Goal: Task Accomplishment & Management: Manage account settings

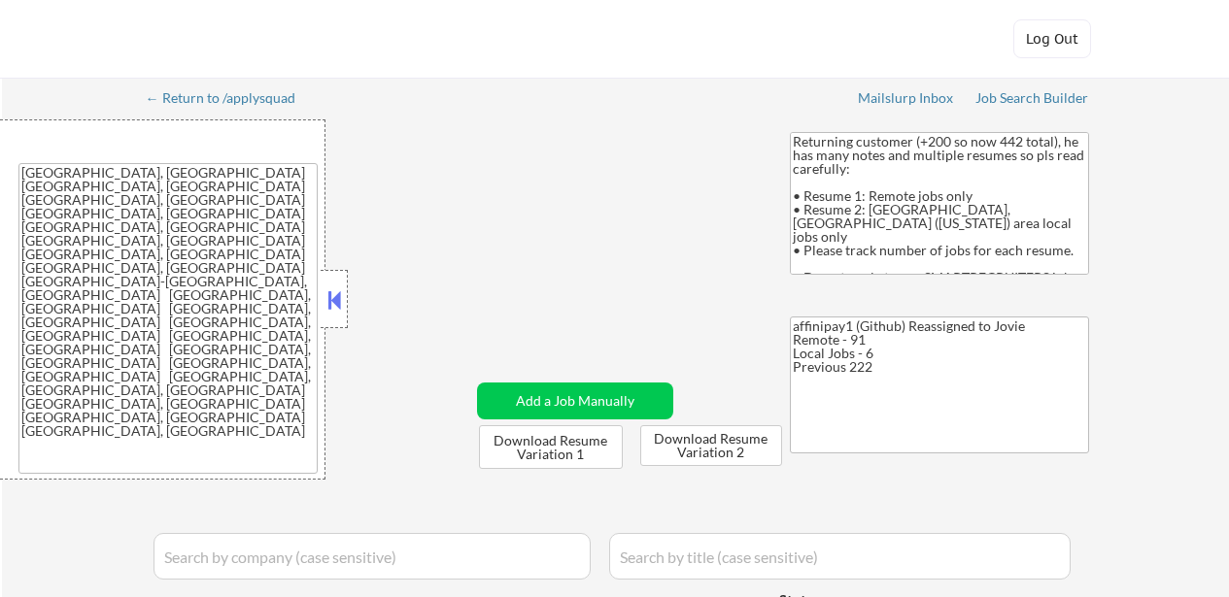
select select ""applied""
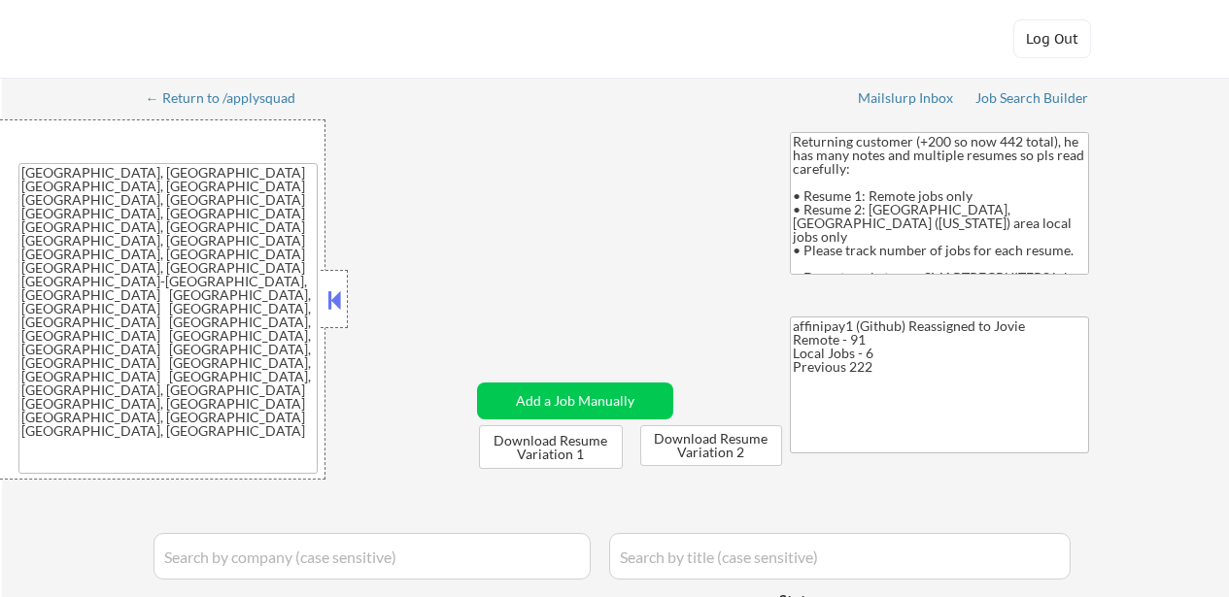
select select ""applied""
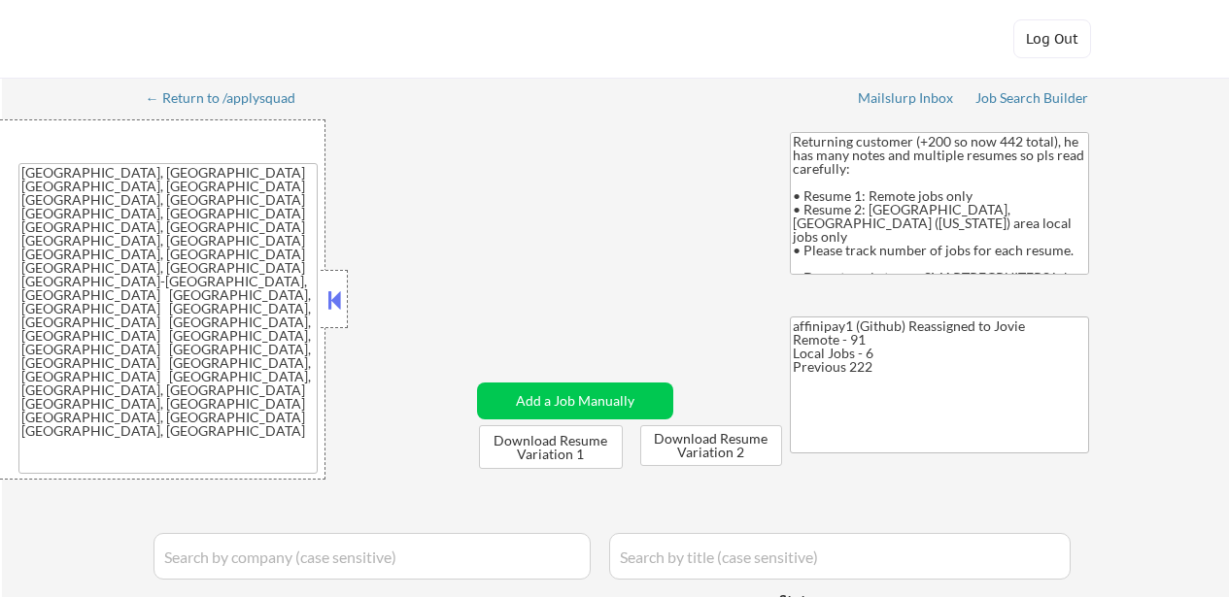
select select ""applied""
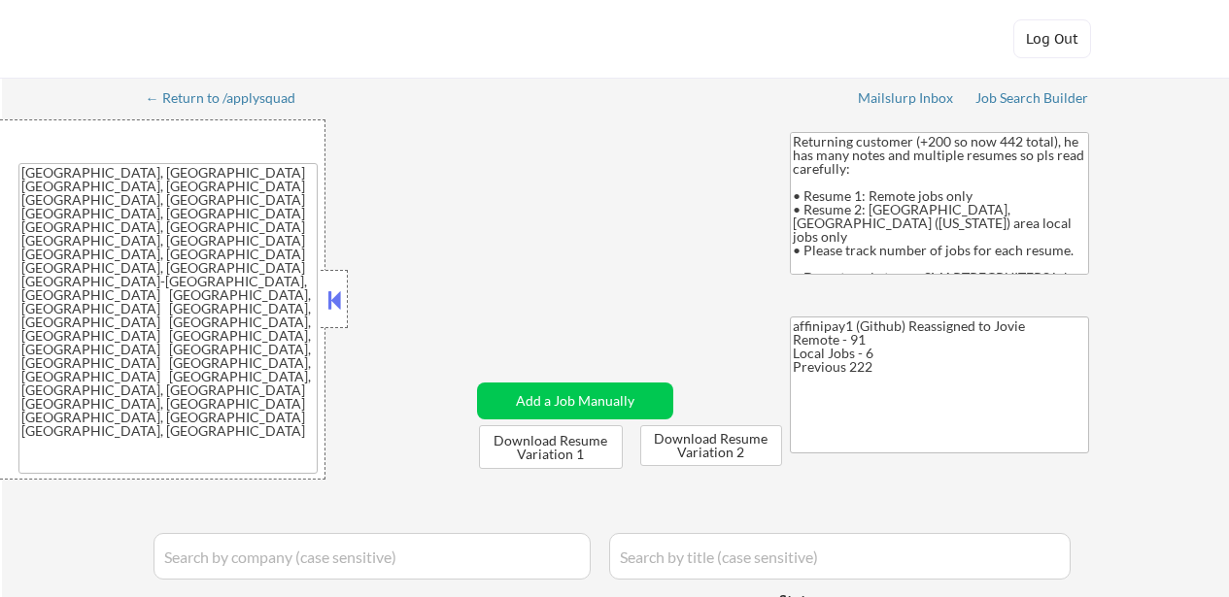
select select ""applied""
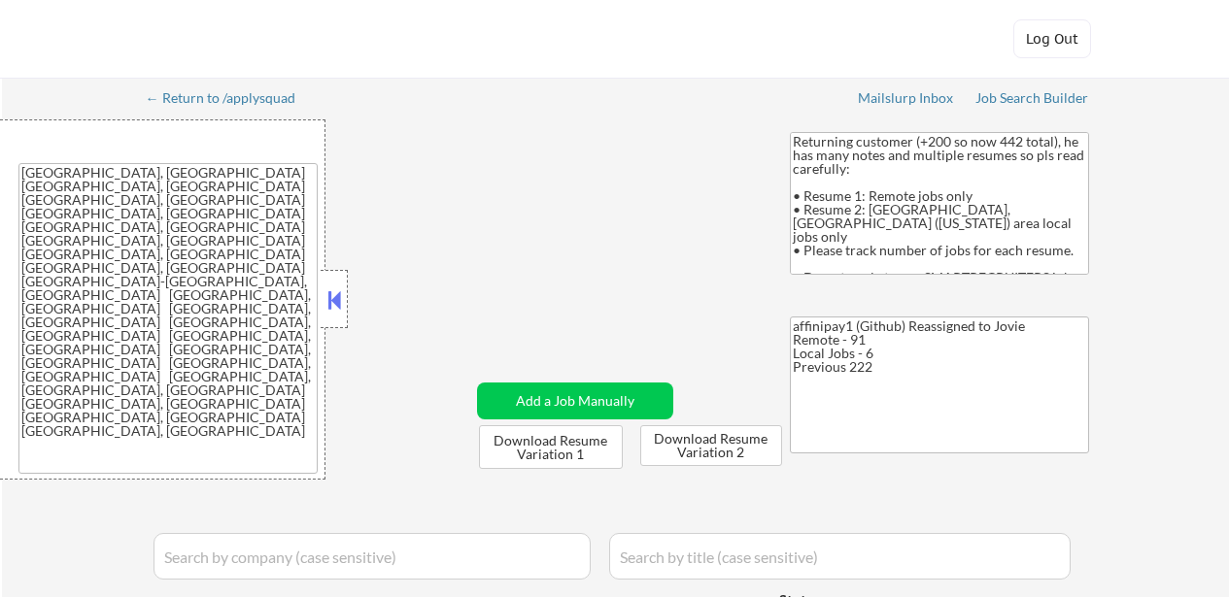
select select ""applied""
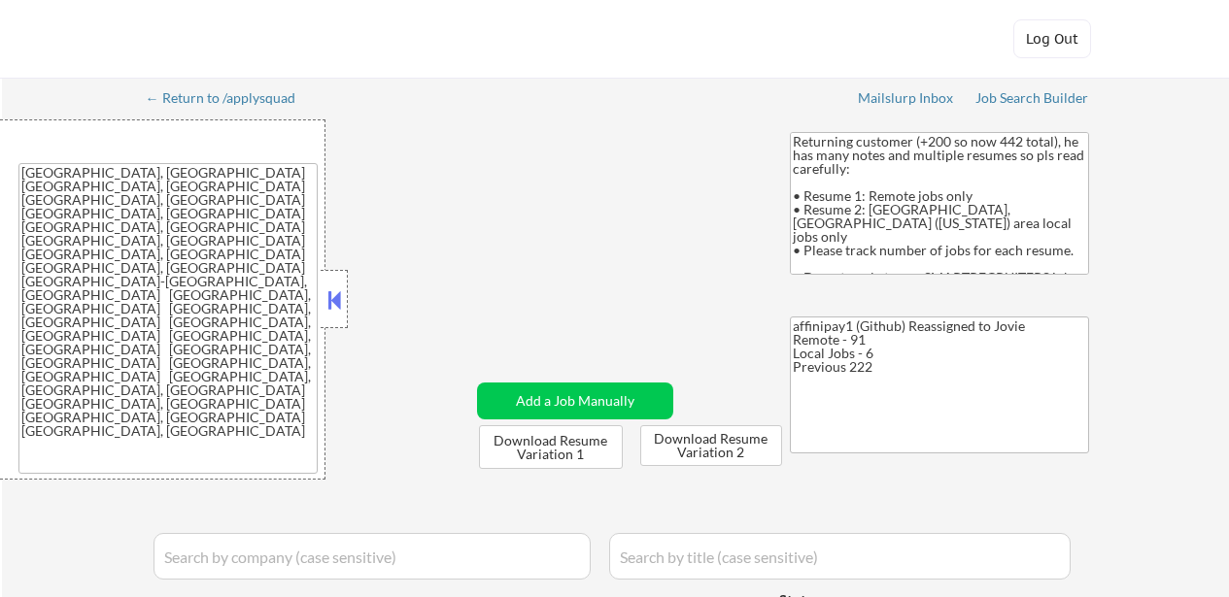
select select ""applied""
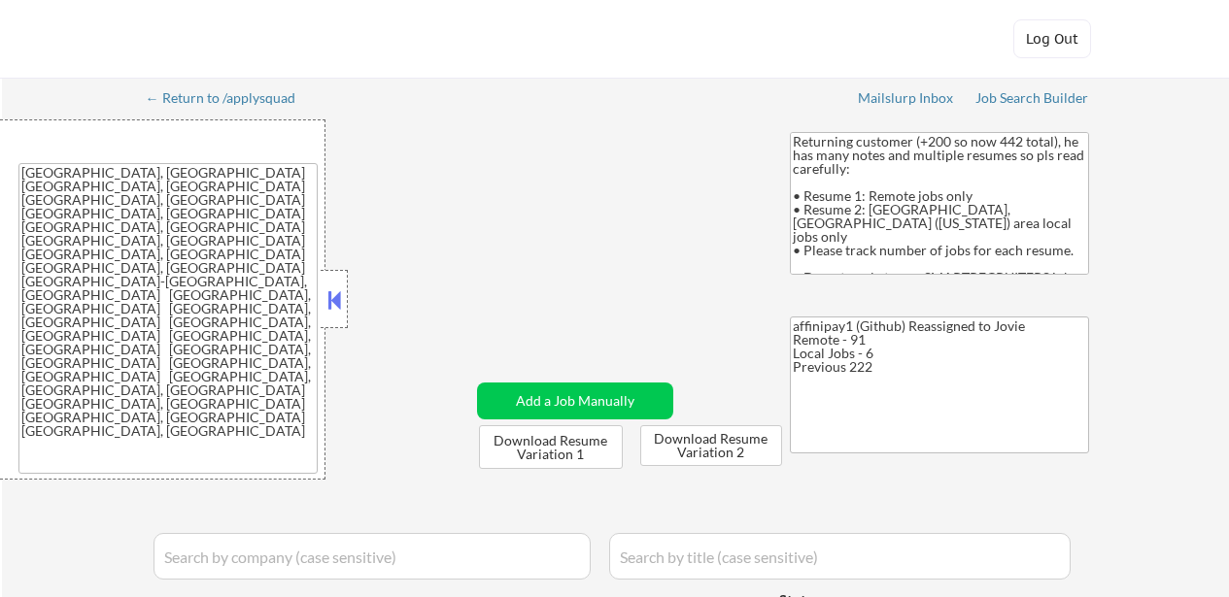
select select ""applied""
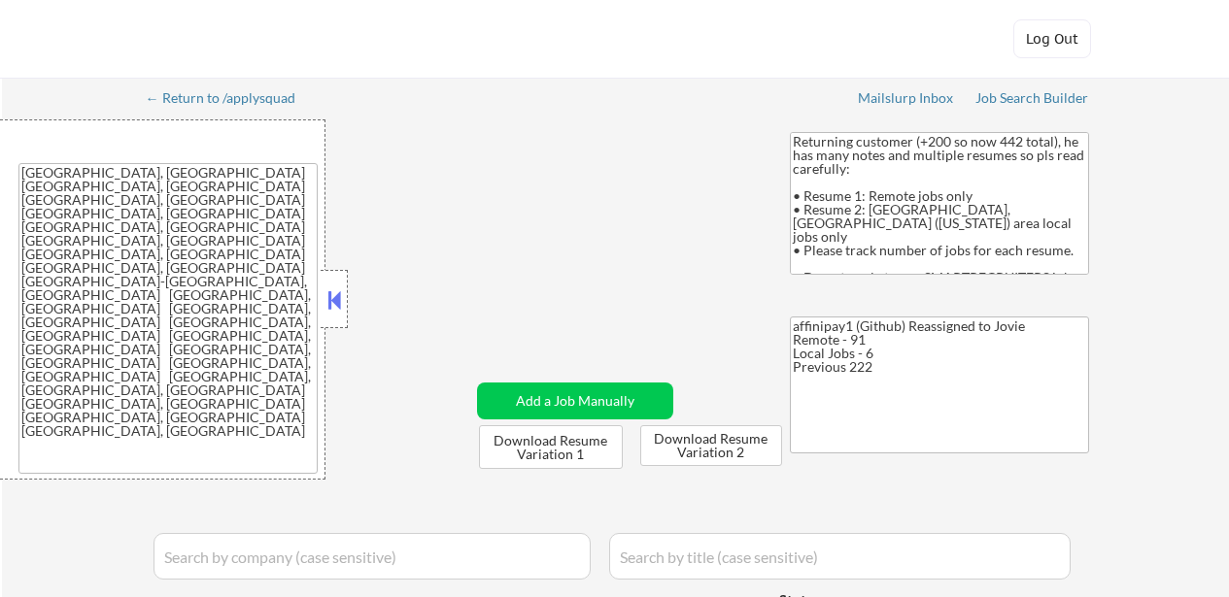
select select ""applied""
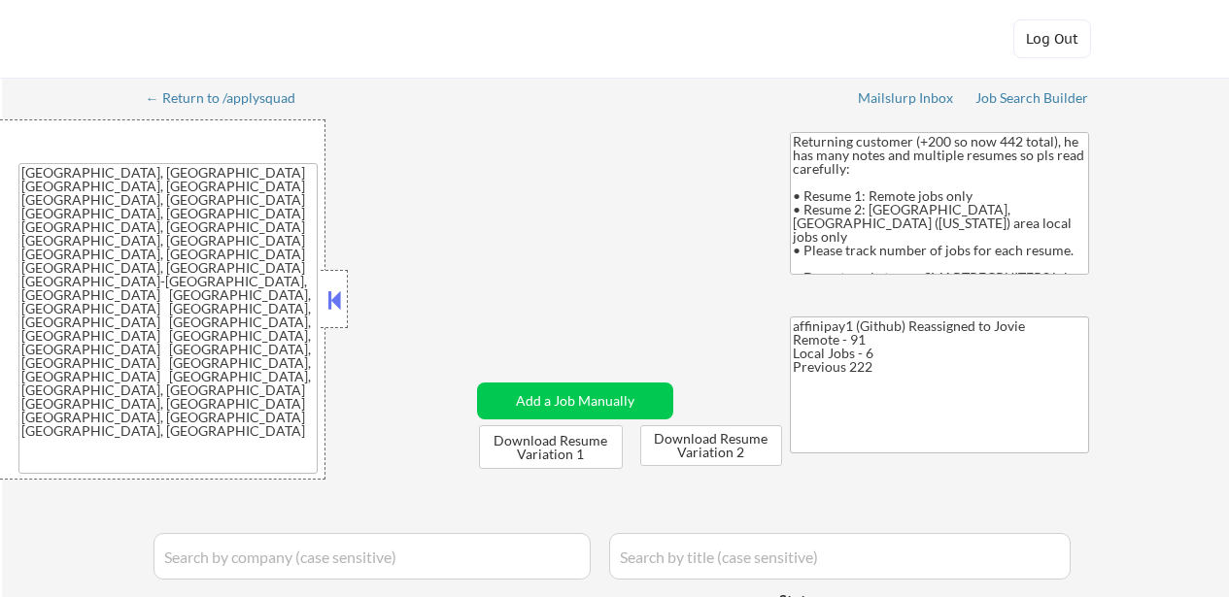
select select ""applied""
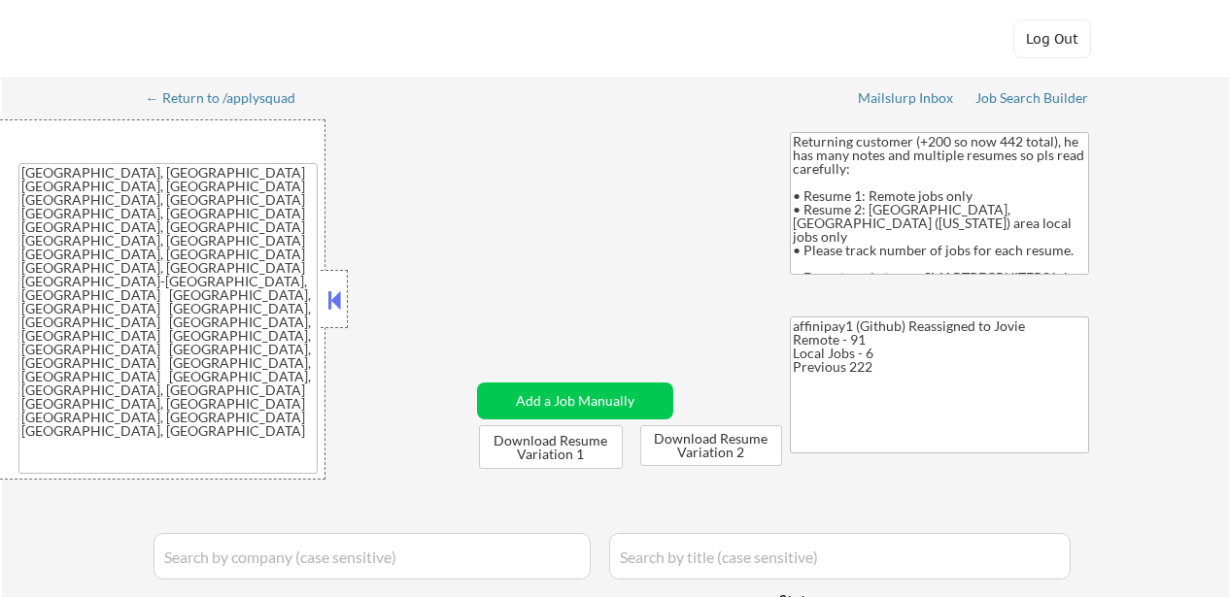
select select ""applied""
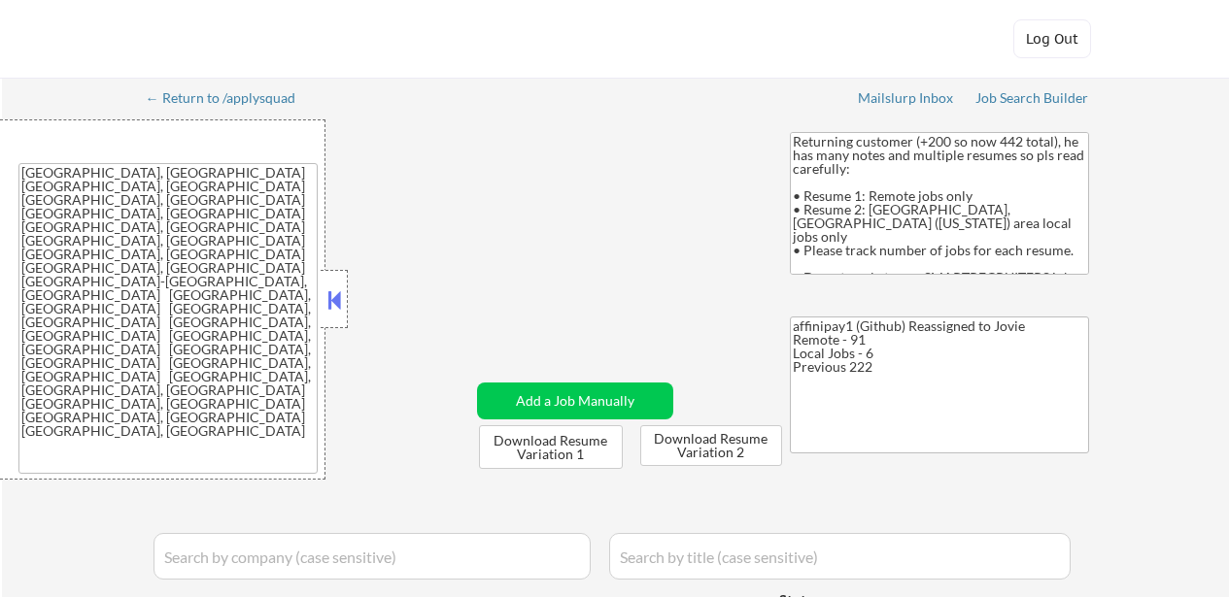
select select ""applied""
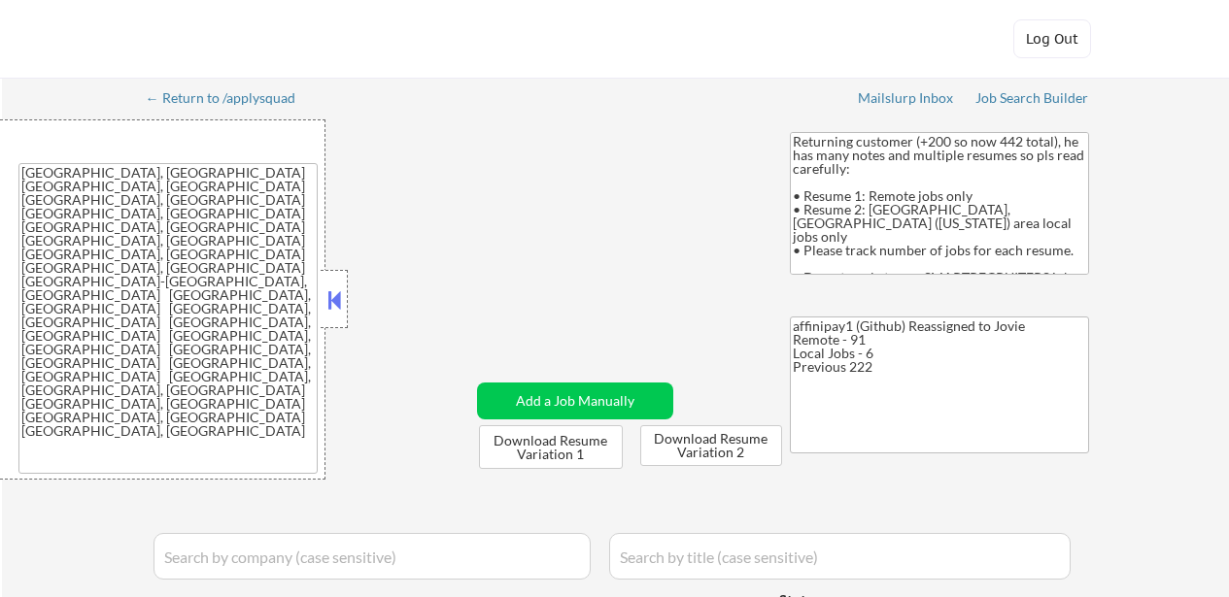
select select ""applied""
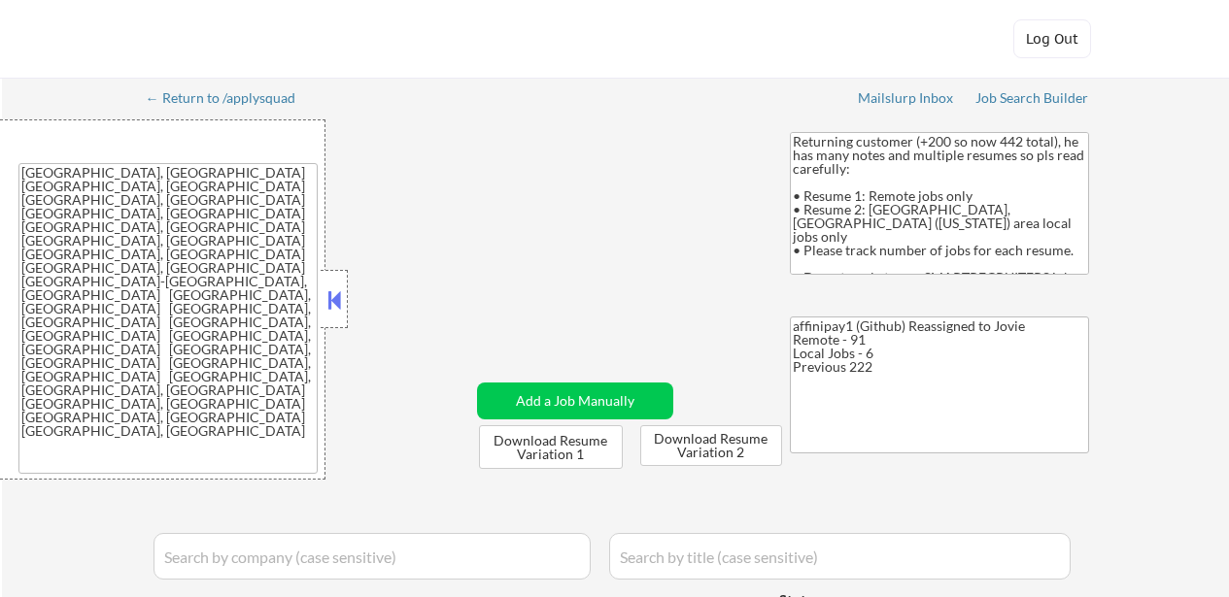
select select ""applied""
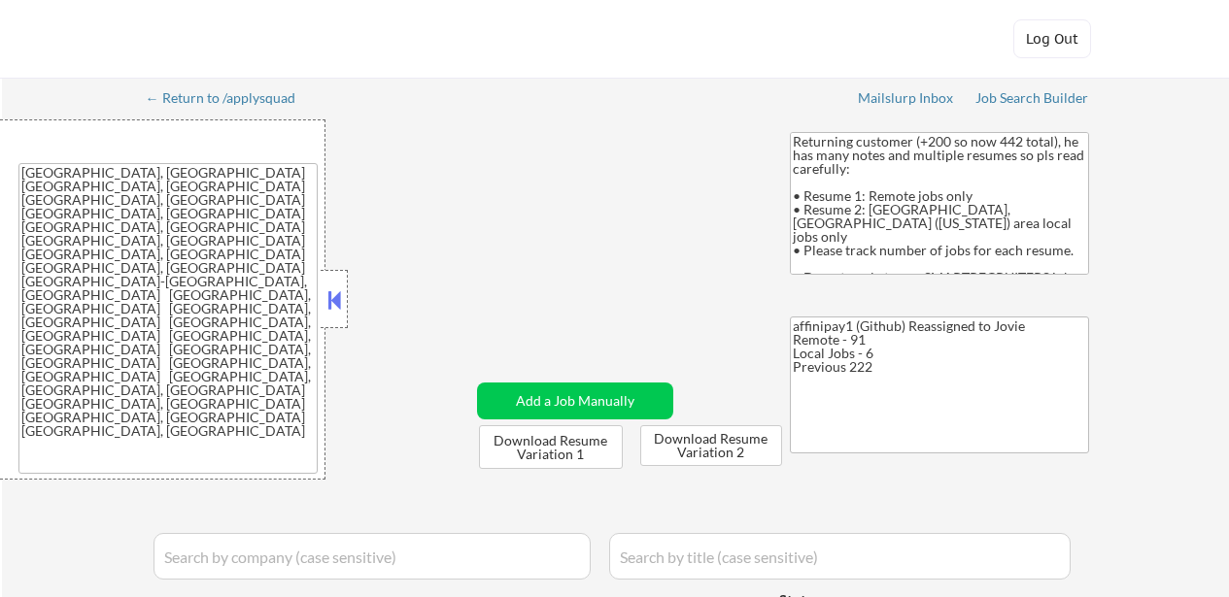
select select ""applied""
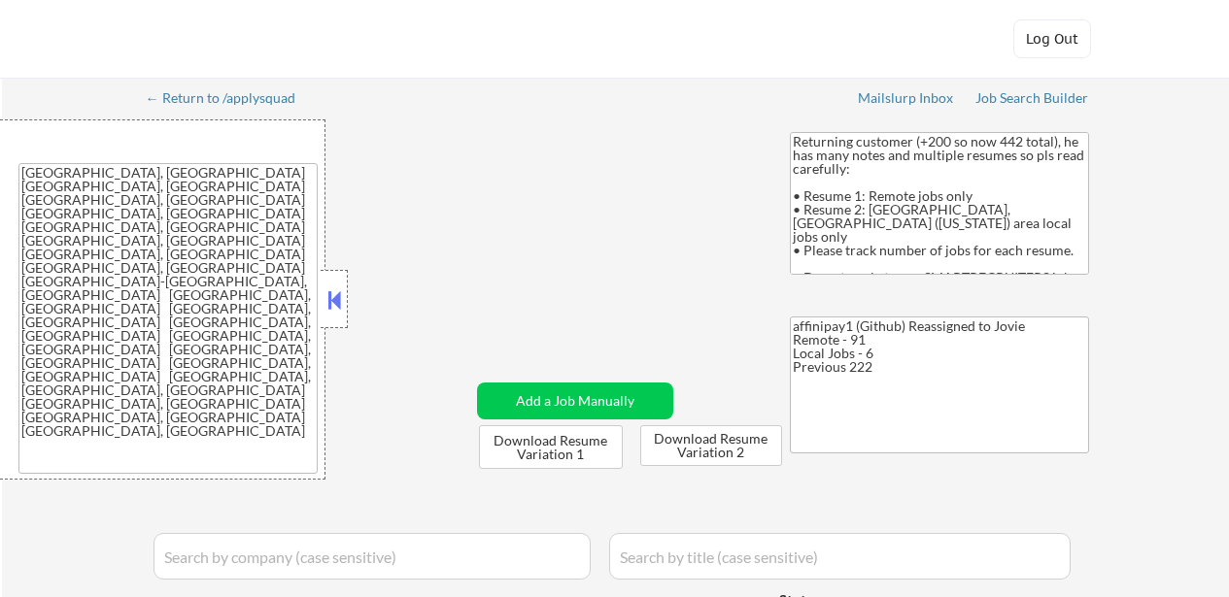
select select ""applied""
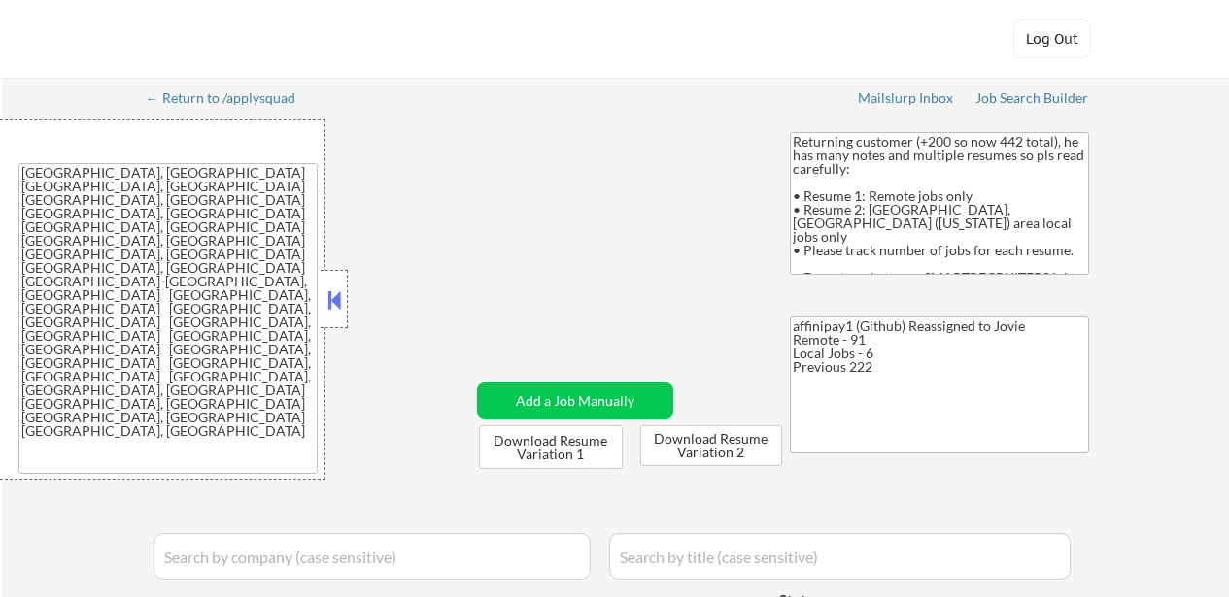
select select ""applied""
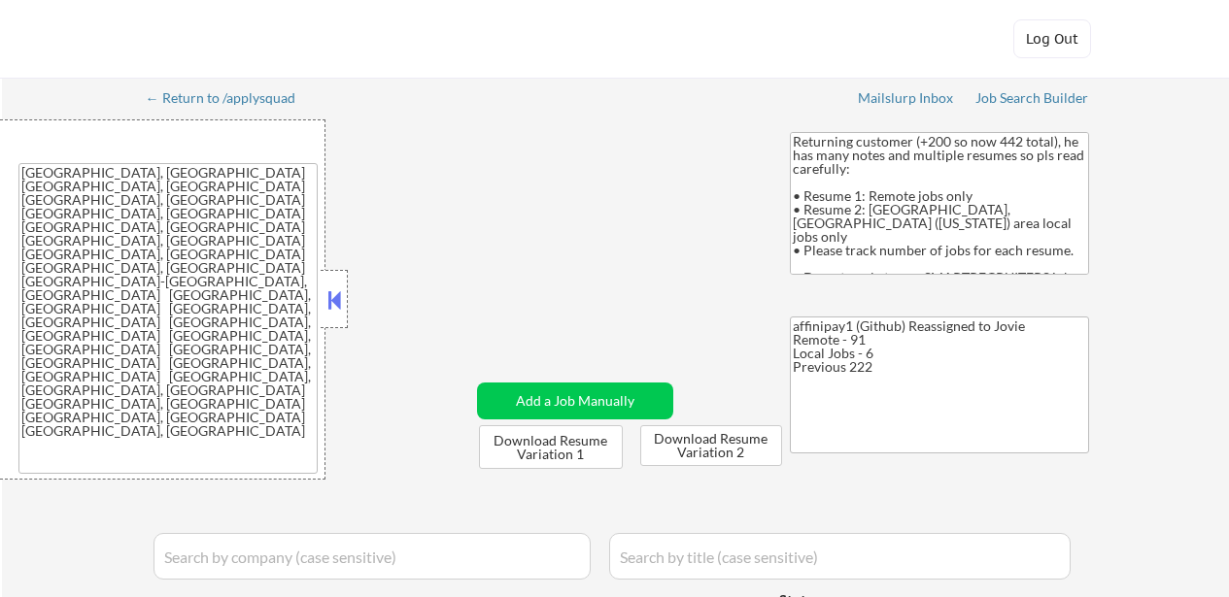
select select ""applied""
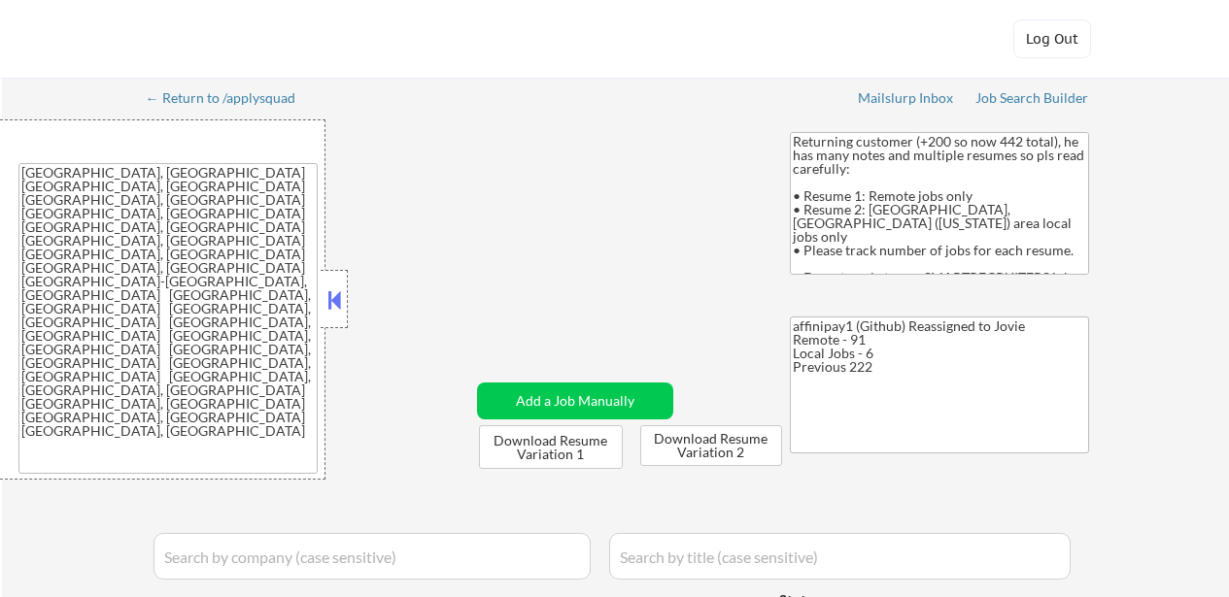
select select ""applied""
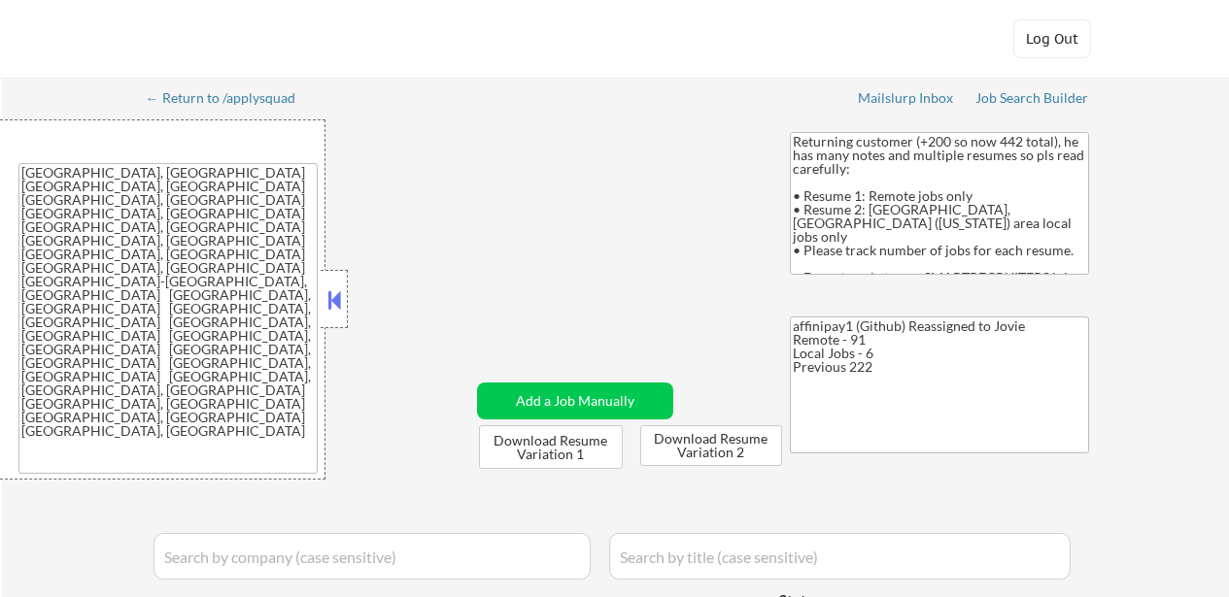
select select ""applied""
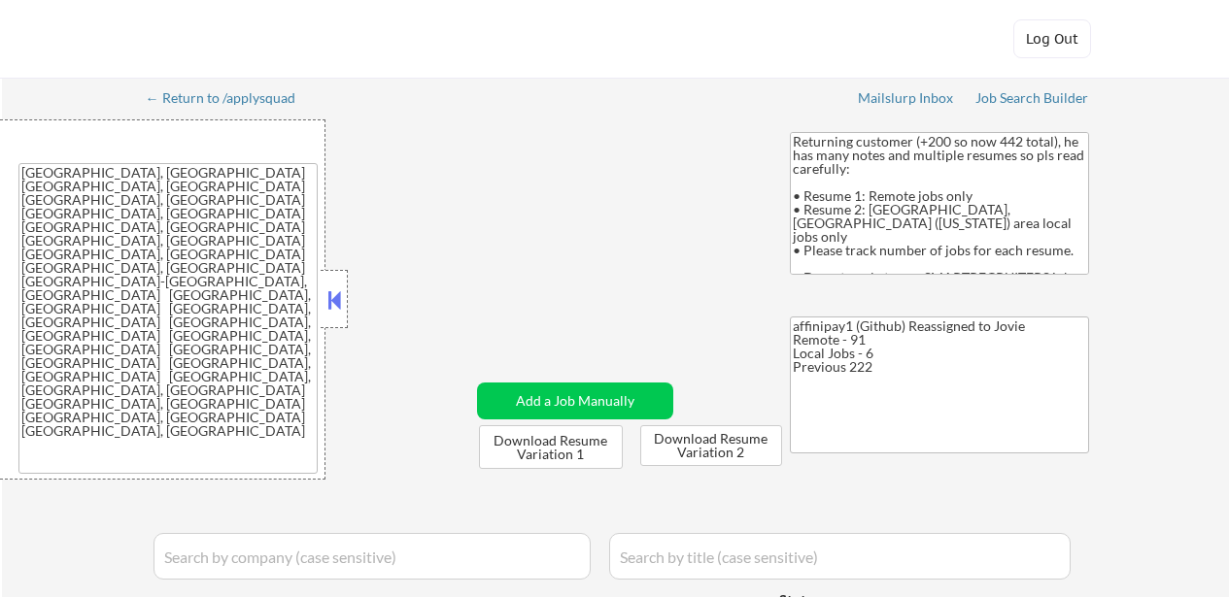
select select ""applied""
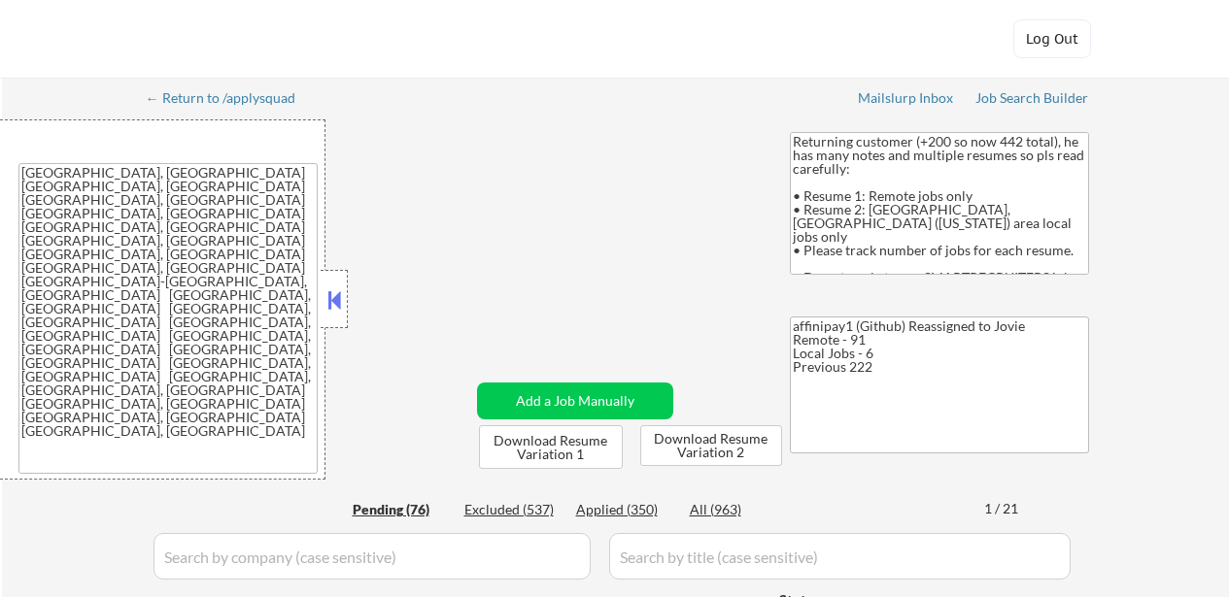
select select ""pending""
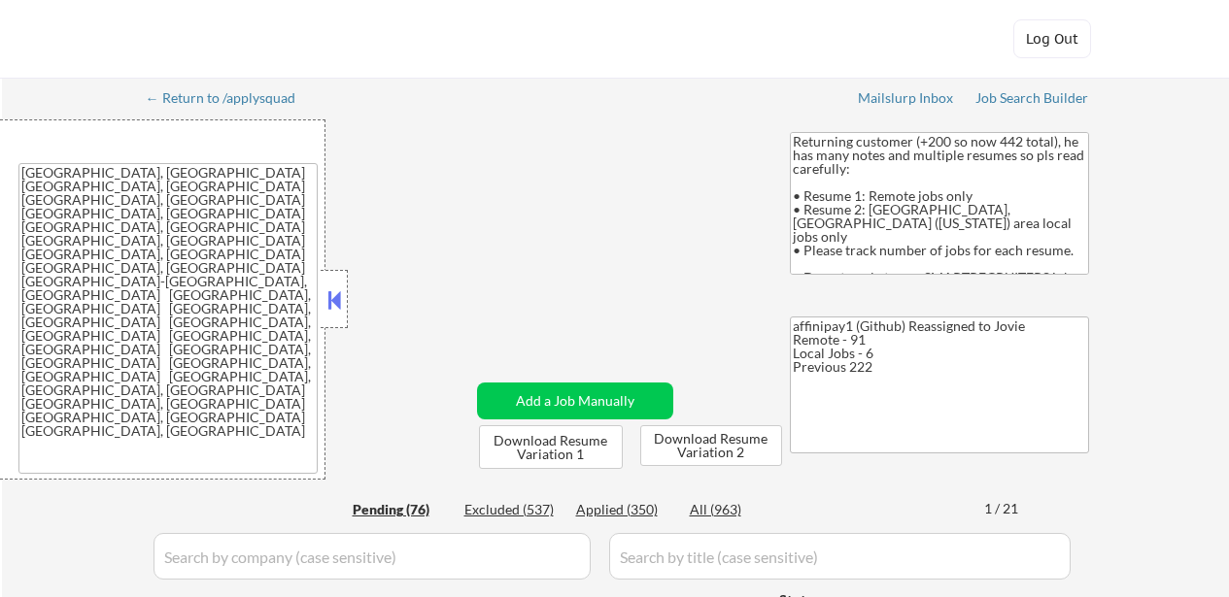
select select ""pending""
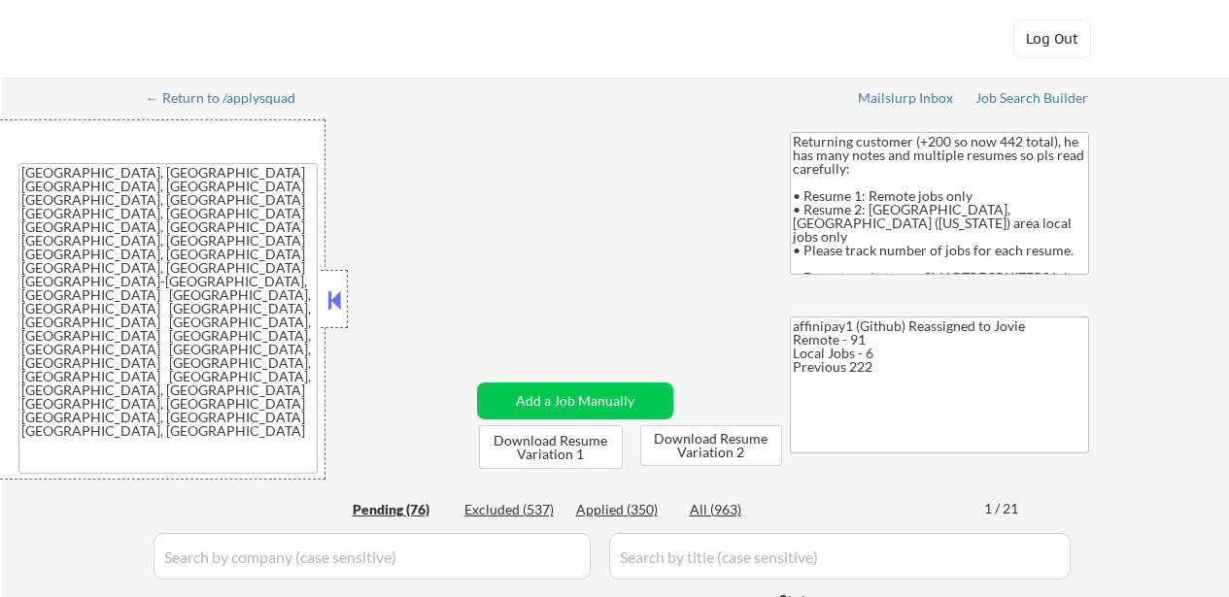
select select ""pending""
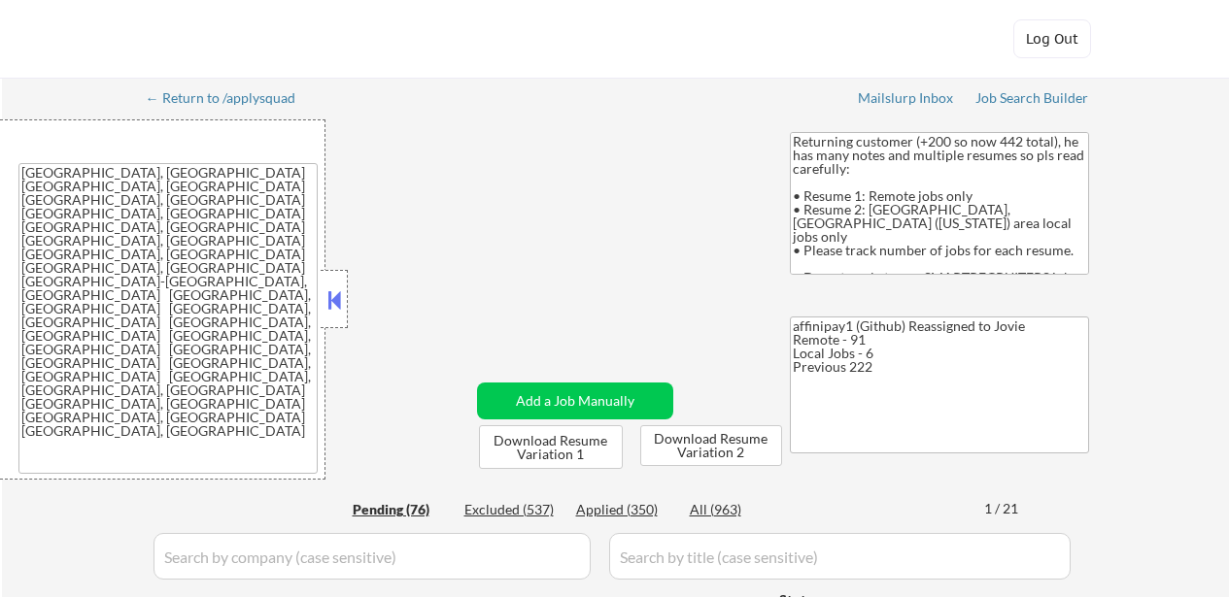
select select ""pending""
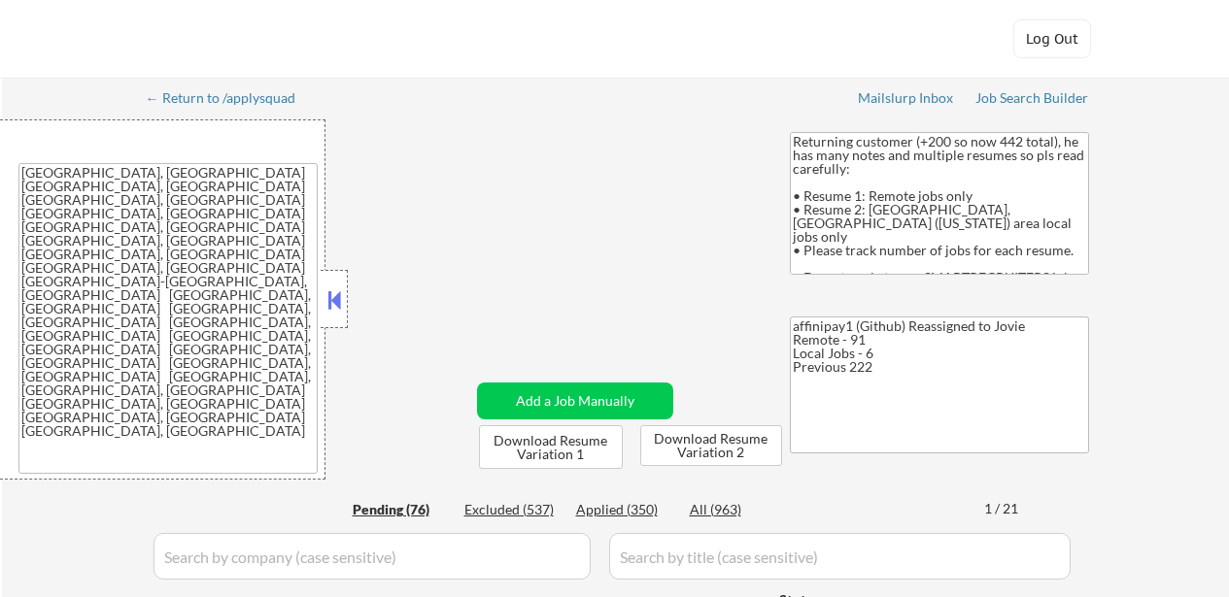
select select ""pending""
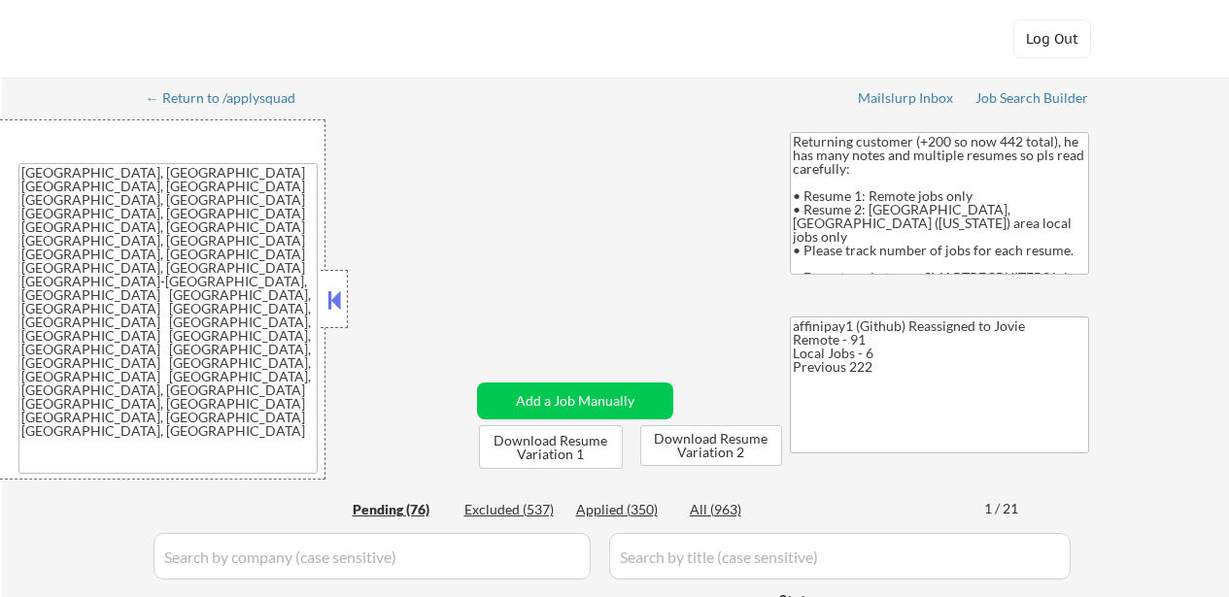
select select ""pending""
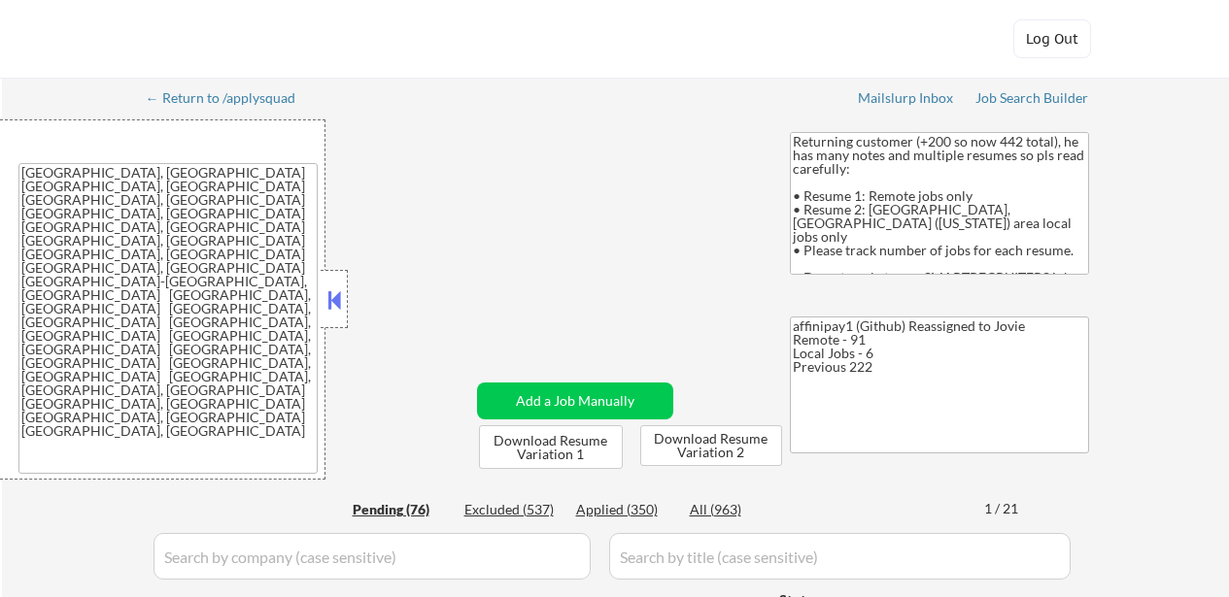
select select ""pending""
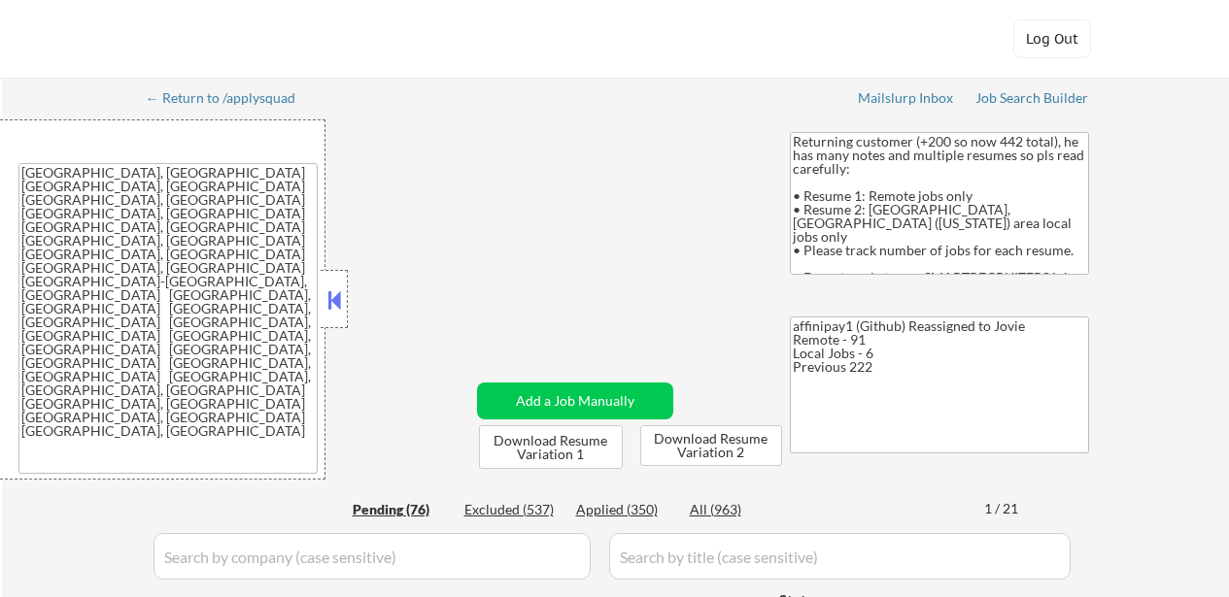
select select ""pending""
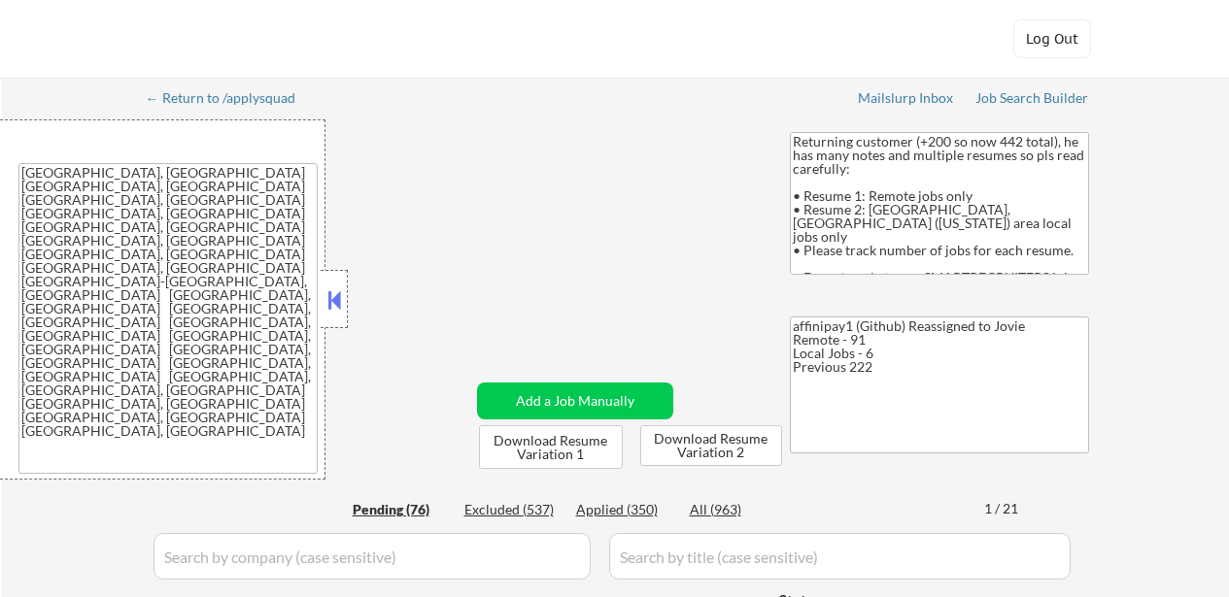
select select ""pending""
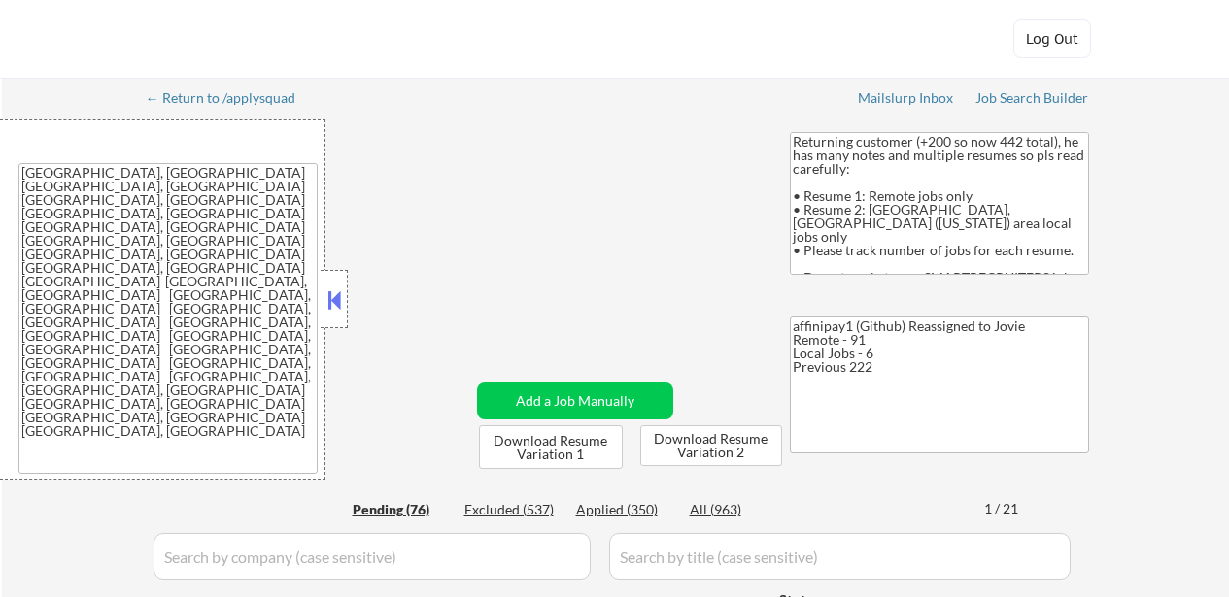
select select ""pending""
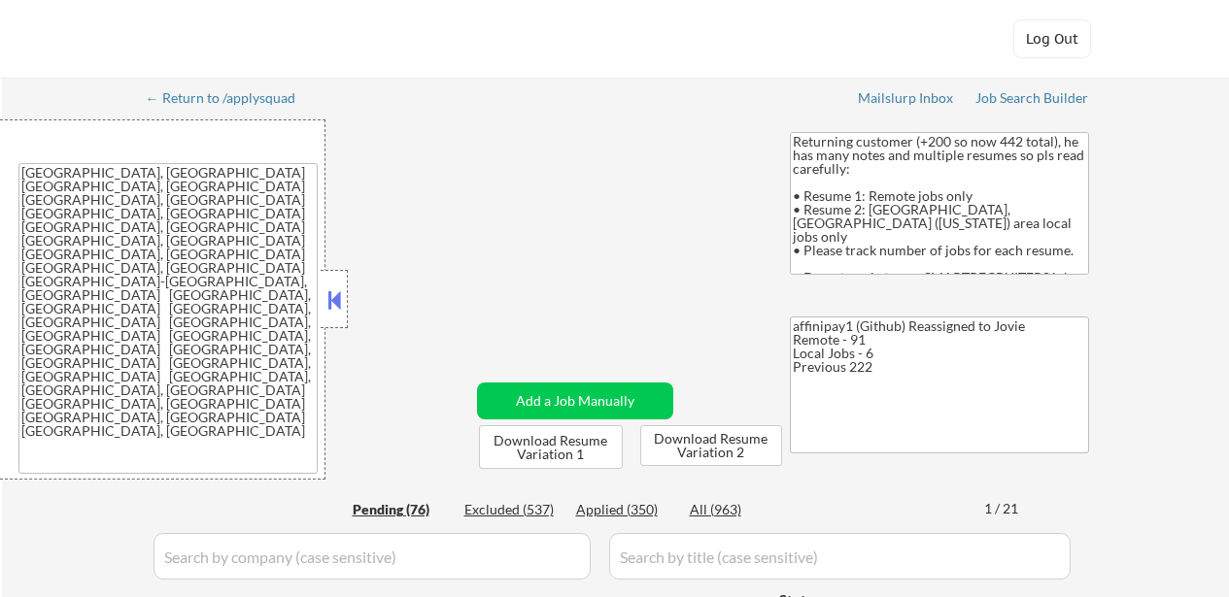
select select ""pending""
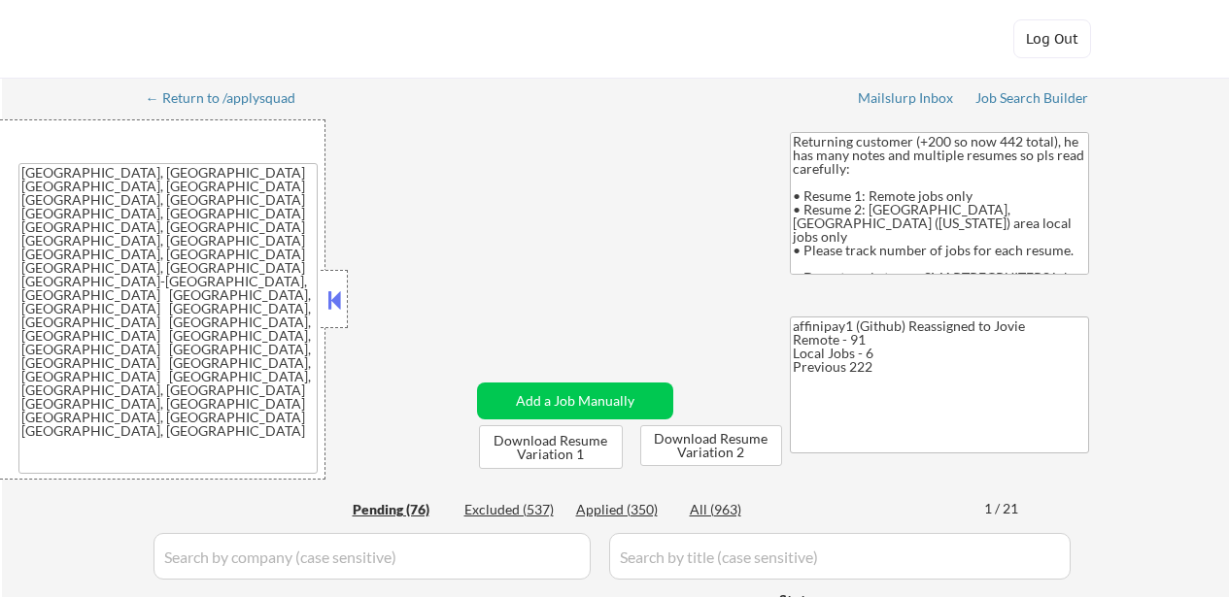
select select ""pending""
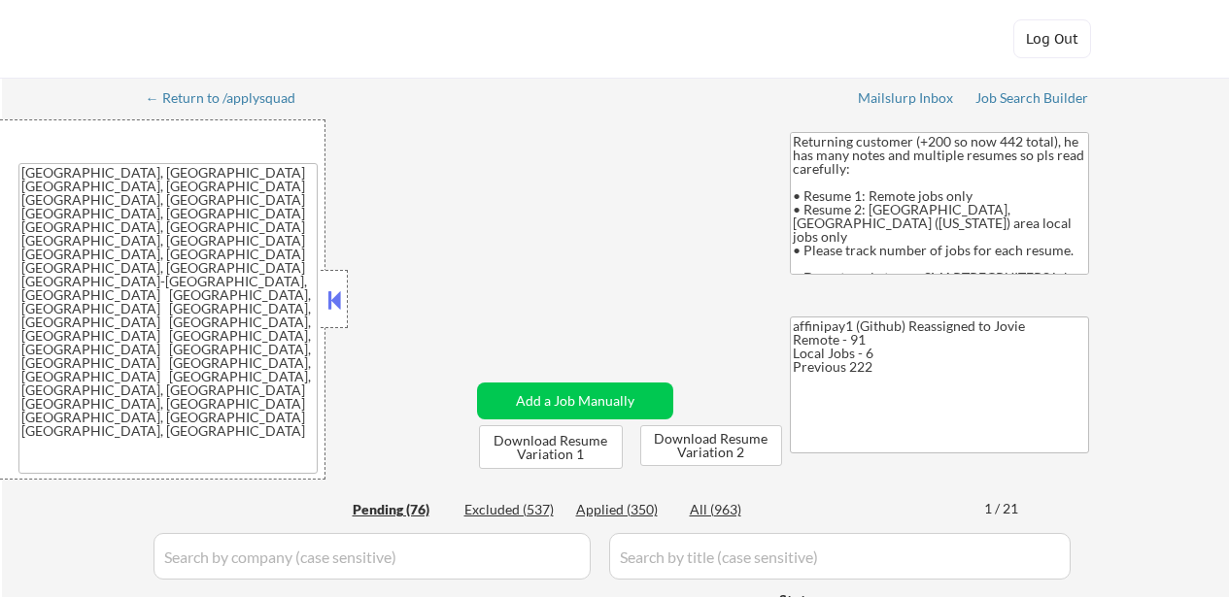
select select ""pending""
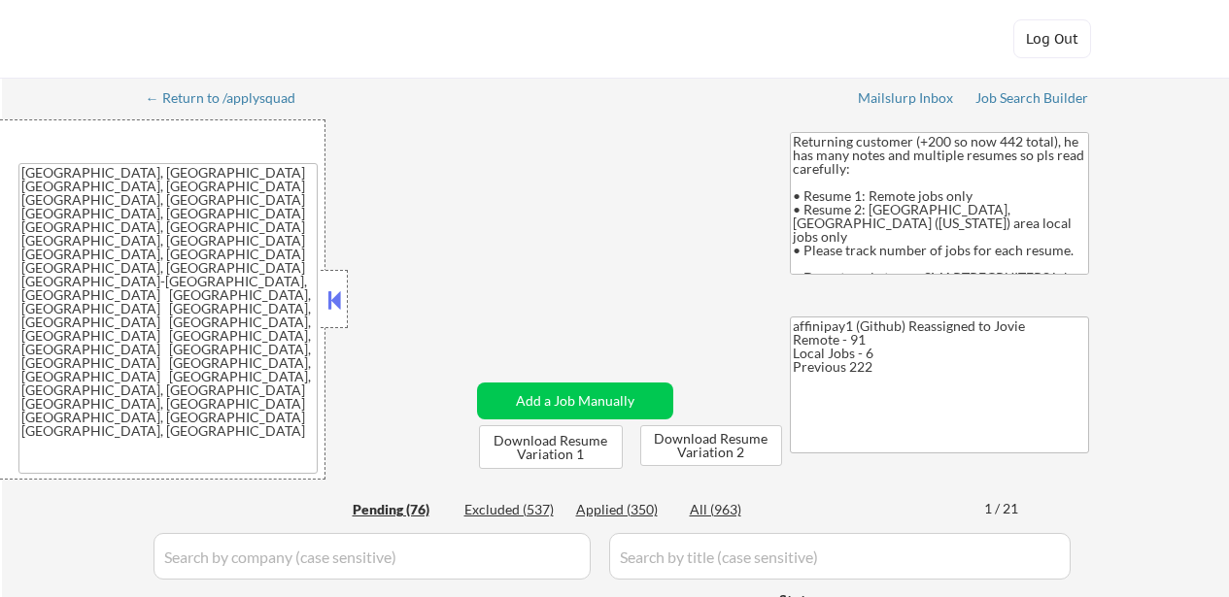
select select ""pending""
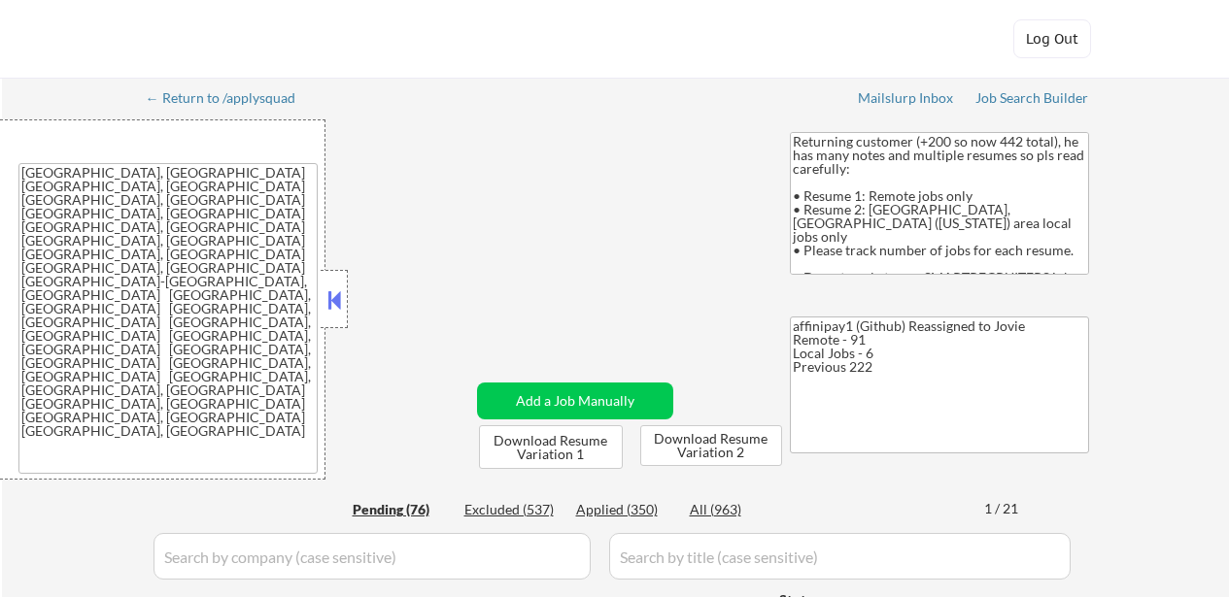
select select ""pending""
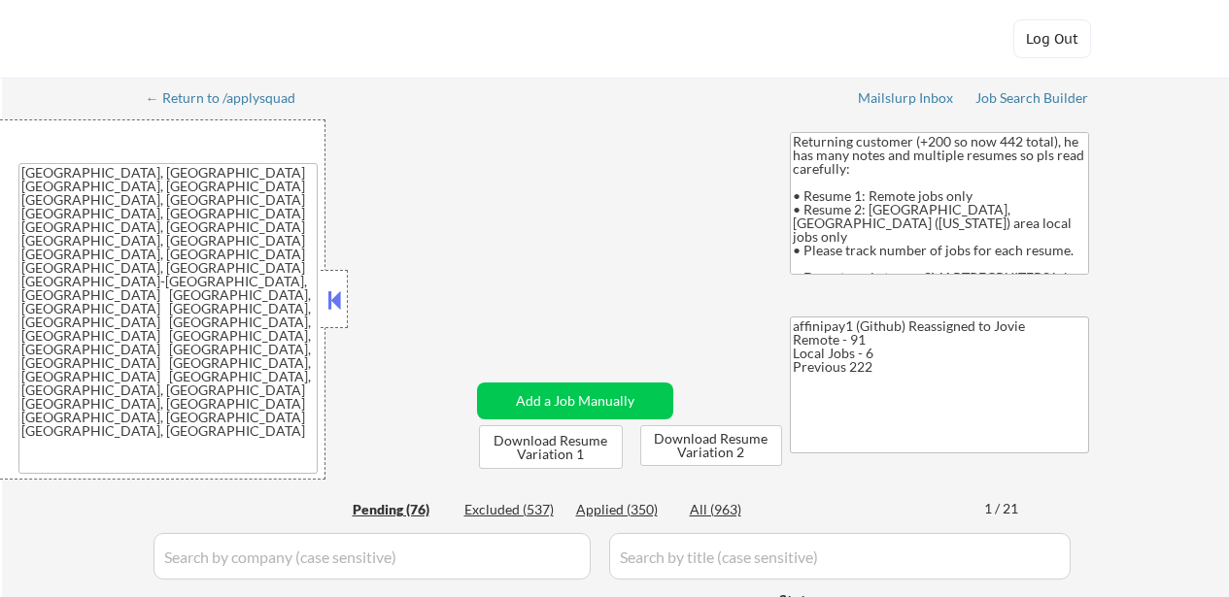
select select ""pending""
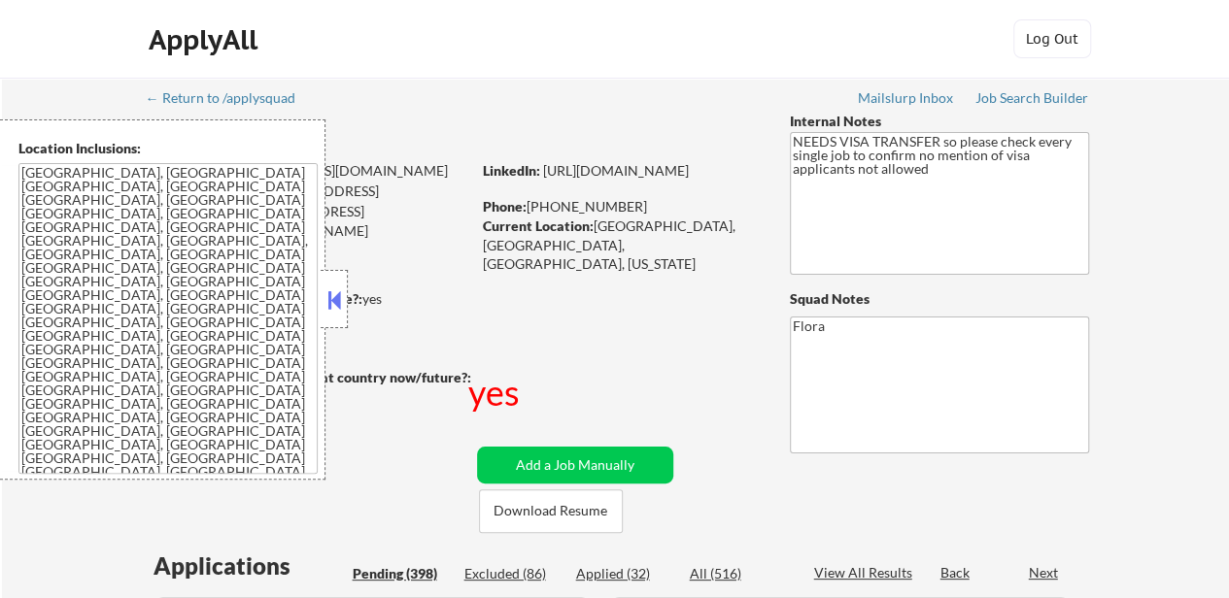
select select ""pending""
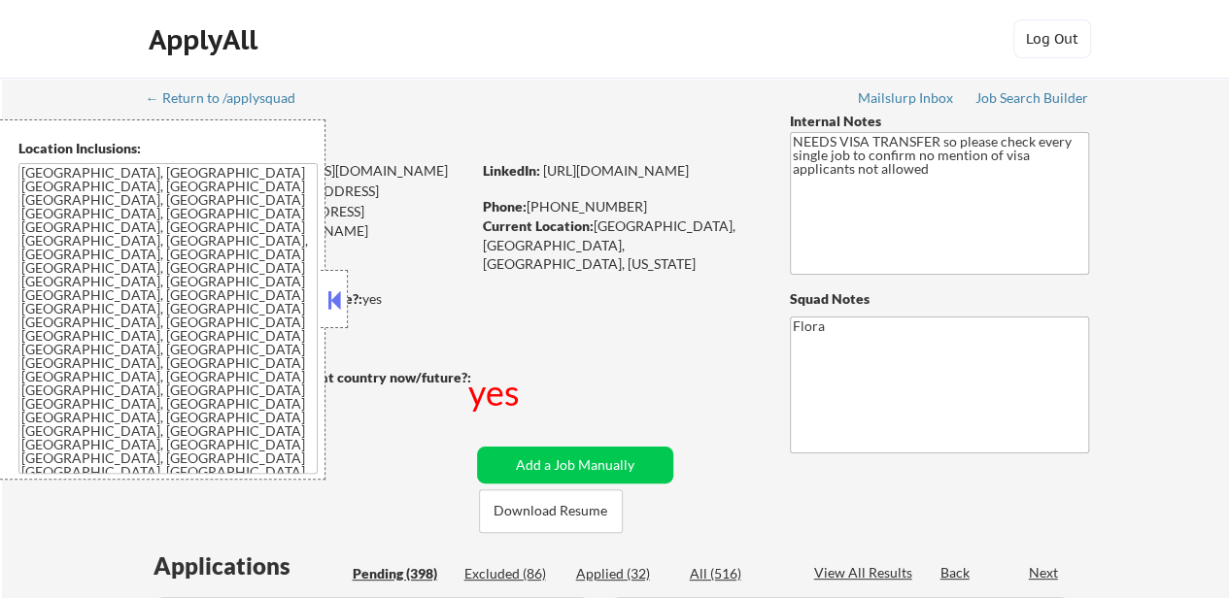
select select ""pending""
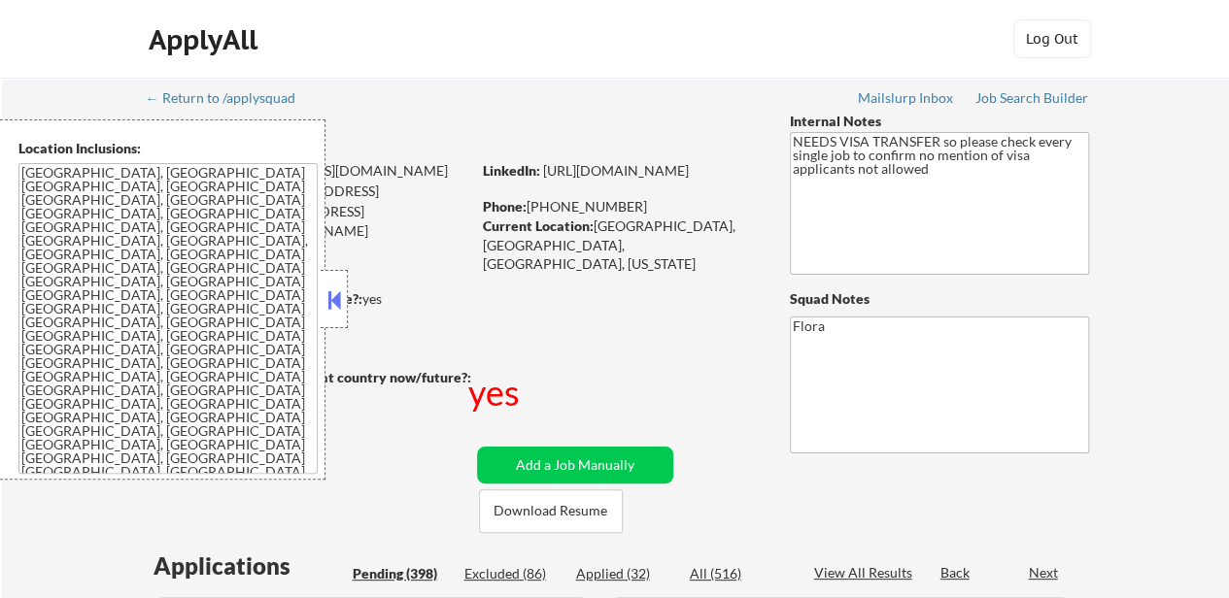
select select ""pending""
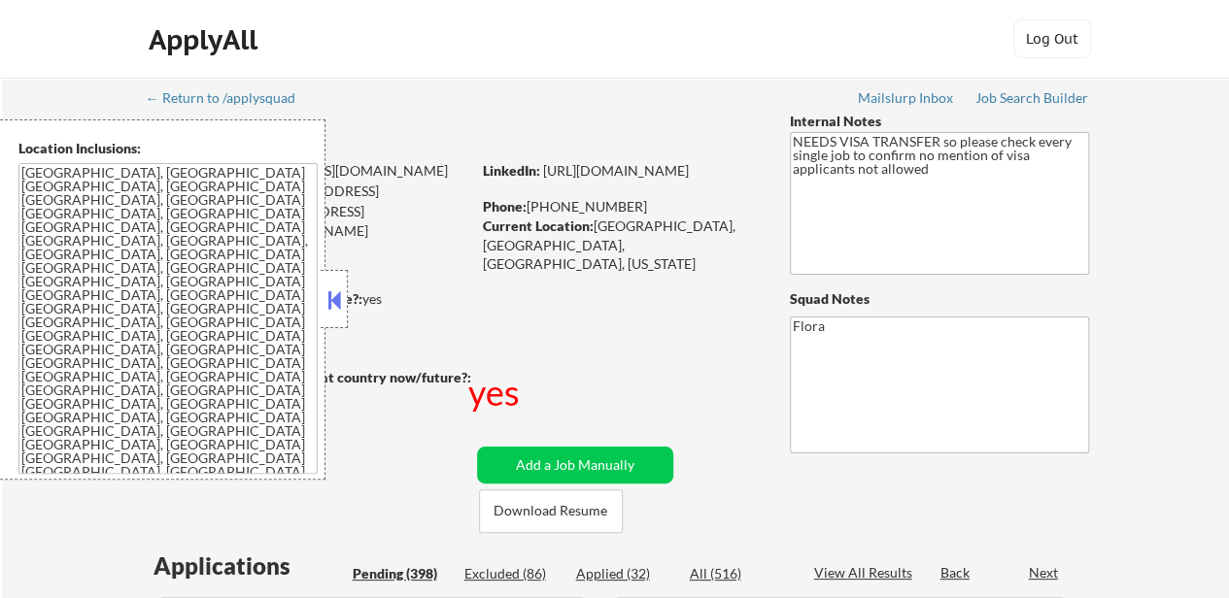
select select ""pending""
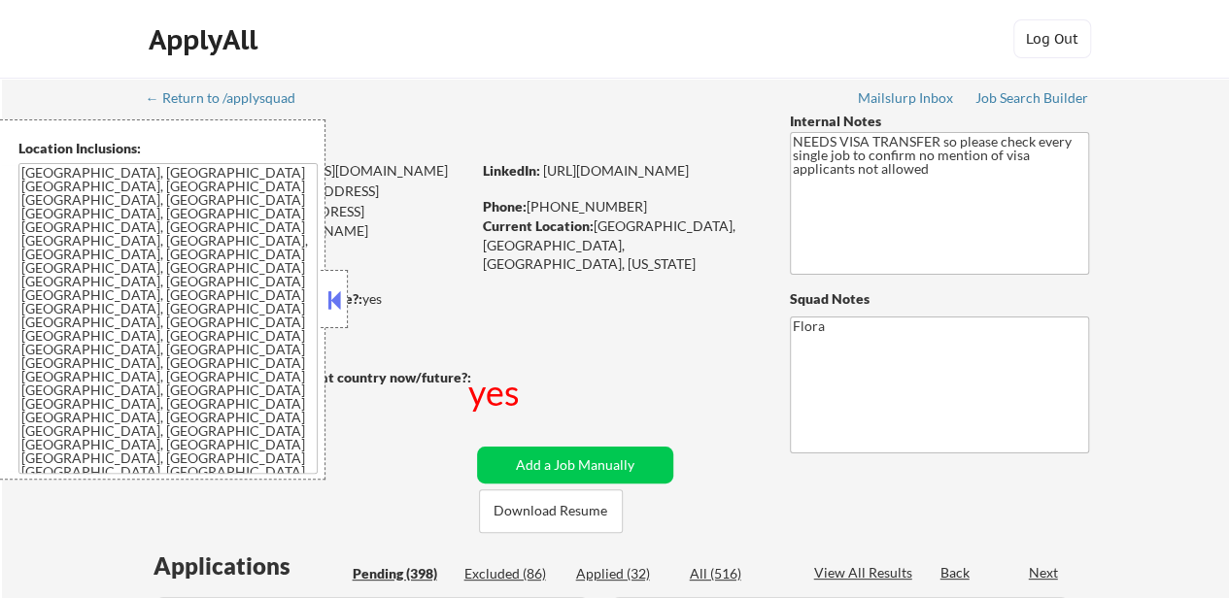
select select ""pending""
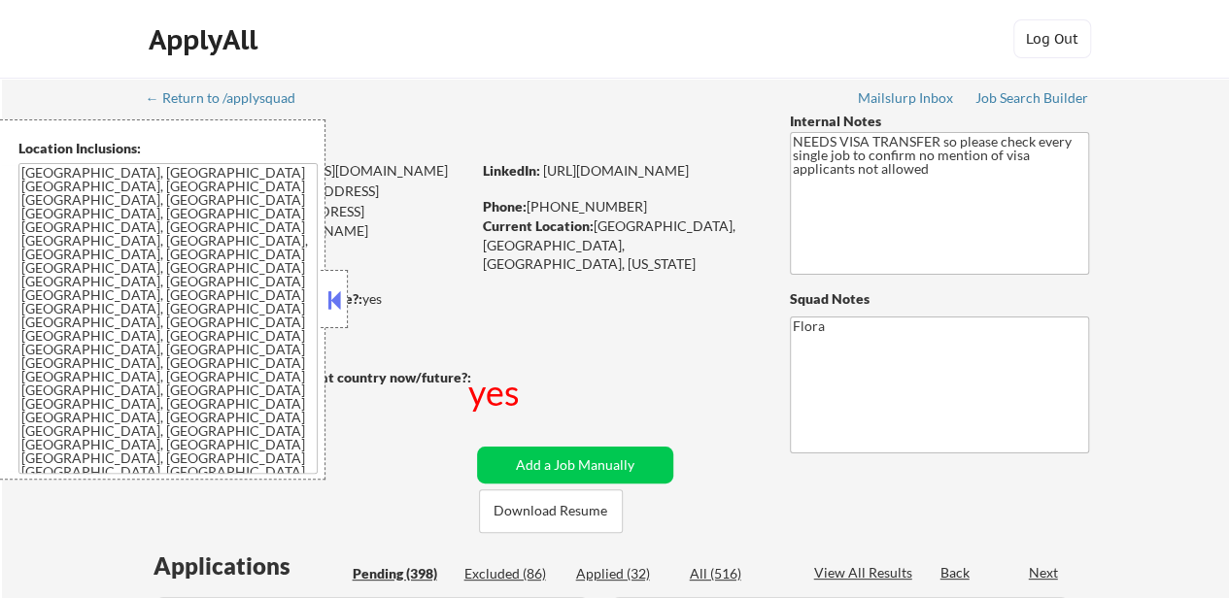
select select ""pending""
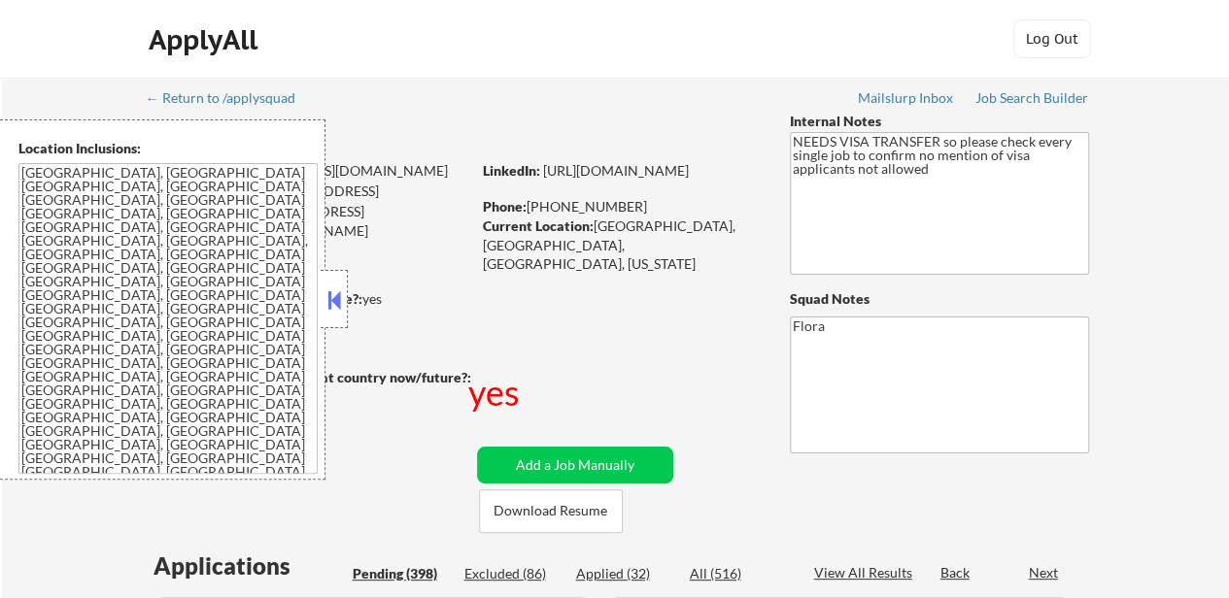
select select ""pending""
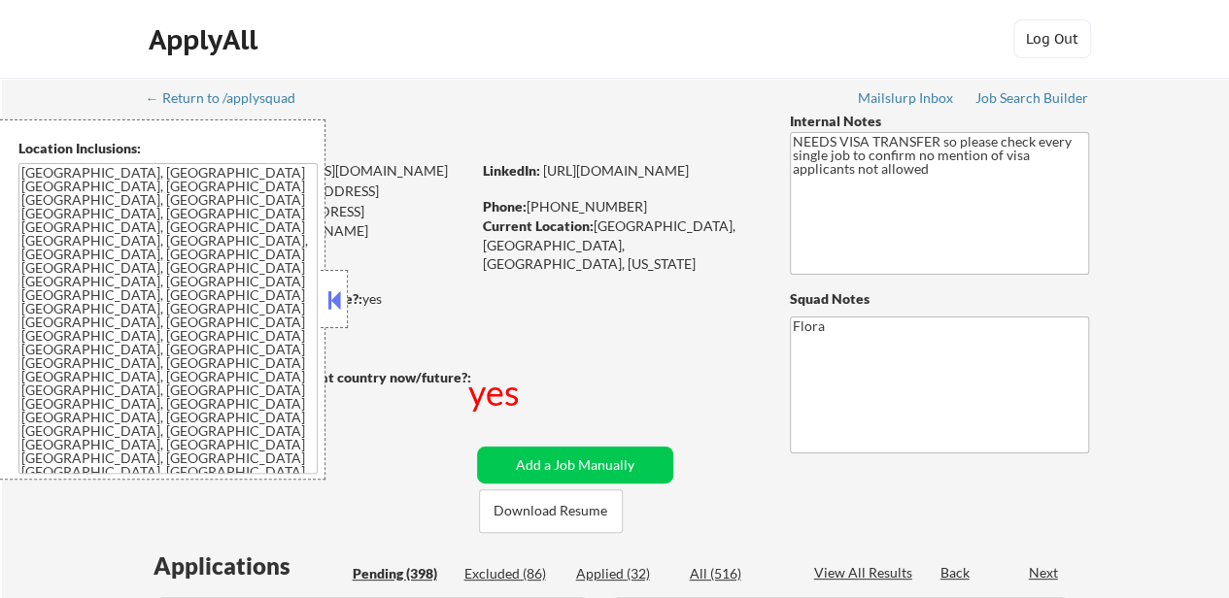
select select ""pending""
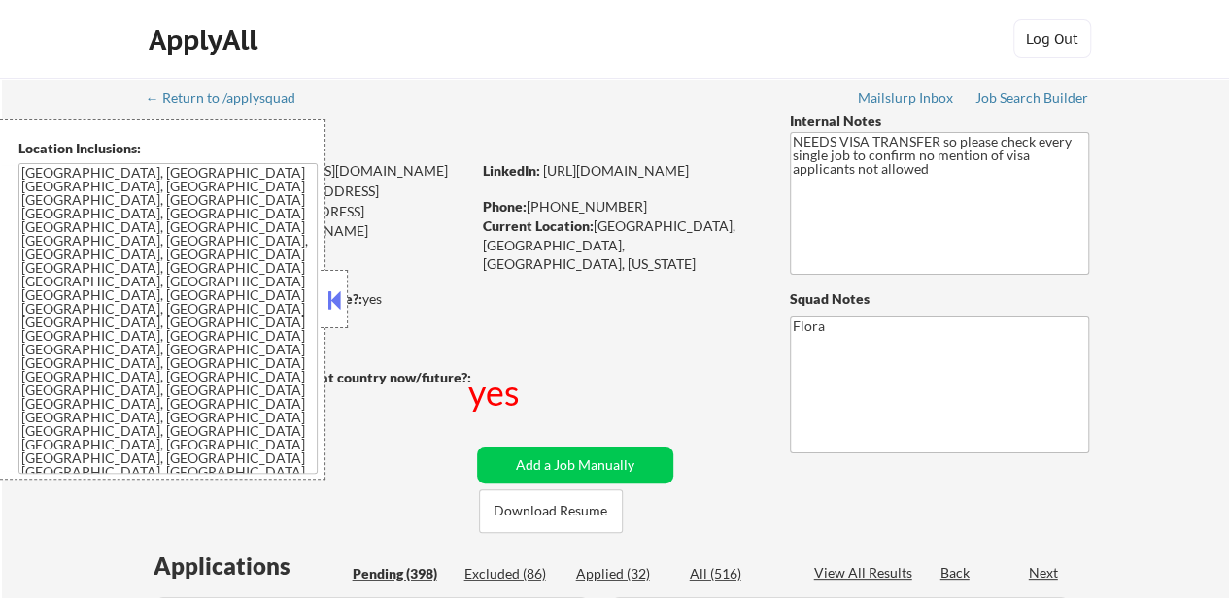
select select ""pending""
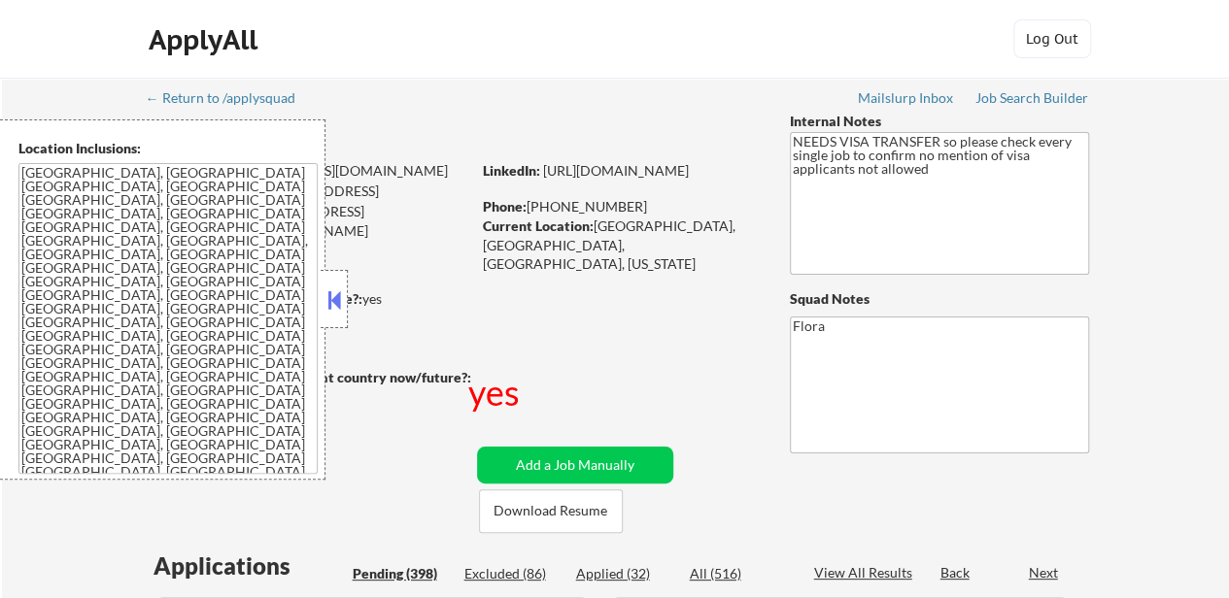
select select ""pending""
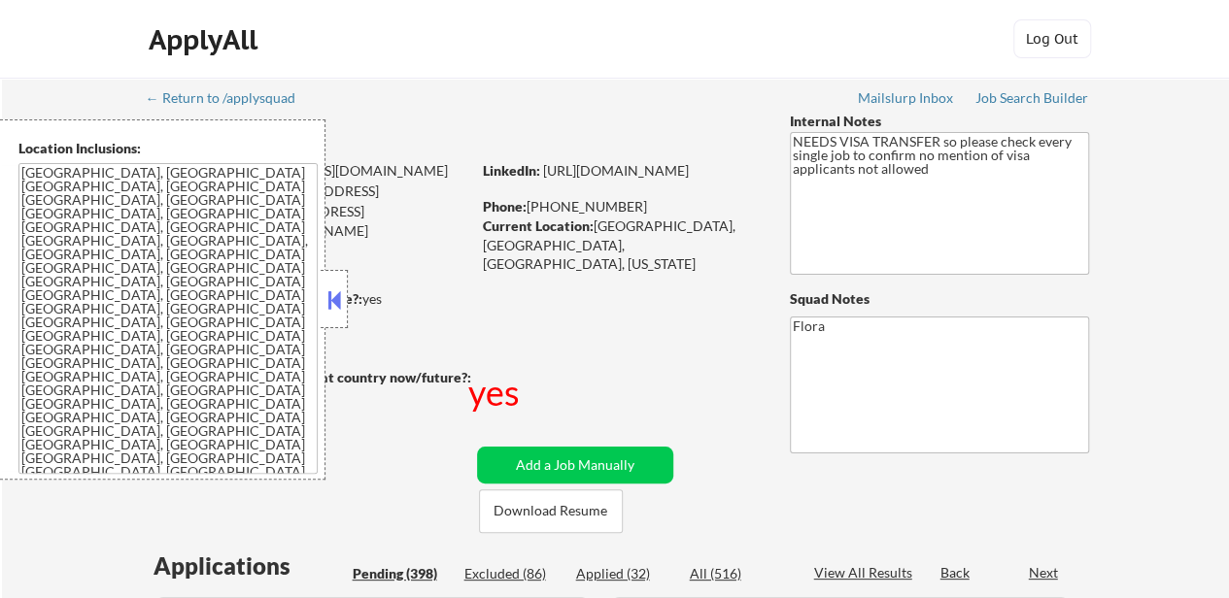
select select ""pending""
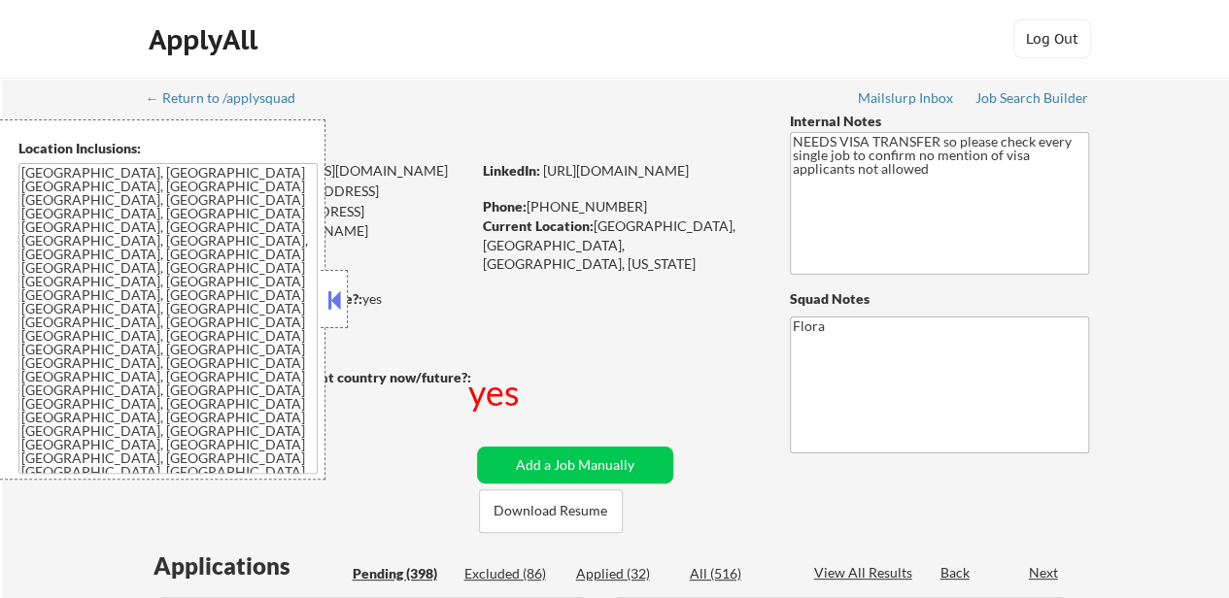
select select ""pending""
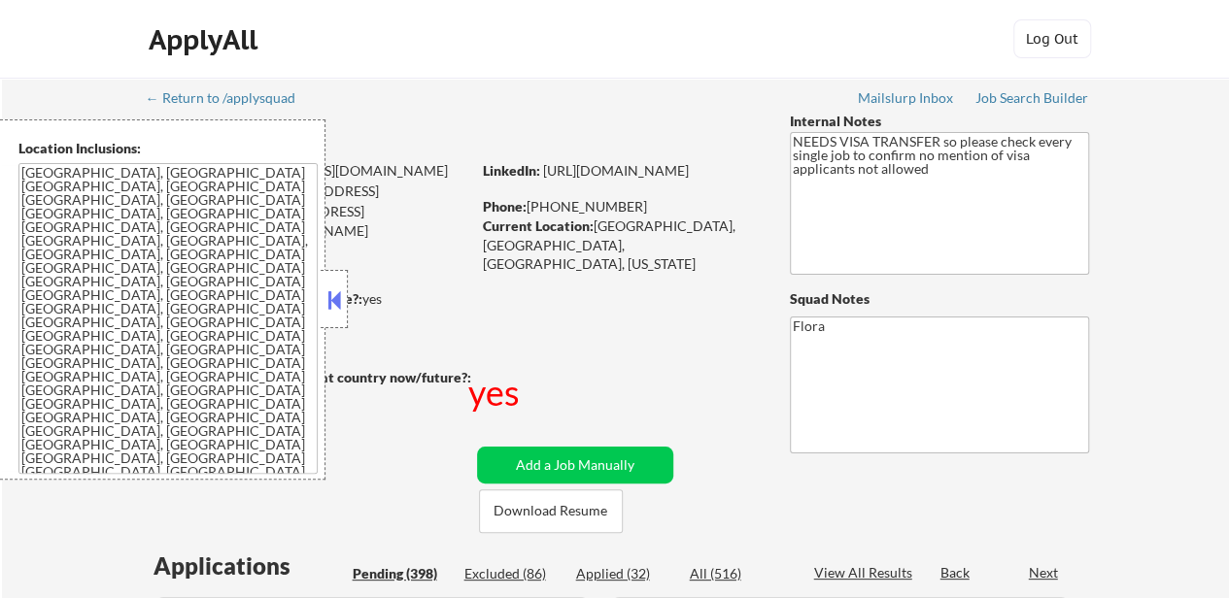
select select ""pending""
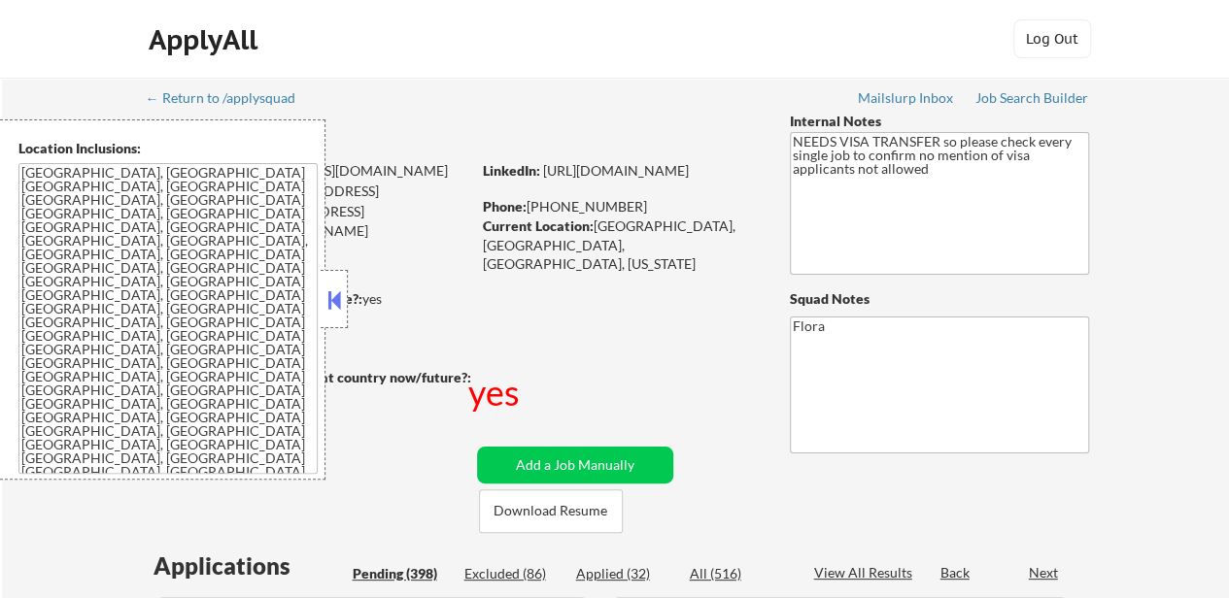
select select ""pending""
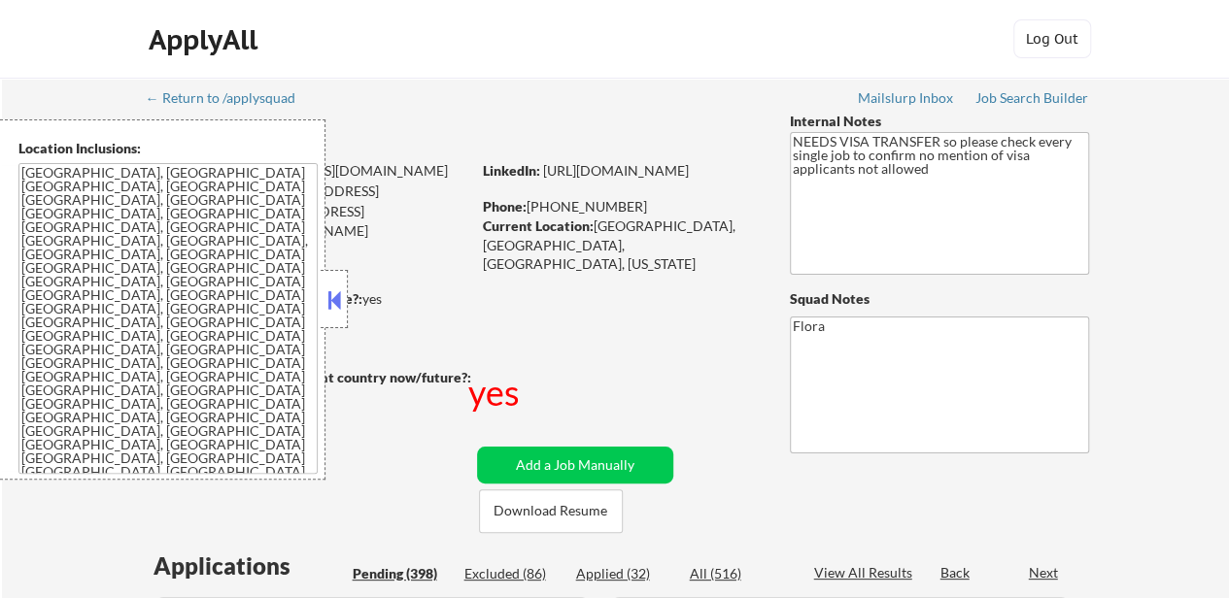
select select ""pending""
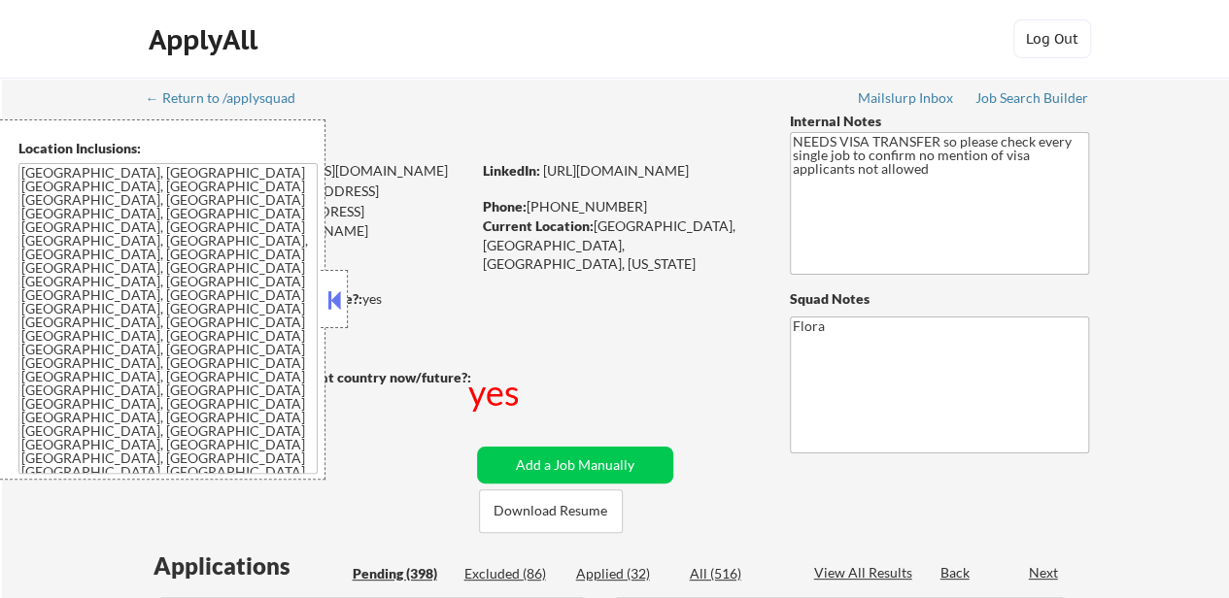
select select ""pending""
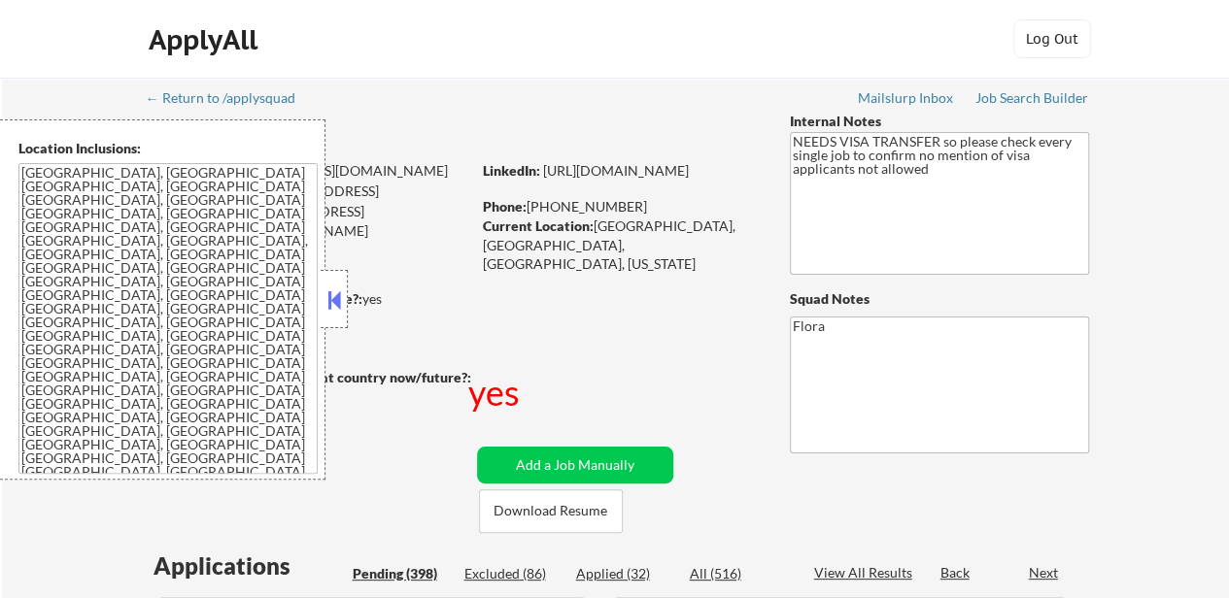
select select ""pending""
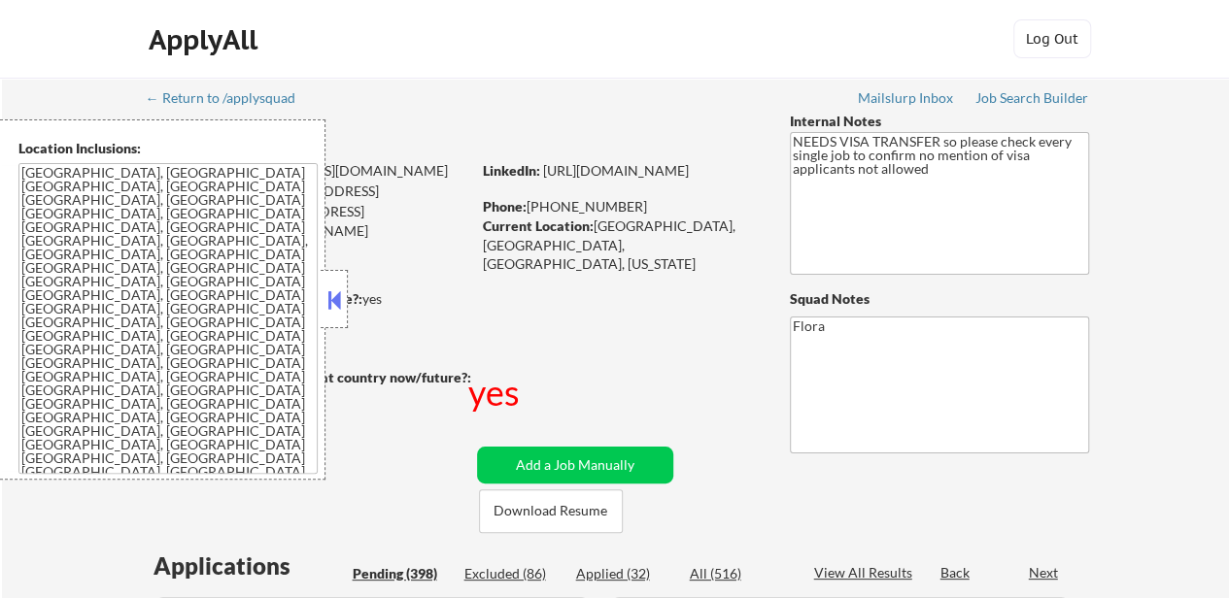
select select ""pending""
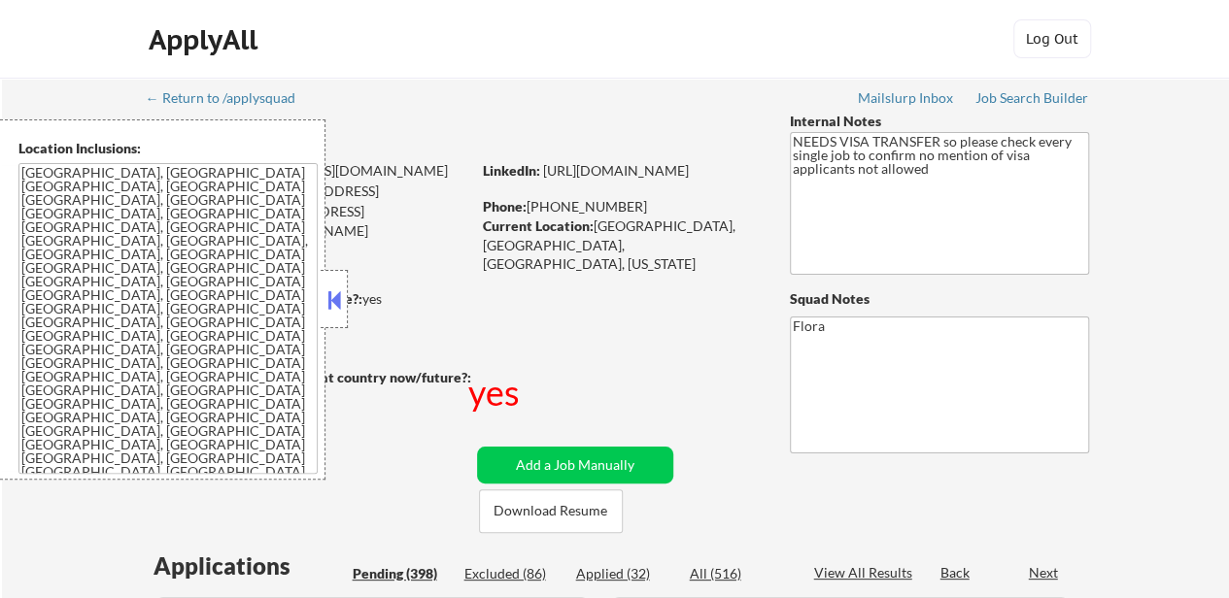
select select ""pending""
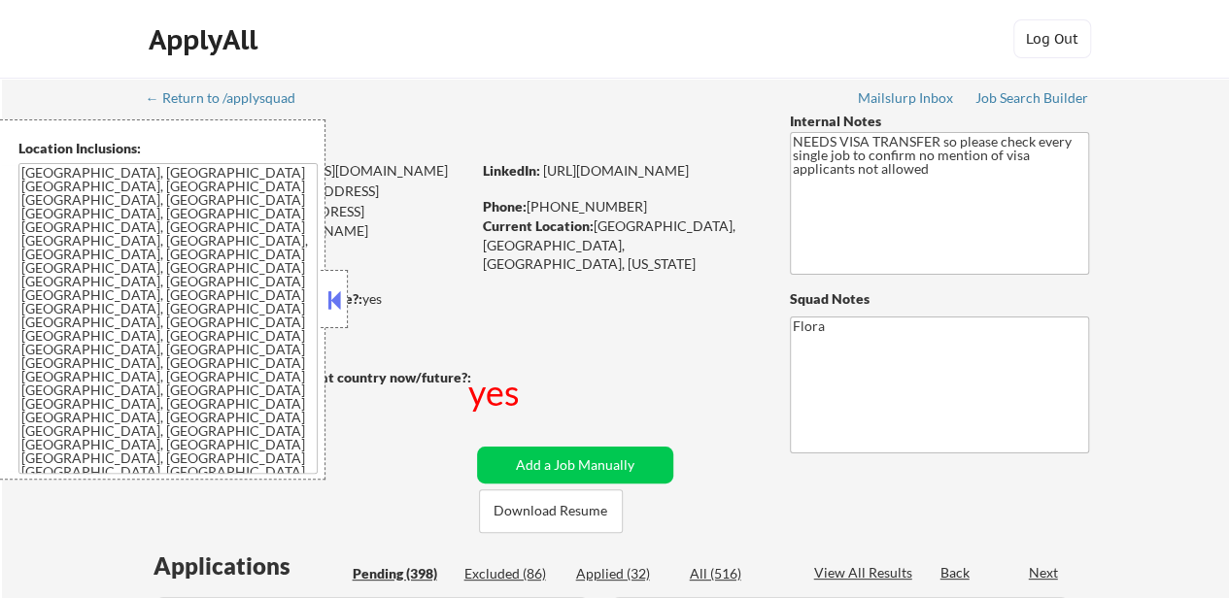
select select ""pending""
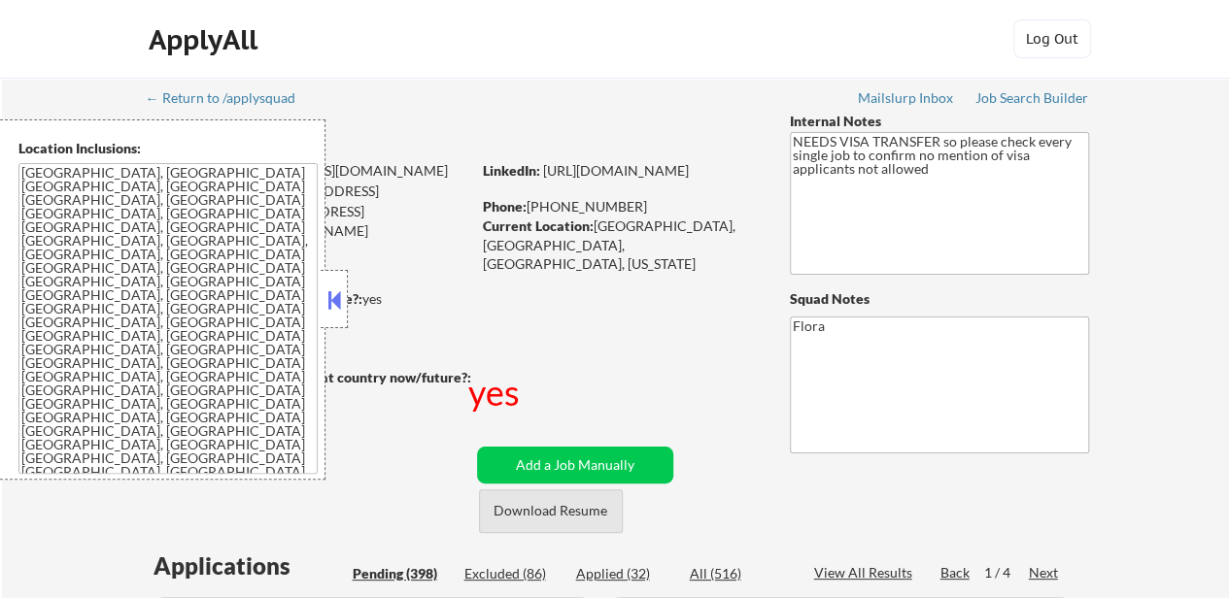
click at [563, 490] on button "Download Resume" at bounding box center [551, 512] width 144 height 44
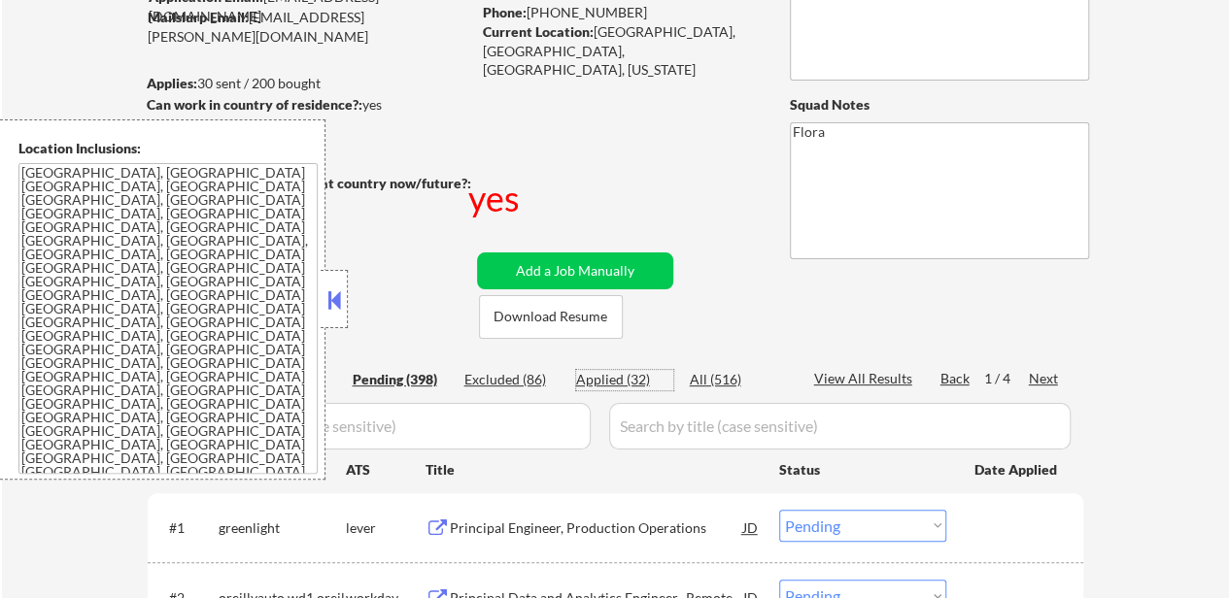
click at [632, 374] on div "Applied (32)" at bounding box center [624, 379] width 97 height 19
select select ""applied""
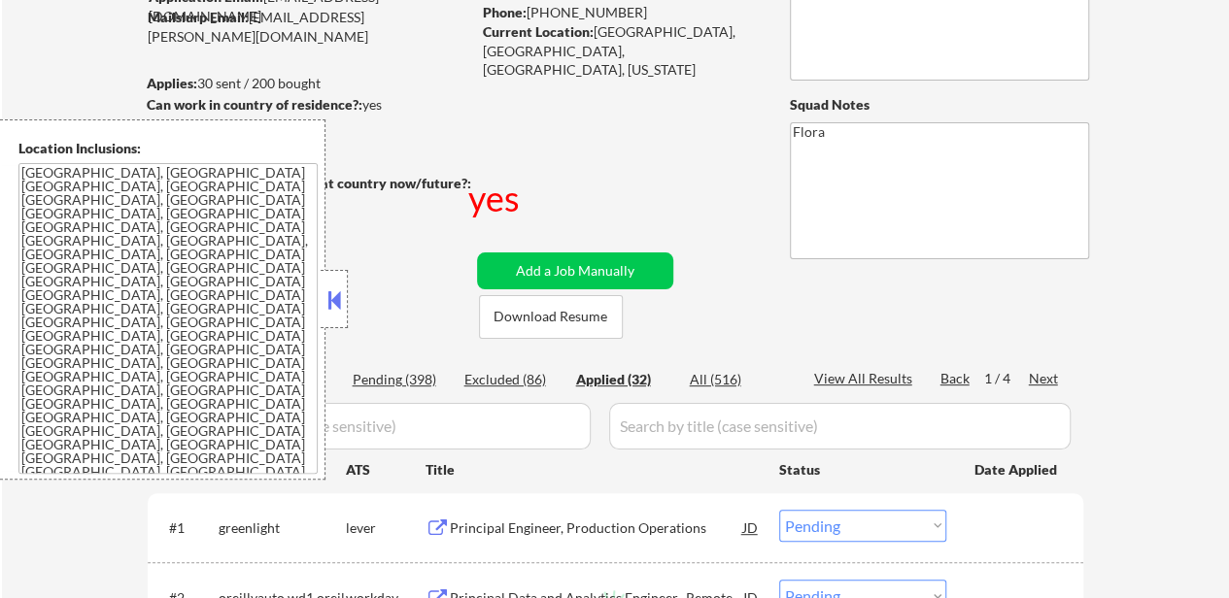
select select ""applied""
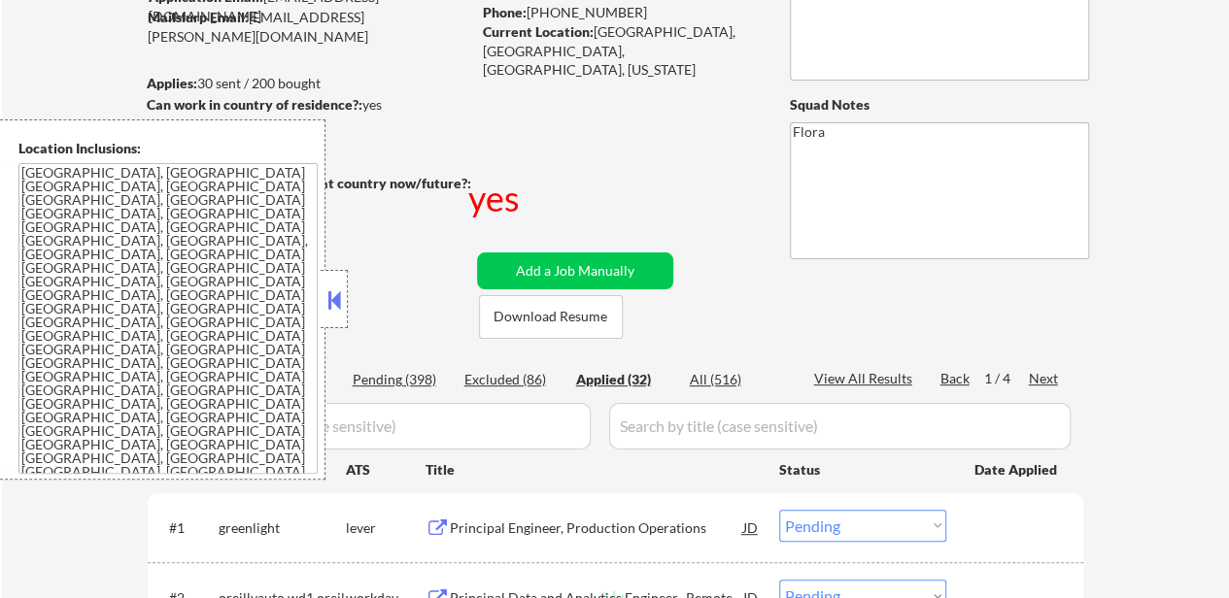
select select ""applied""
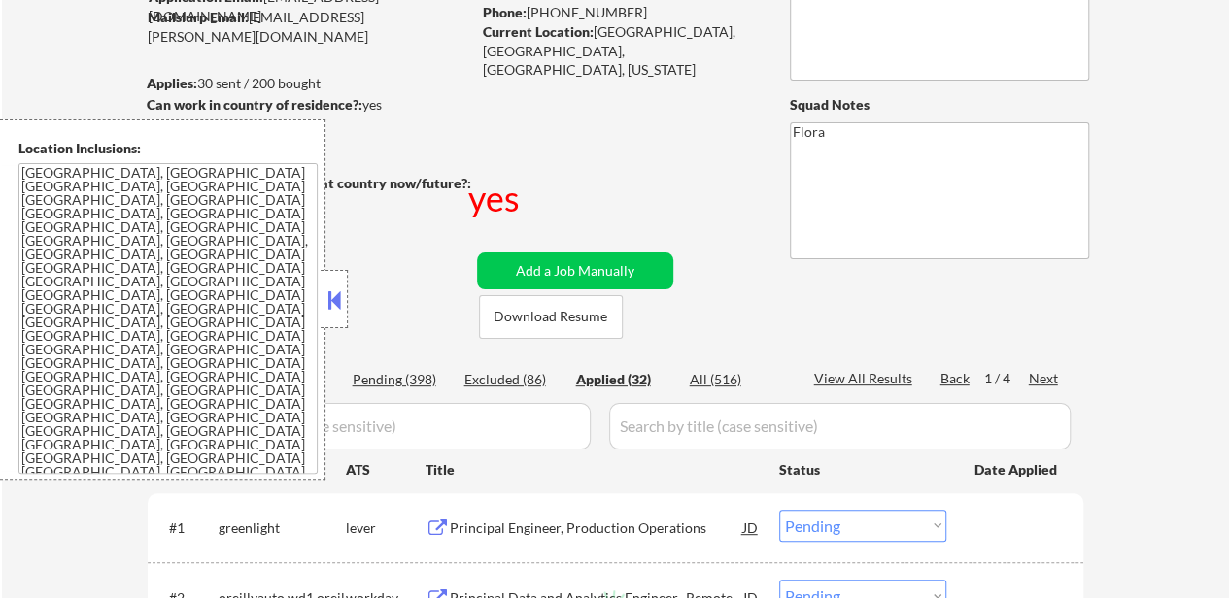
select select ""applied""
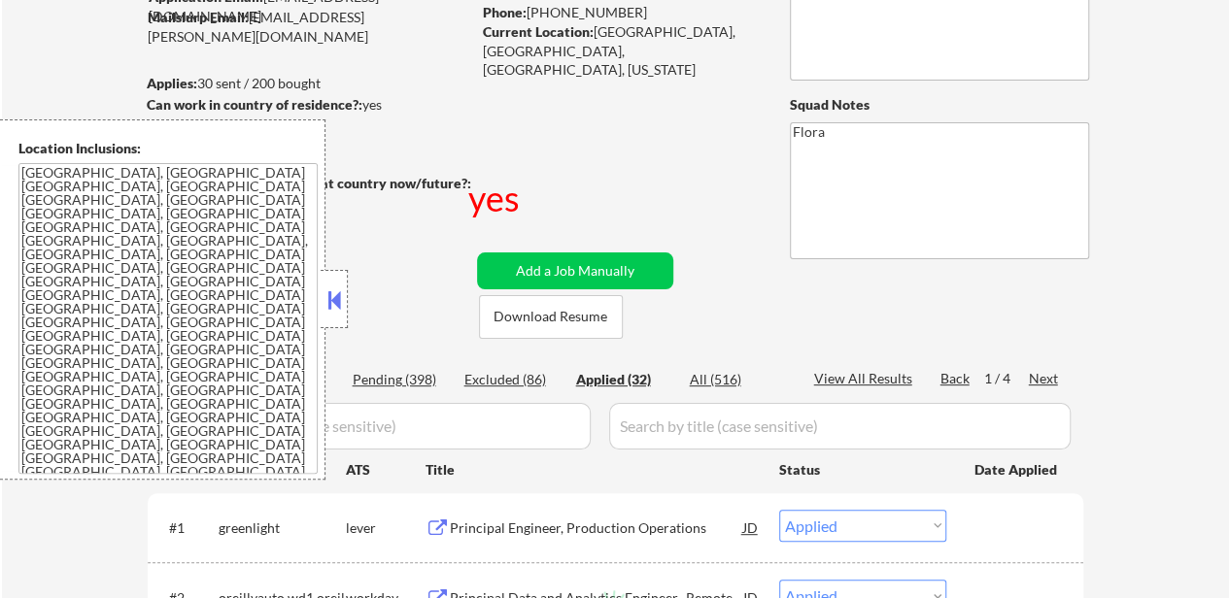
select select ""applied""
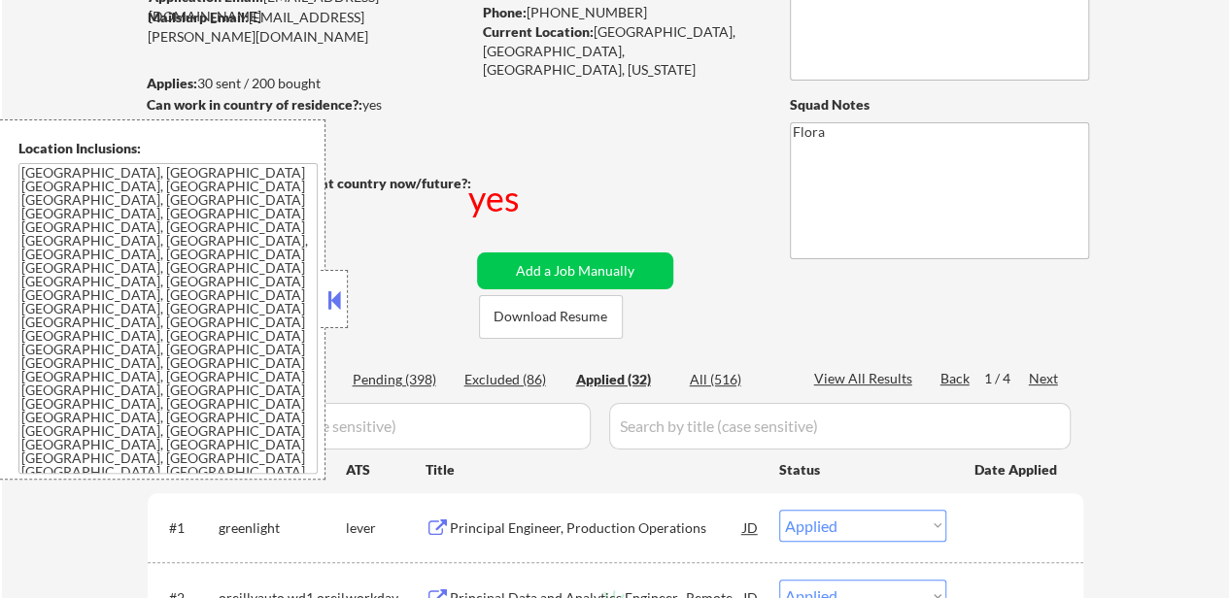
select select ""applied""
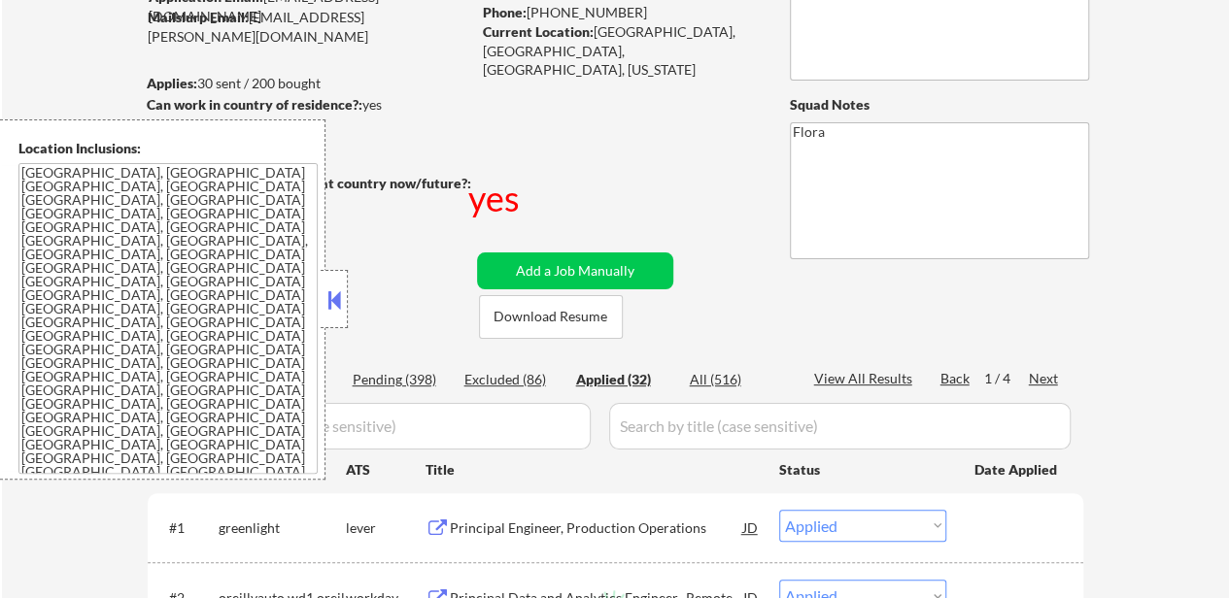
select select ""applied""
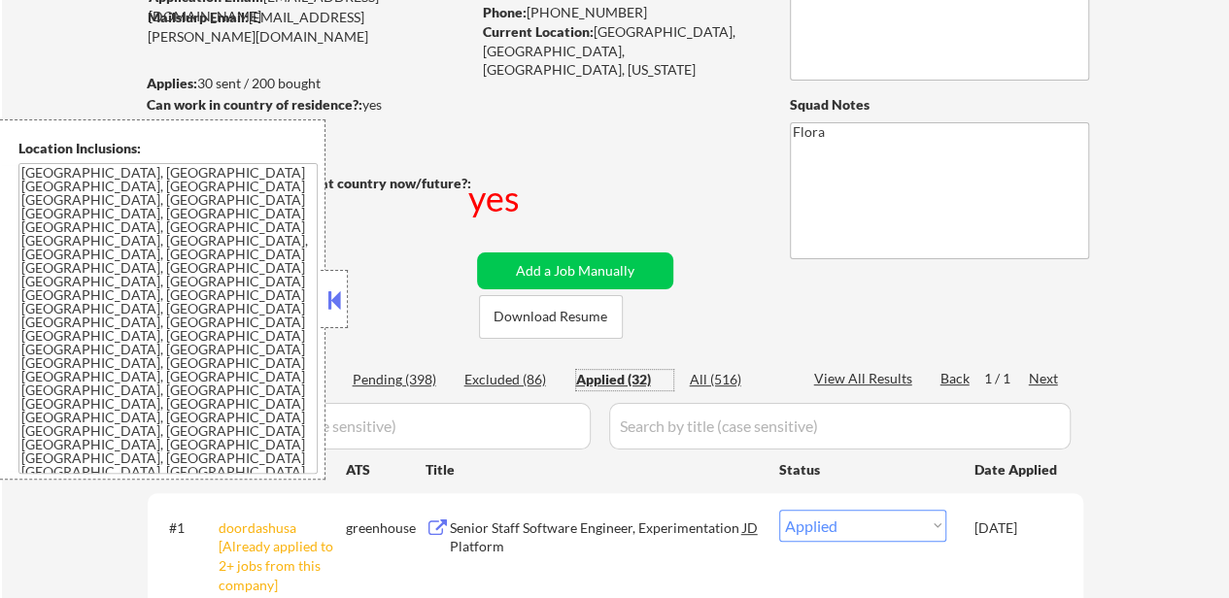
click at [337, 292] on button at bounding box center [333, 300] width 21 height 29
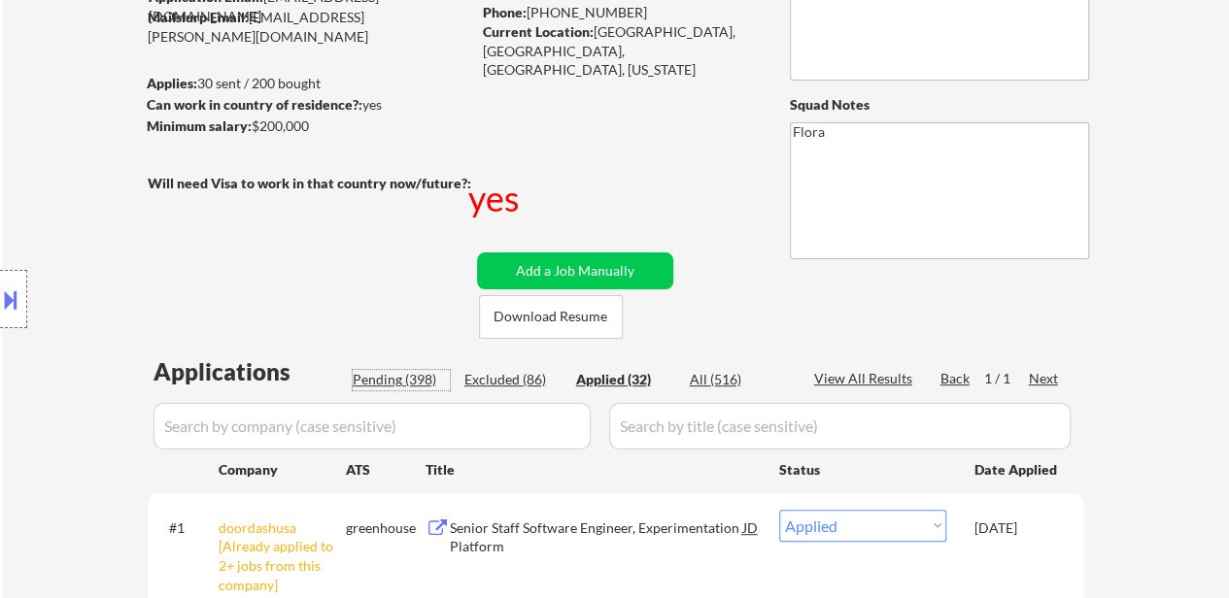
click at [394, 371] on div "Pending (398)" at bounding box center [401, 379] width 97 height 19
select select ""pending""
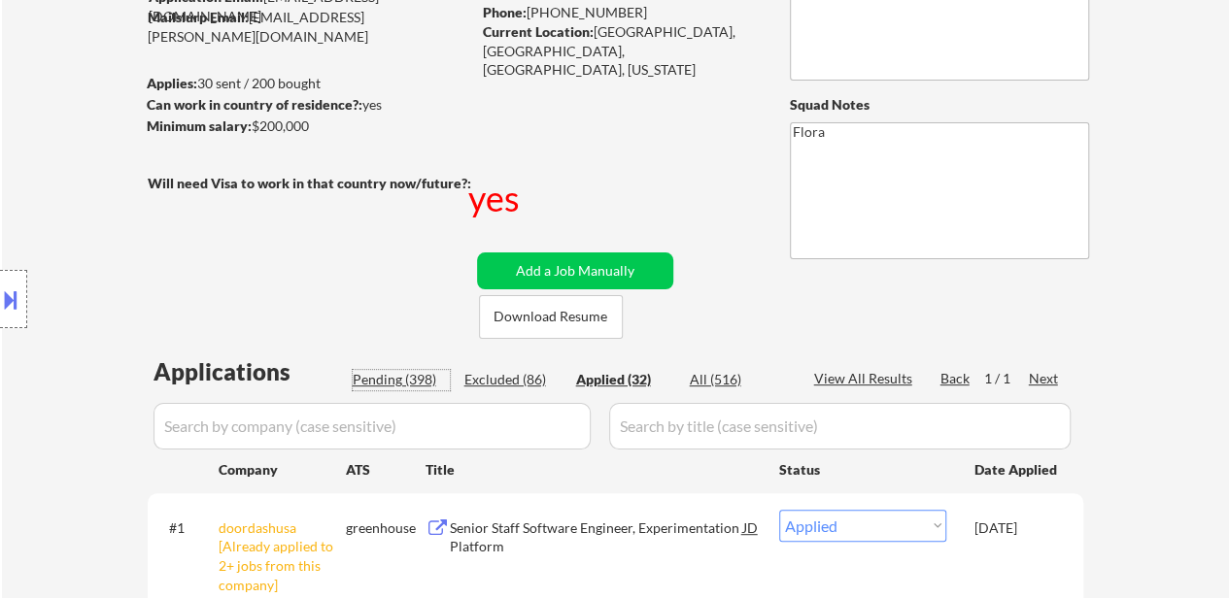
select select ""pending""
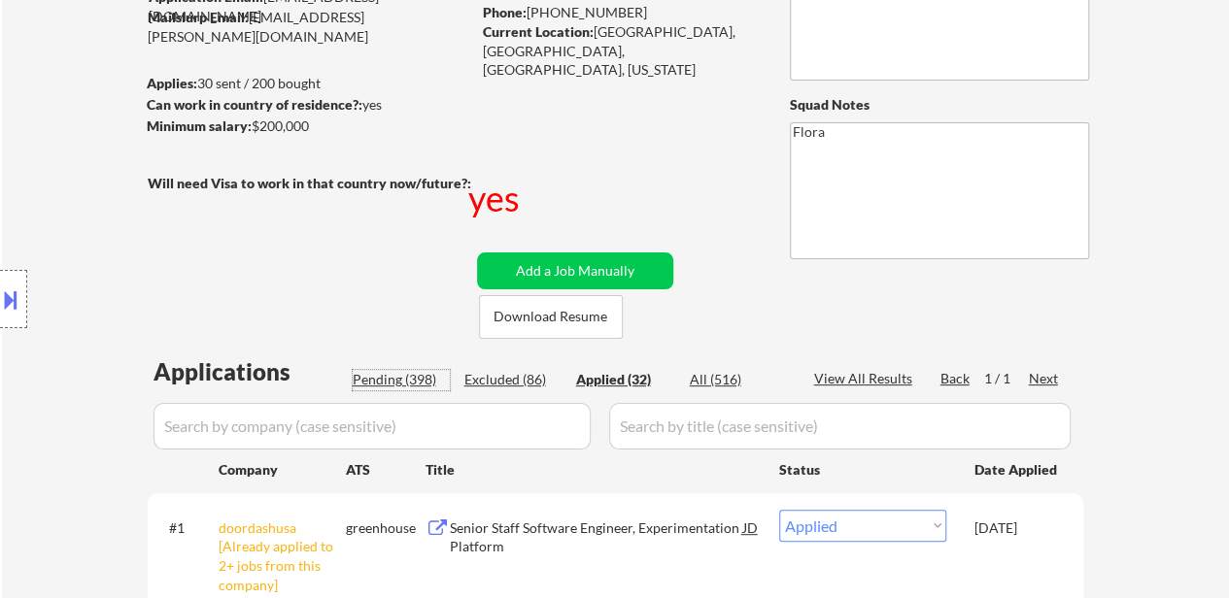
select select ""pending""
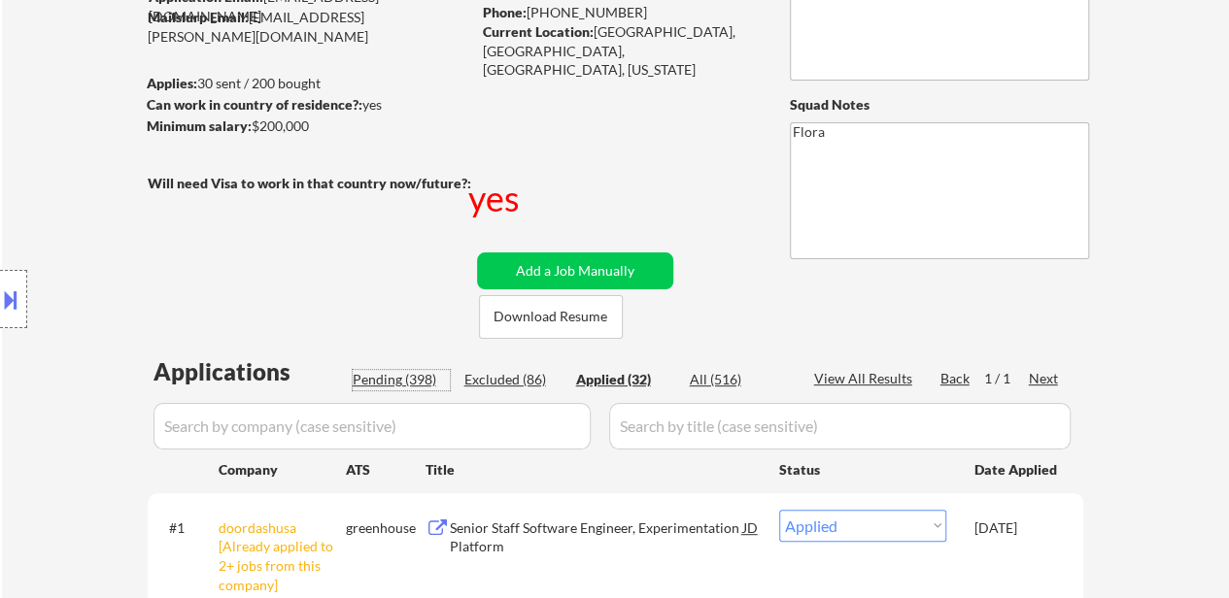
select select ""pending""
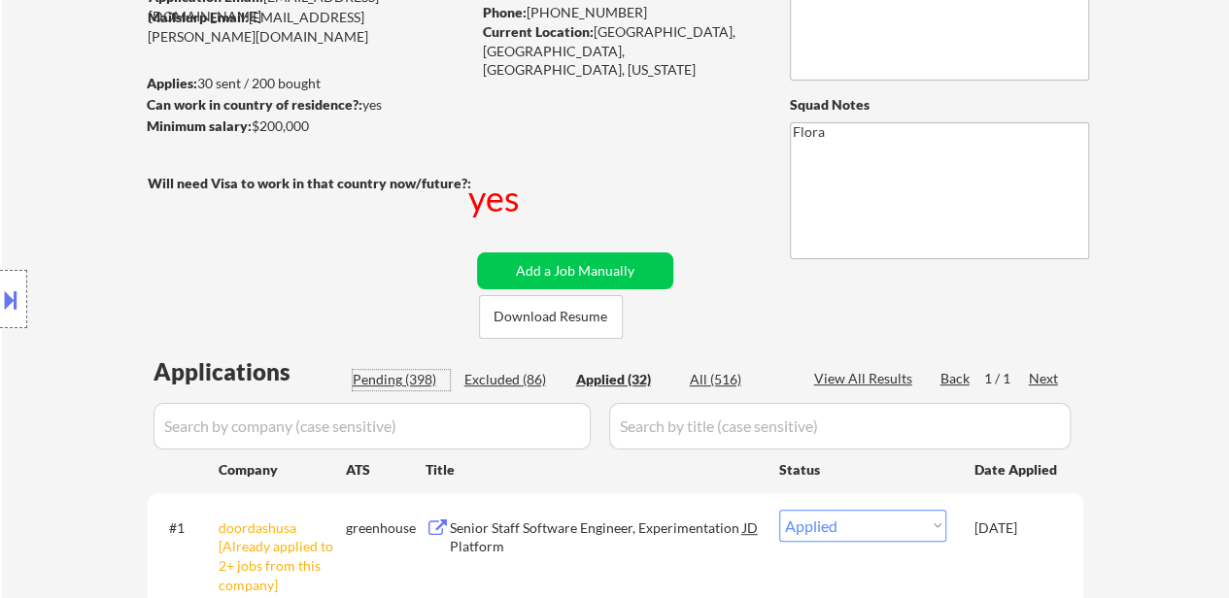
select select ""pending""
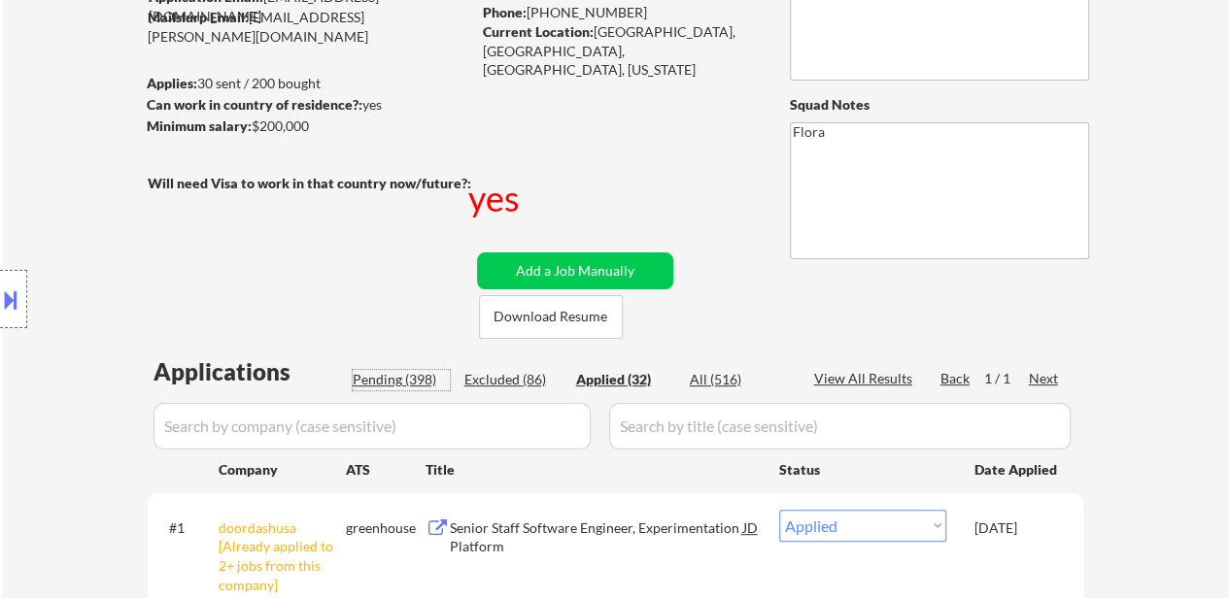
select select ""pending""
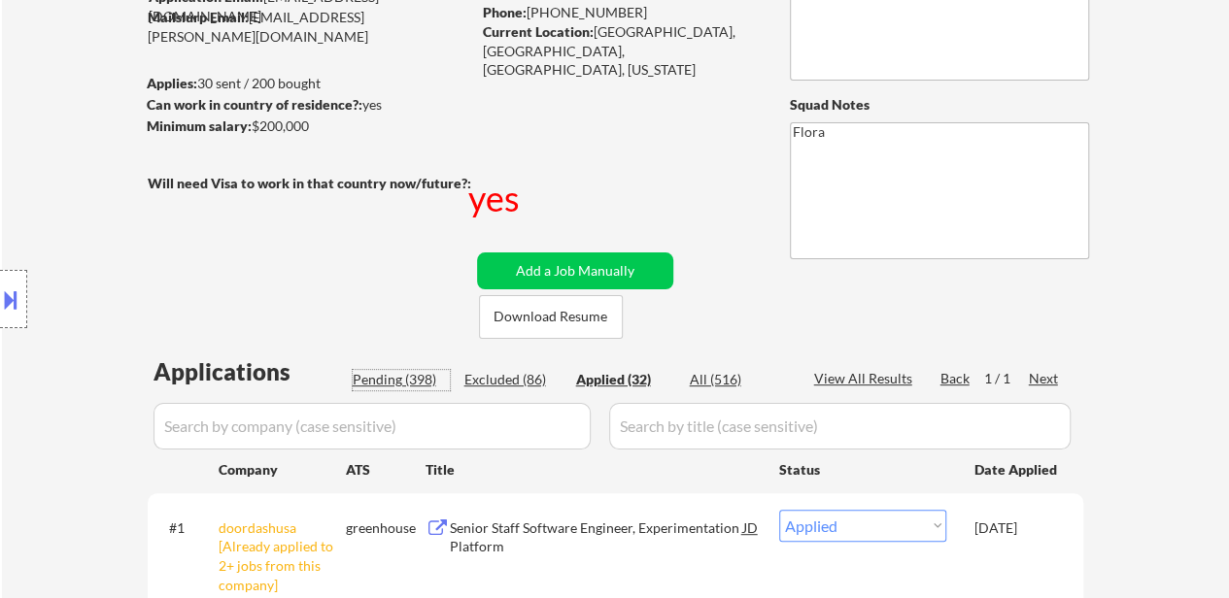
select select ""pending""
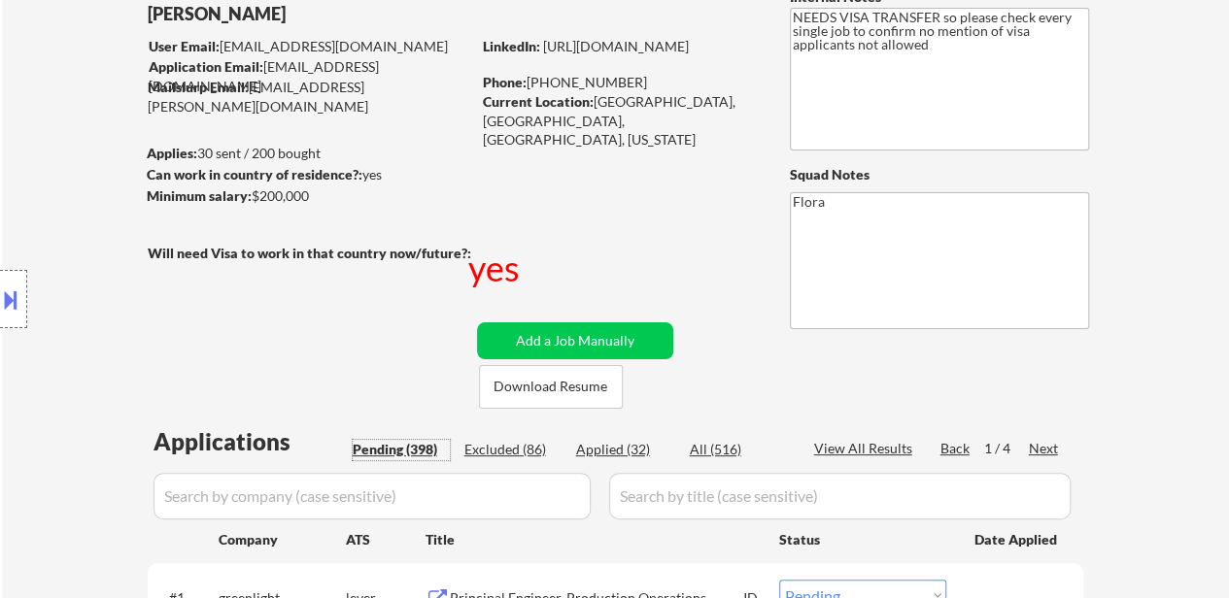
scroll to position [204, 0]
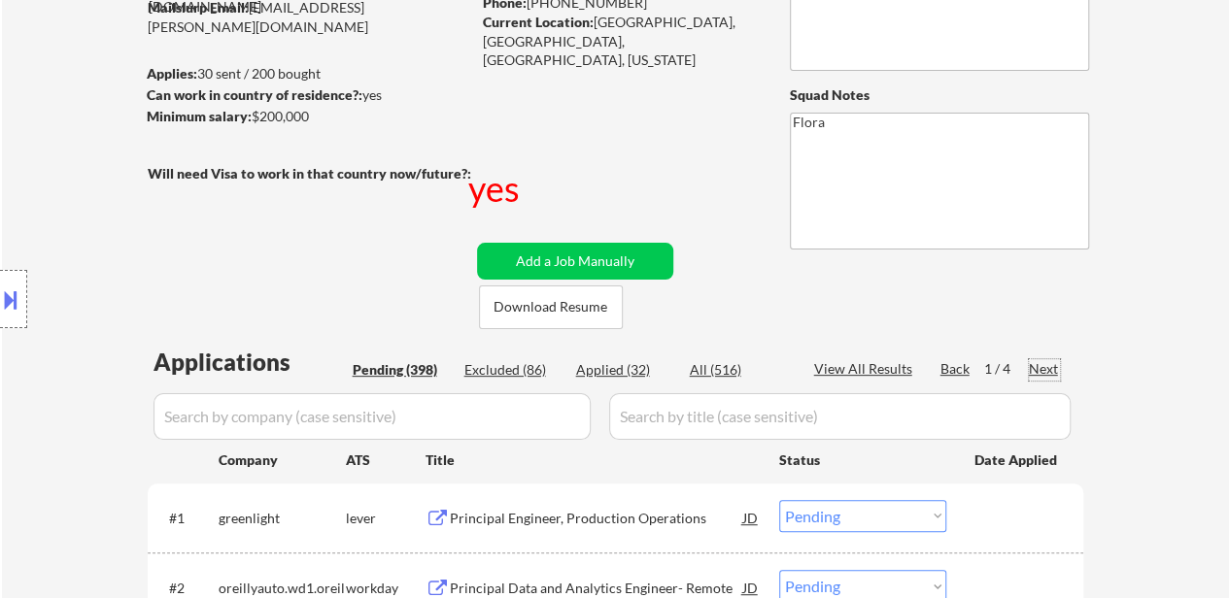
click at [1053, 370] on div "Next" at bounding box center [1044, 368] width 31 height 19
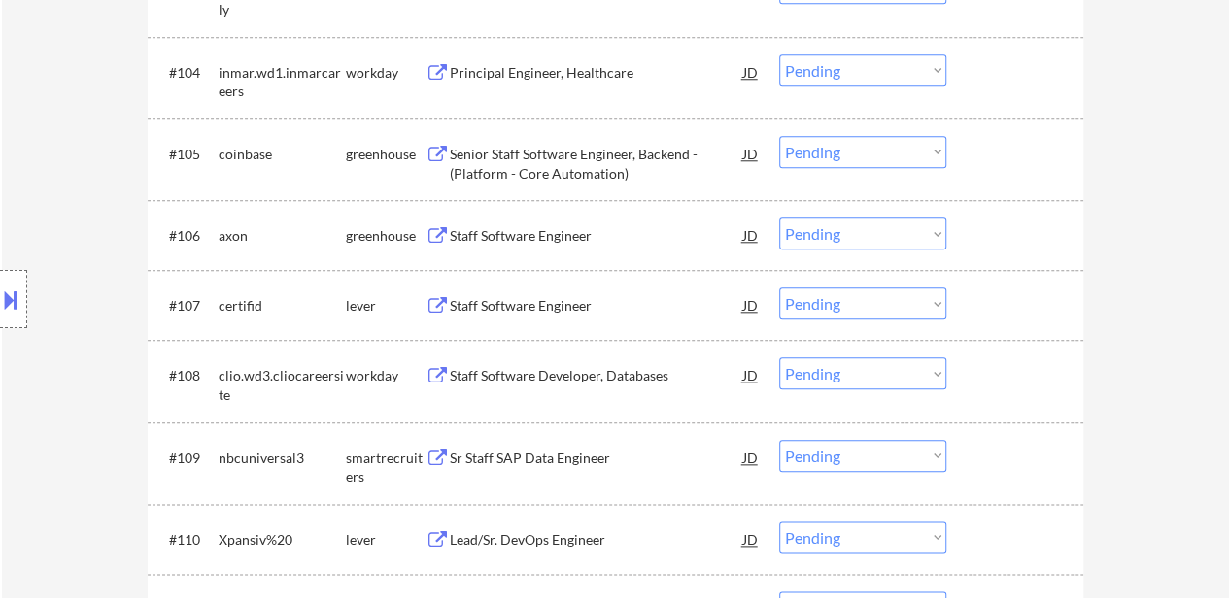
scroll to position [884, 0]
click at [545, 304] on div "Staff Software Engineer" at bounding box center [596, 305] width 293 height 19
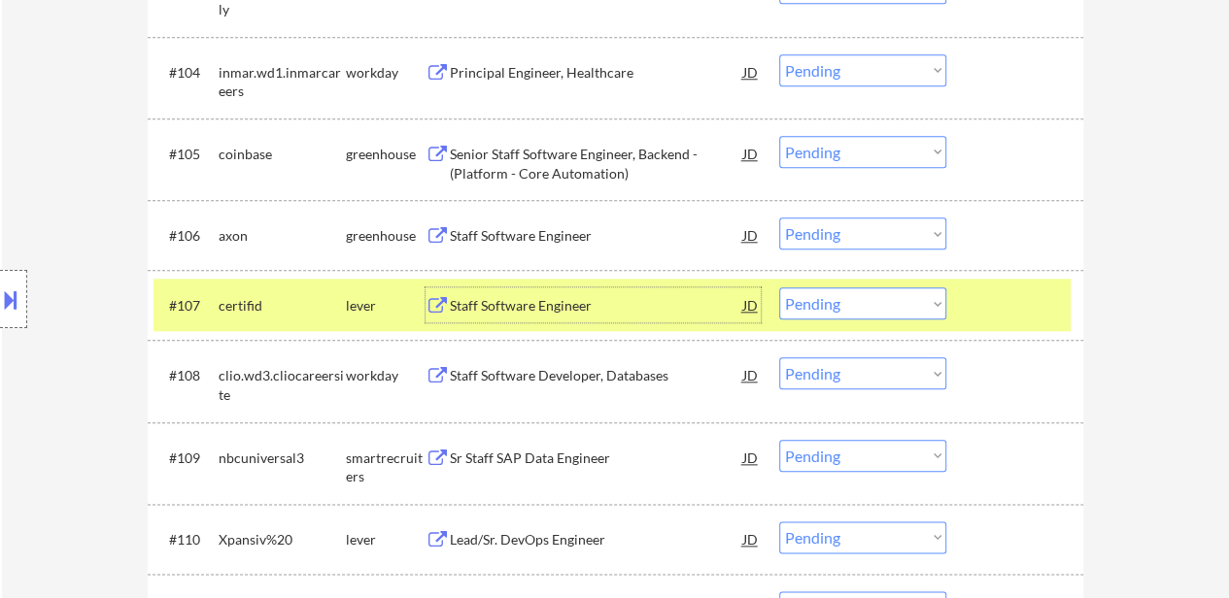
click at [541, 545] on div "Lead/Sr. DevOps Engineer" at bounding box center [596, 539] width 293 height 19
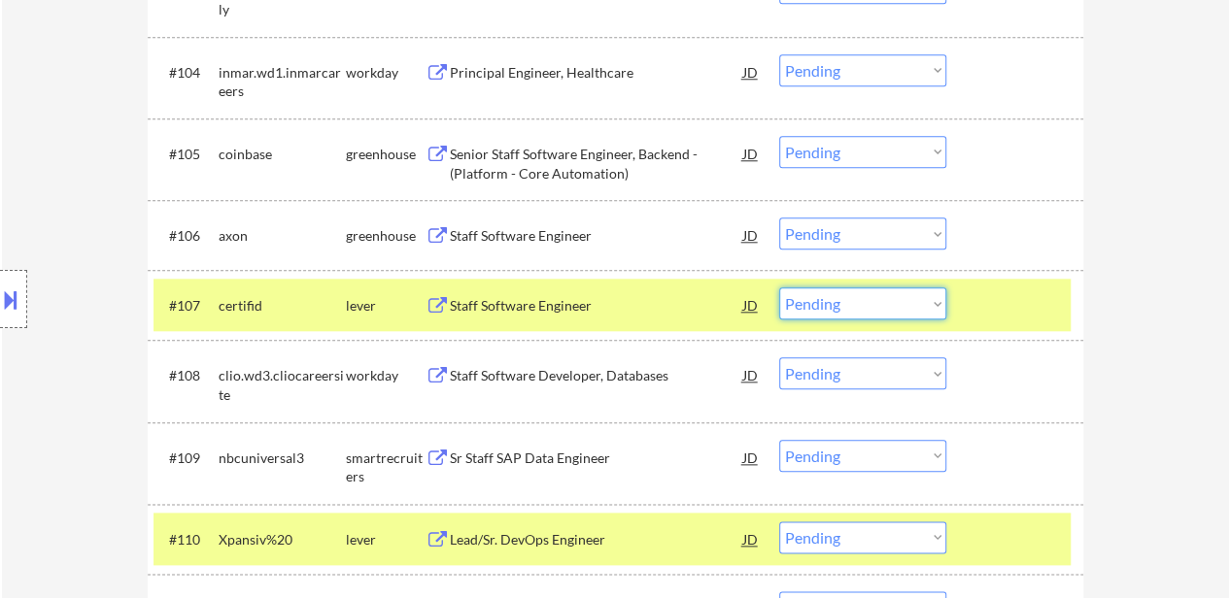
click at [868, 302] on select "Choose an option... Pending Applied Excluded (Questions) Excluded (Expired) Exc…" at bounding box center [862, 303] width 167 height 32
click at [779, 287] on select "Choose an option... Pending Applied Excluded (Questions) Excluded (Expired) Exc…" at bounding box center [862, 303] width 167 height 32
select select ""pending""
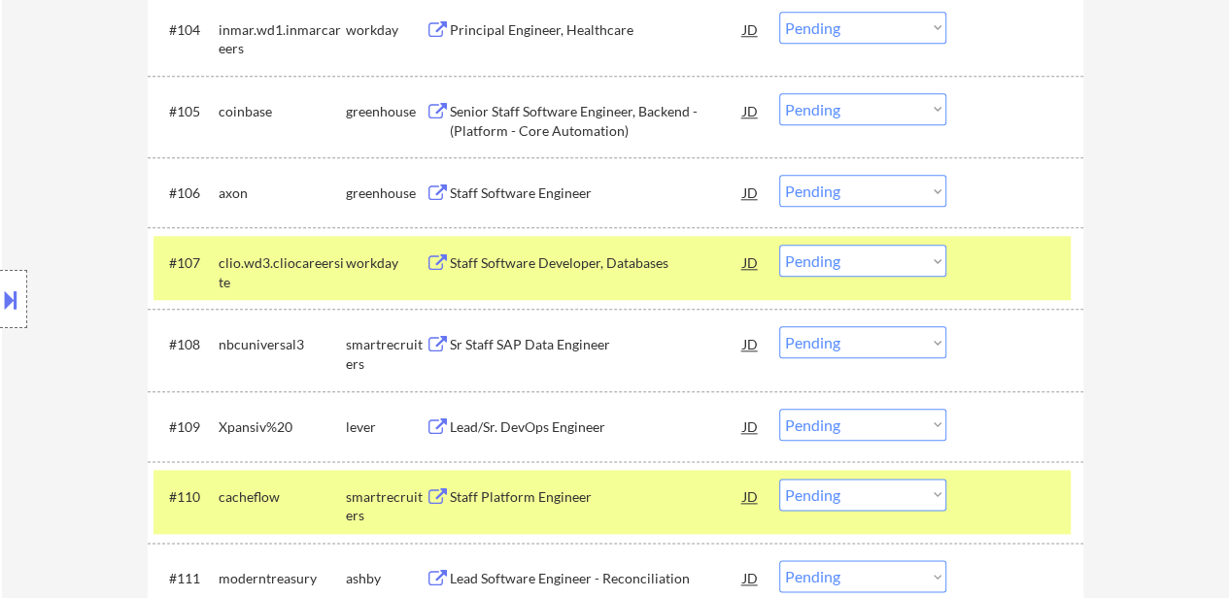
scroll to position [981, 0]
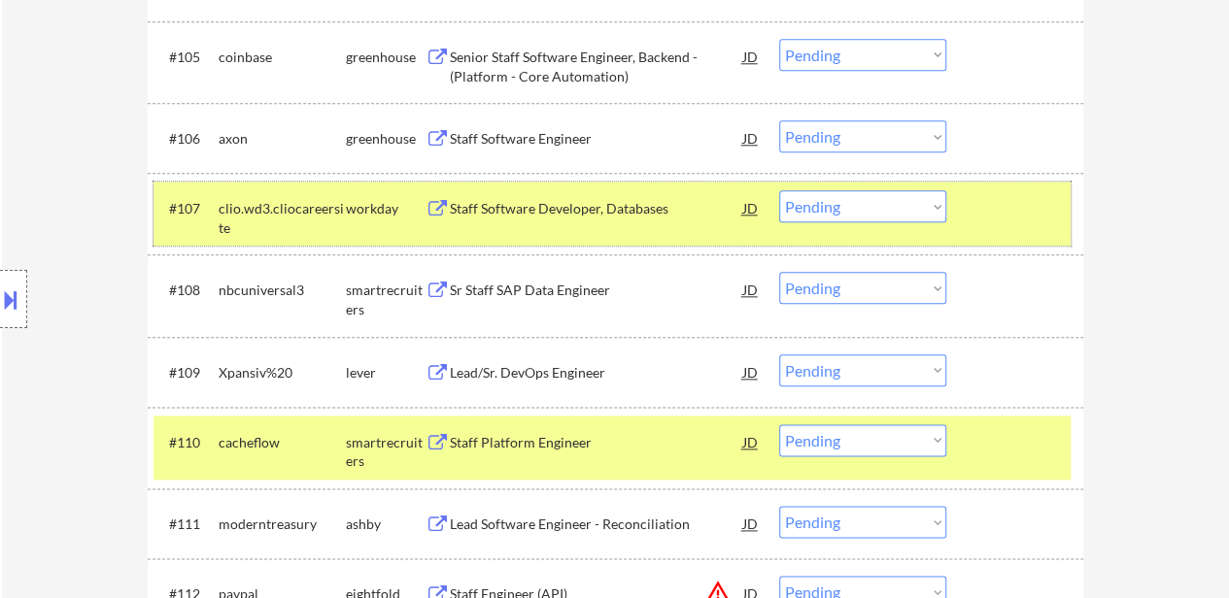
click at [1008, 182] on div "#107 clio.wd3.cliocareersite workday Staff Software Developer, Databases JD Cho…" at bounding box center [611, 214] width 917 height 64
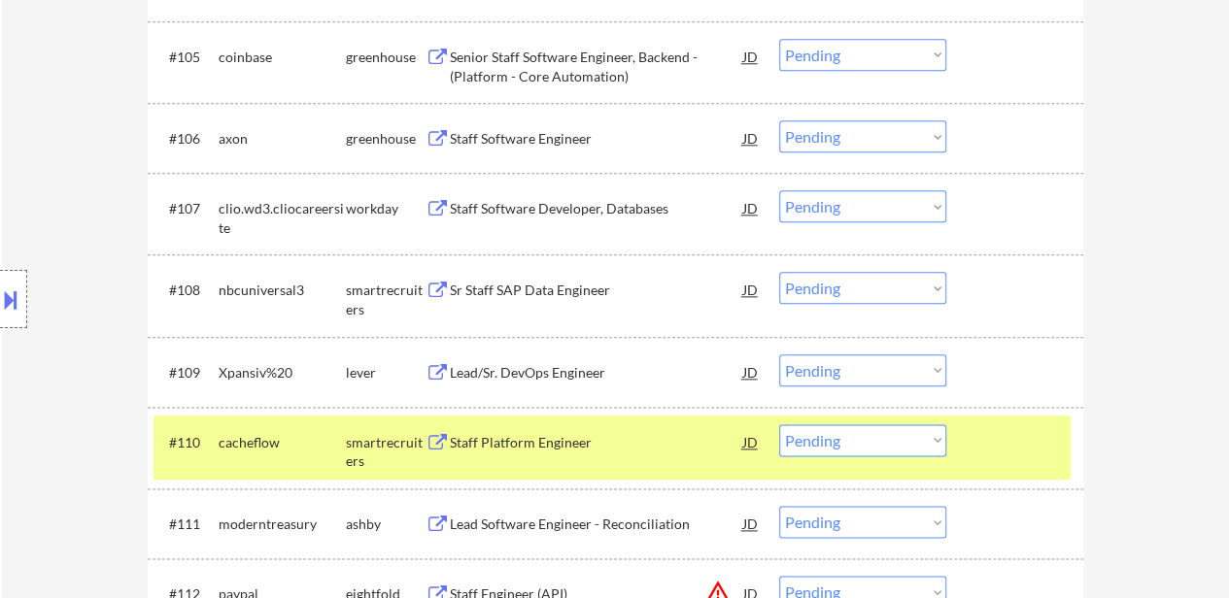
click at [1011, 432] on div at bounding box center [1016, 441] width 85 height 35
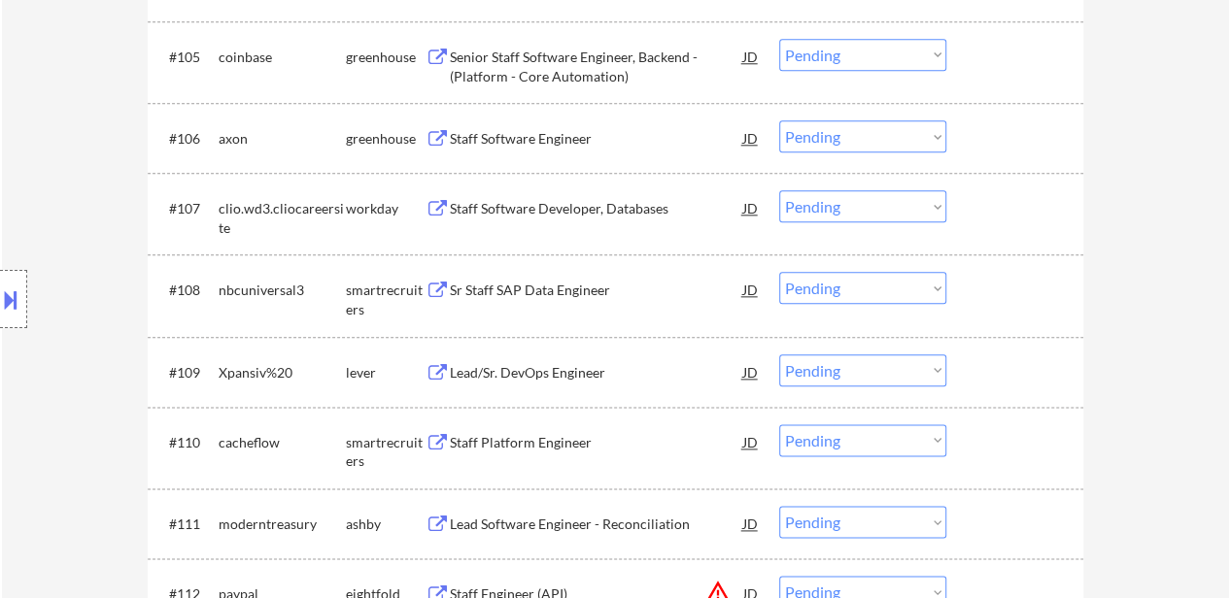
click at [920, 368] on select "Choose an option... Pending Applied Excluded (Questions) Excluded (Expired) Exc…" at bounding box center [862, 371] width 167 height 32
click at [779, 355] on select "Choose an option... Pending Applied Excluded (Questions) Excluded (Expired) Exc…" at bounding box center [862, 371] width 167 height 32
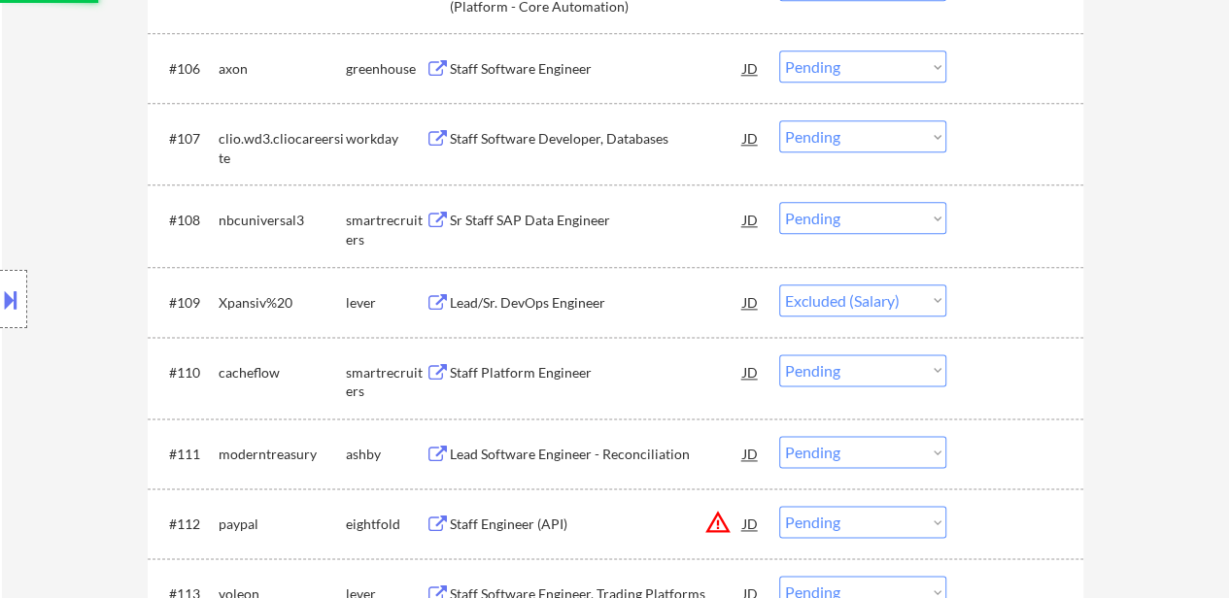
scroll to position [1078, 0]
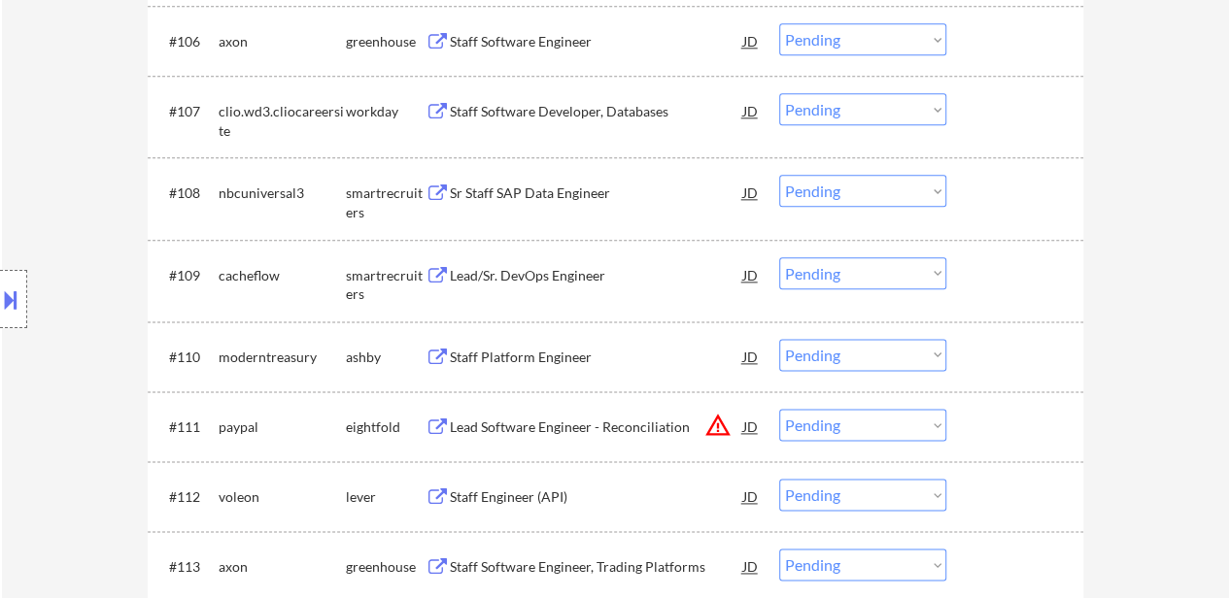
click at [506, 268] on div "Lead/Sr. DevOps Engineer" at bounding box center [596, 275] width 293 height 19
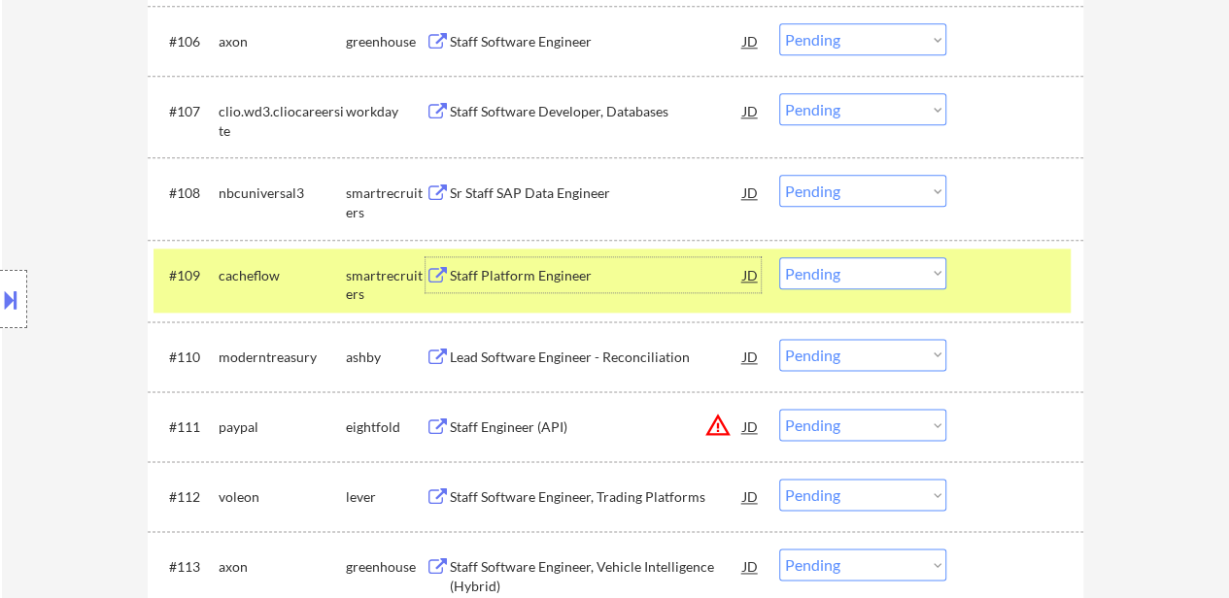
click at [861, 269] on select "Choose an option... Pending Applied Excluded (Questions) Excluded (Expired) Exc…" at bounding box center [862, 273] width 167 height 32
click at [779, 257] on select "Choose an option... Pending Applied Excluded (Questions) Excluded (Expired) Exc…" at bounding box center [862, 273] width 167 height 32
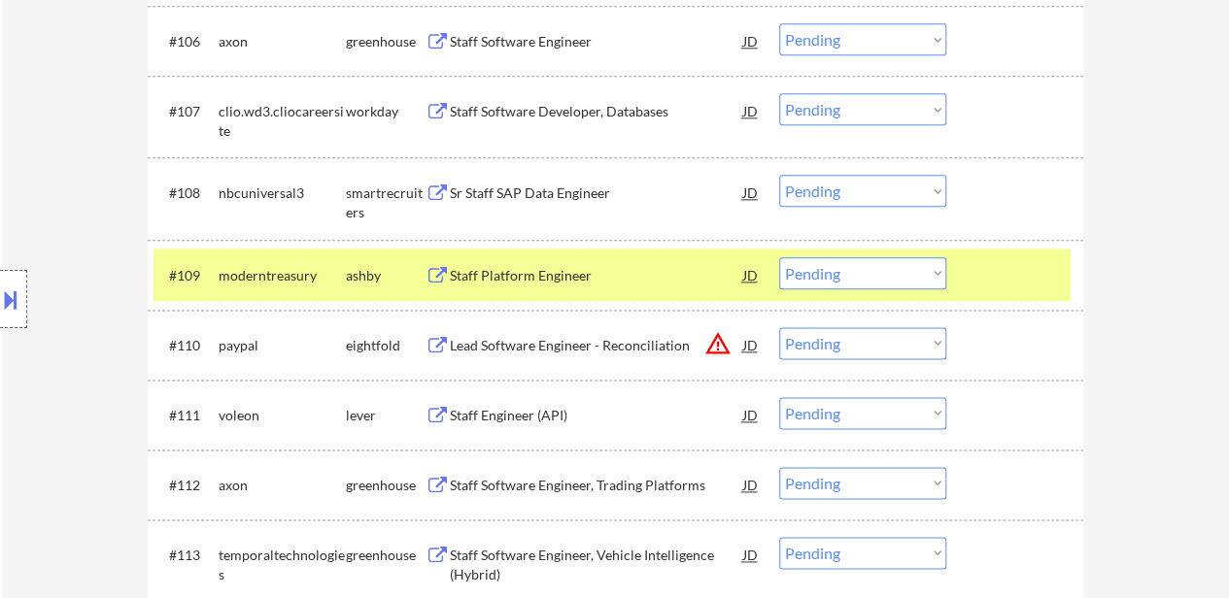
click at [1015, 281] on div at bounding box center [1016, 274] width 85 height 35
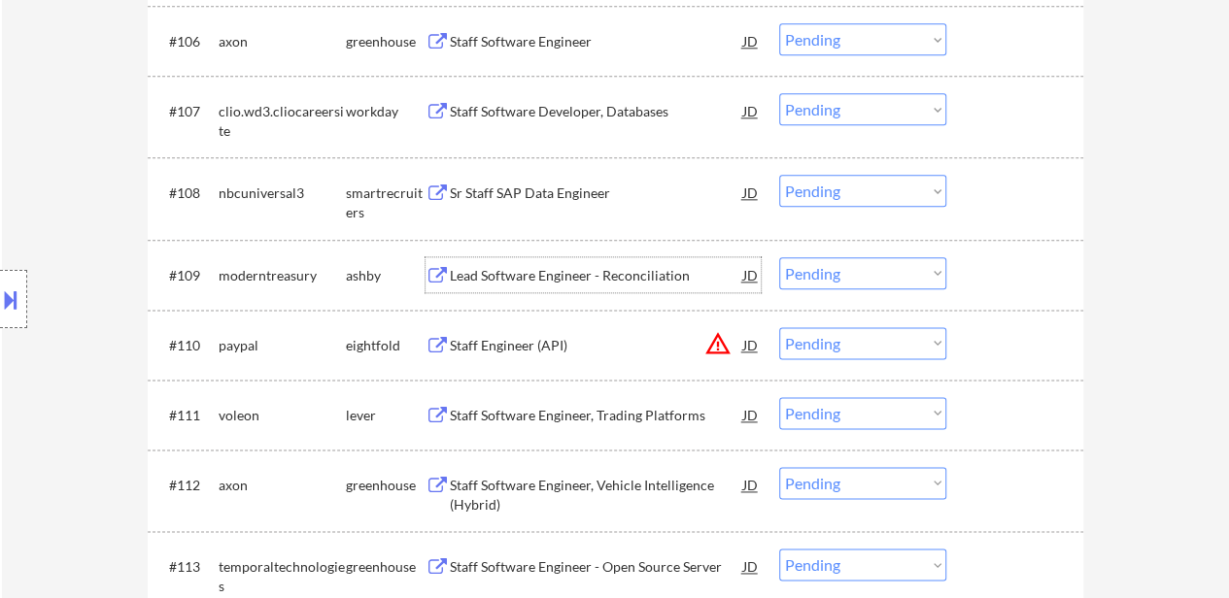
click at [548, 268] on div "Lead Software Engineer - Reconciliation" at bounding box center [596, 275] width 293 height 19
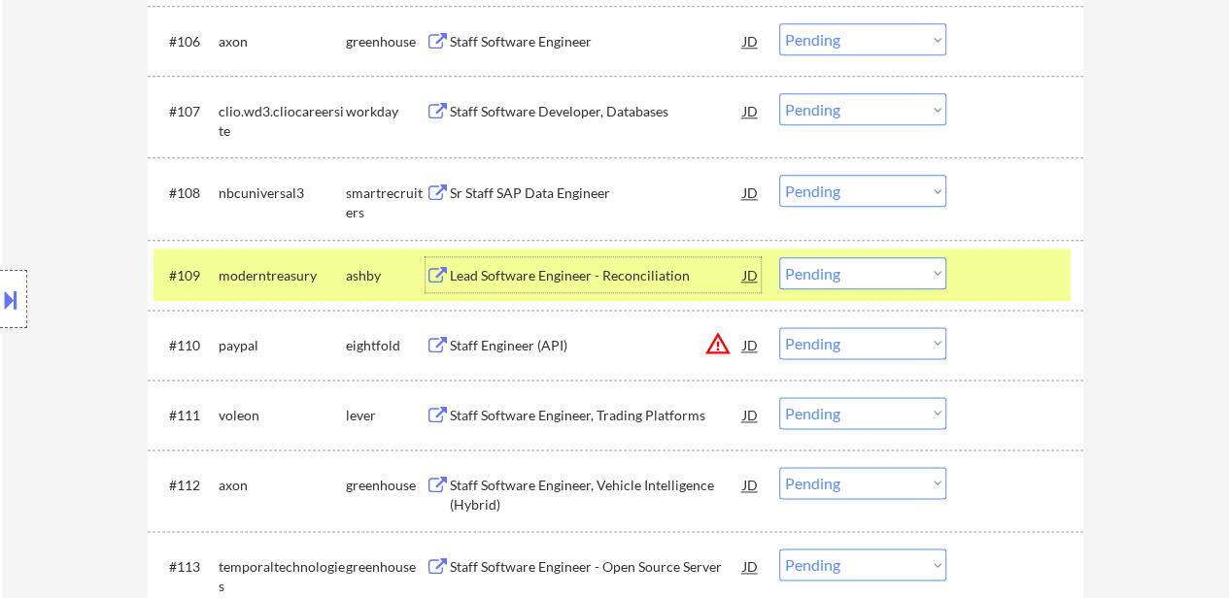
click at [864, 270] on select "Choose an option... Pending Applied Excluded (Questions) Excluded (Expired) Exc…" at bounding box center [862, 273] width 167 height 32
click at [779, 257] on select "Choose an option... Pending Applied Excluded (Questions) Excluded (Expired) Exc…" at bounding box center [862, 273] width 167 height 32
select select ""pending""
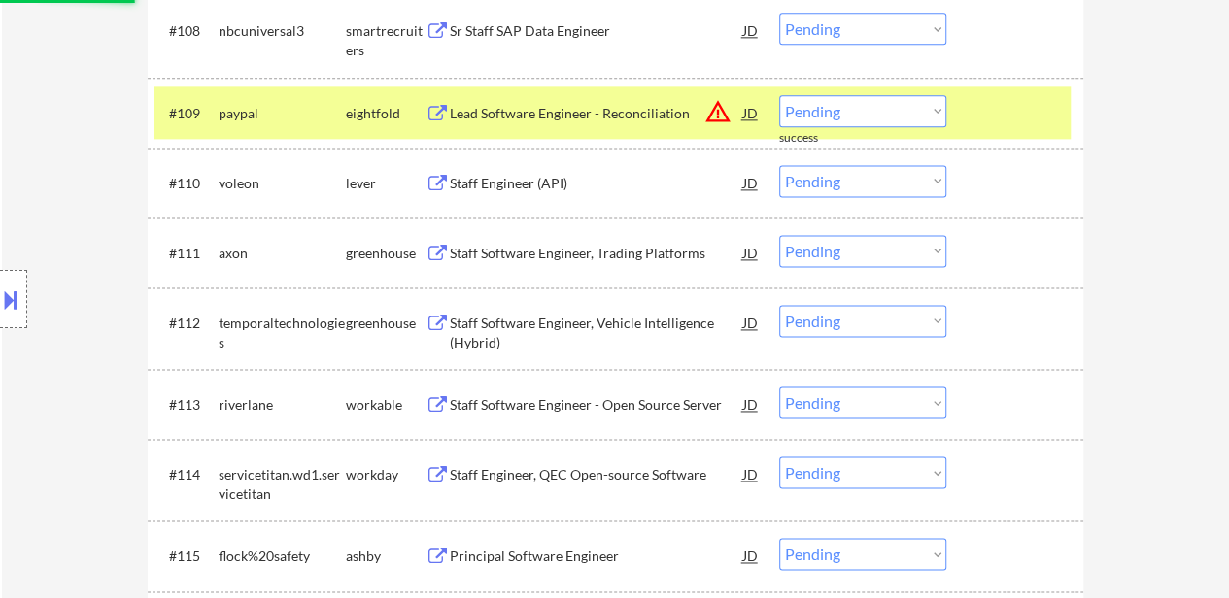
scroll to position [1272, 0]
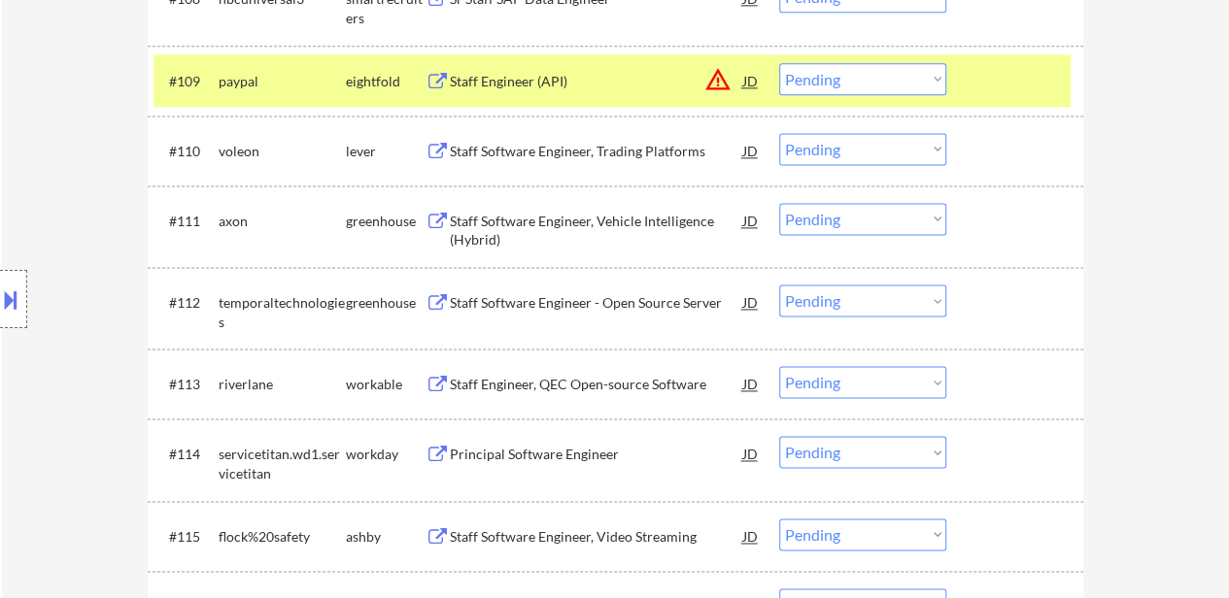
click at [1010, 73] on div at bounding box center [1016, 80] width 85 height 35
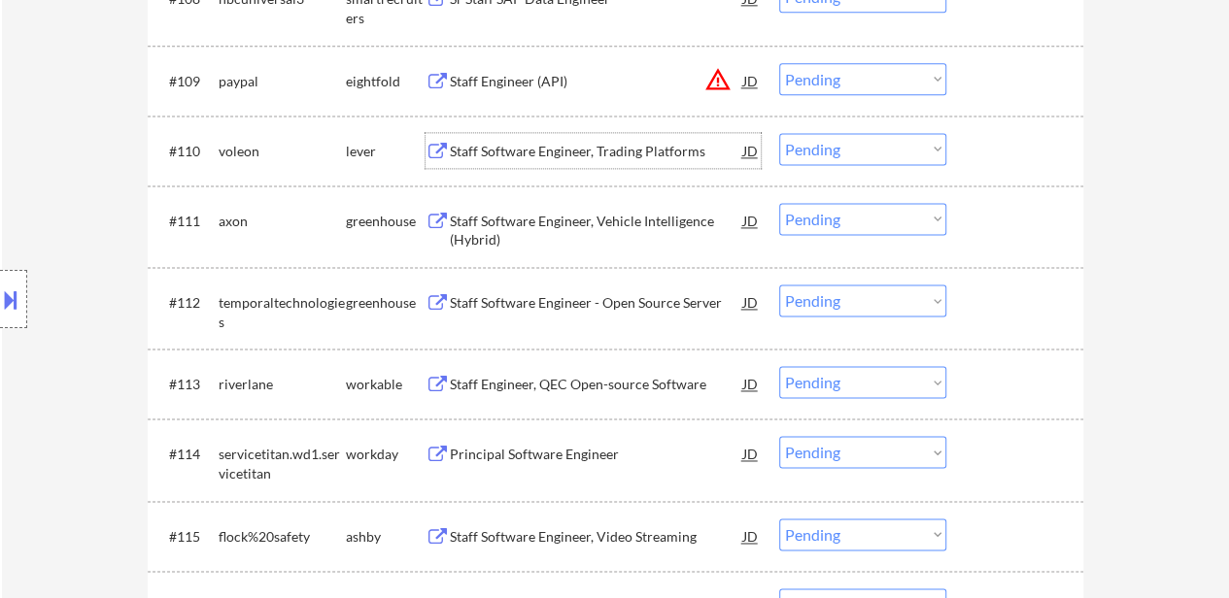
click at [572, 133] on div "Staff Software Engineer, Trading Platforms" at bounding box center [596, 150] width 293 height 35
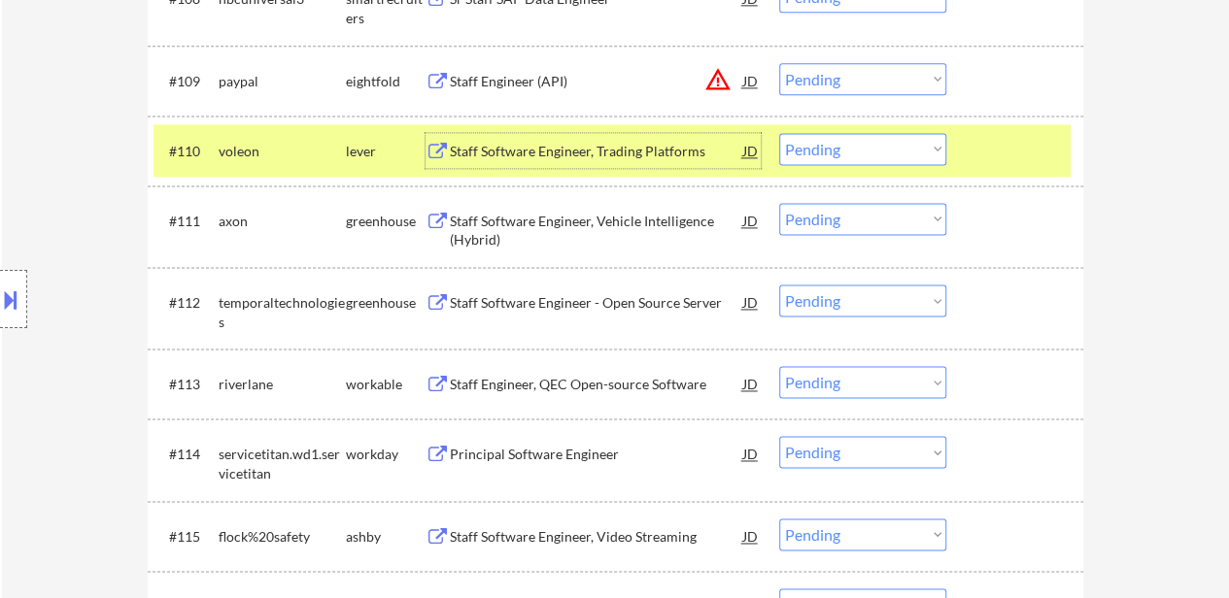
click at [913, 141] on select "Choose an option... Pending Applied Excluded (Questions) Excluded (Expired) Exc…" at bounding box center [862, 149] width 167 height 32
click at [779, 133] on select "Choose an option... Pending Applied Excluded (Questions) Excluded (Expired) Exc…" at bounding box center [862, 149] width 167 height 32
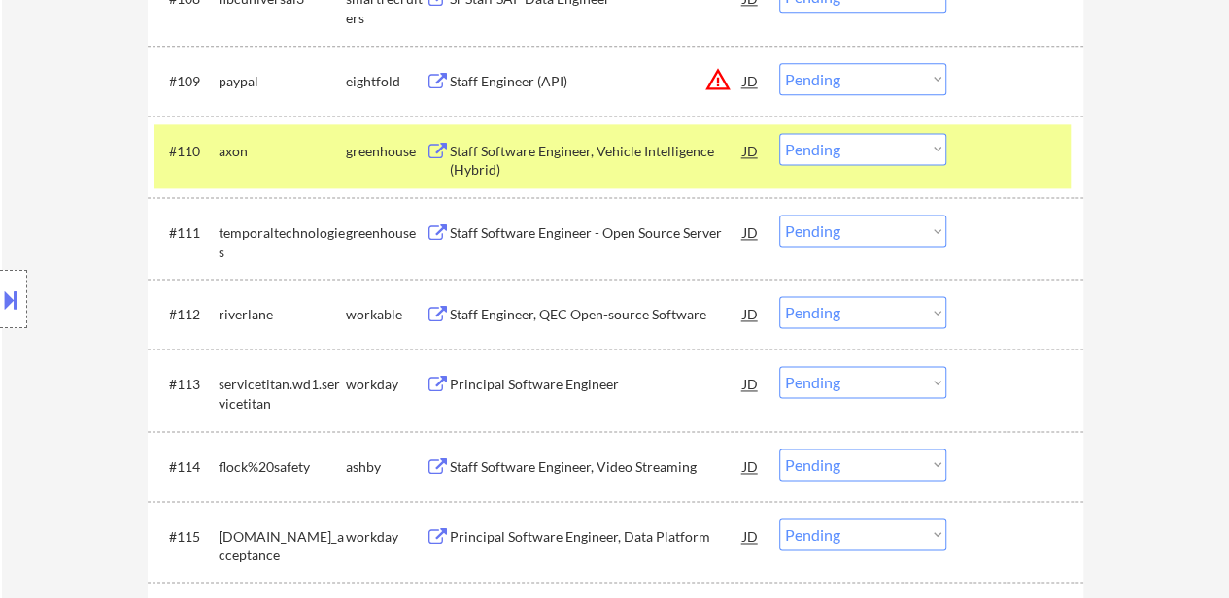
drag, startPoint x: 862, startPoint y: 145, endPoint x: 866, endPoint y: 154, distance: 10.5
click at [862, 145] on select "Choose an option... Pending Applied Excluded (Questions) Excluded (Expired) Exc…" at bounding box center [862, 149] width 167 height 32
click at [779, 133] on select "Choose an option... Pending Applied Excluded (Questions) Excluded (Expired) Exc…" at bounding box center [862, 149] width 167 height 32
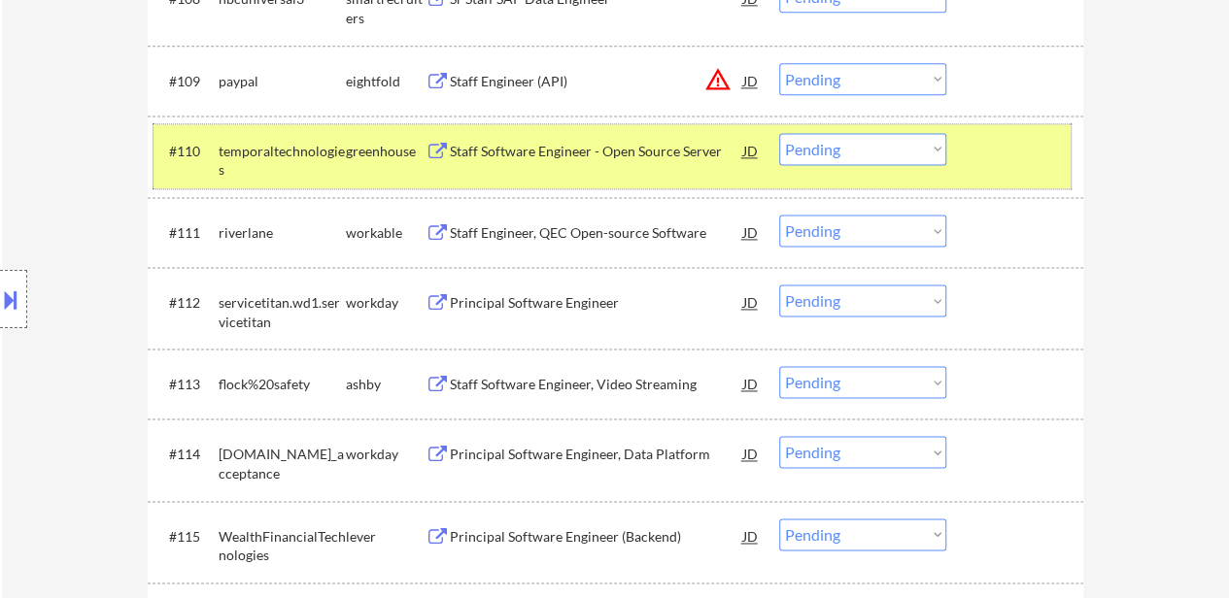
click at [998, 148] on div at bounding box center [1016, 150] width 85 height 35
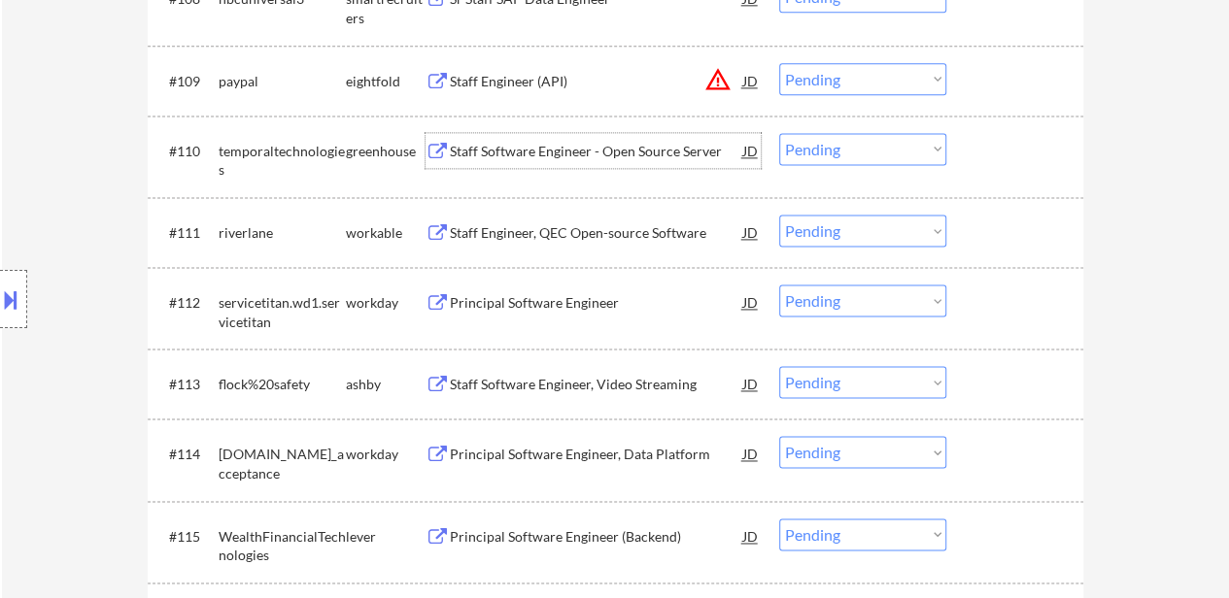
click at [555, 142] on div "Staff Software Engineer - Open Source Server" at bounding box center [596, 151] width 293 height 19
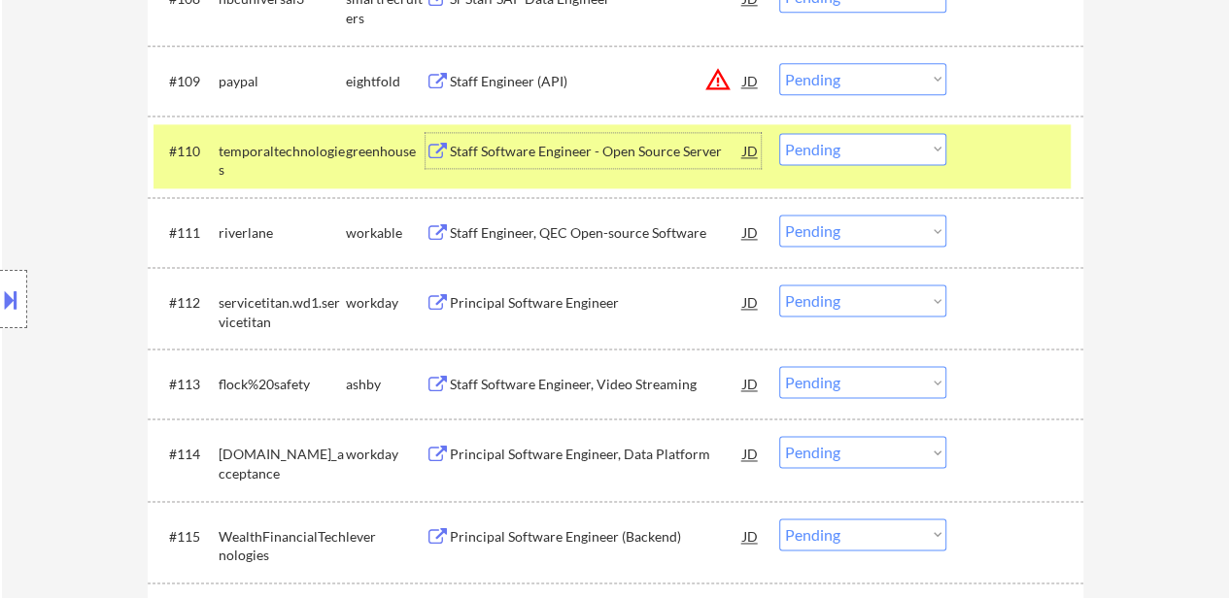
click at [894, 138] on select "Choose an option... Pending Applied Excluded (Questions) Excluded (Expired) Exc…" at bounding box center [862, 149] width 167 height 32
click at [779, 133] on select "Choose an option... Pending Applied Excluded (Questions) Excluded (Expired) Exc…" at bounding box center [862, 149] width 167 height 32
click at [606, 232] on div "Staff Engineer, QEC Open-source Software" at bounding box center [596, 232] width 293 height 19
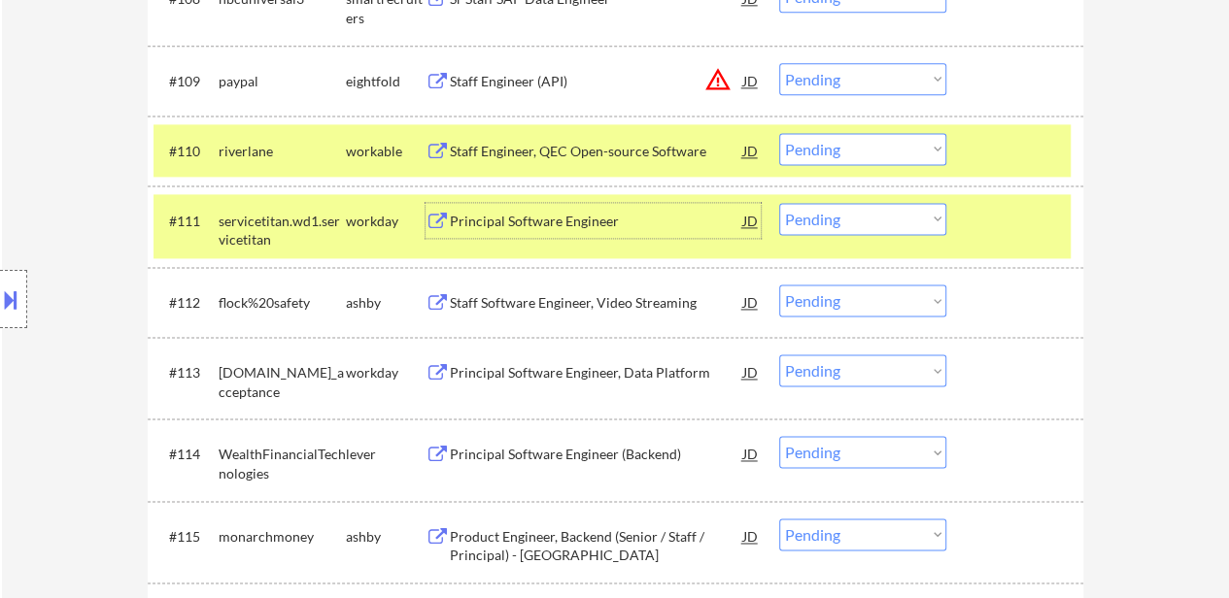
click at [971, 220] on div "#111 servicetitan.wd1.servicetitan workday Principal Software Engineer JD warni…" at bounding box center [611, 226] width 917 height 64
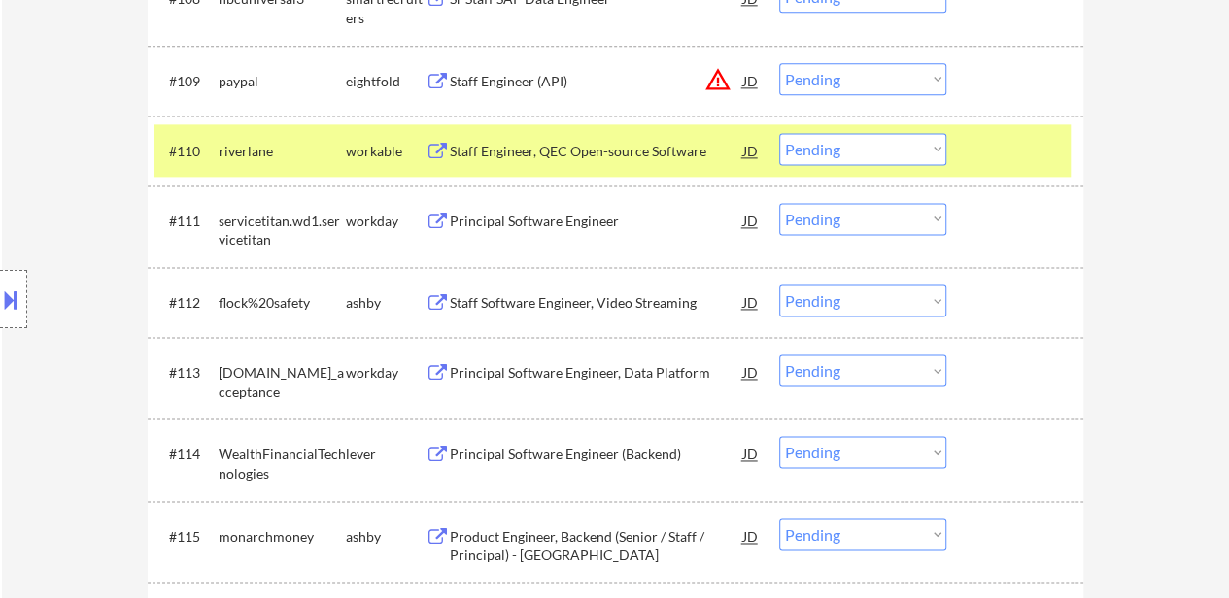
click at [904, 142] on select "Choose an option... Pending Applied Excluded (Questions) Excluded (Expired) Exc…" at bounding box center [862, 149] width 167 height 32
click at [779, 133] on select "Choose an option... Pending Applied Excluded (Questions) Excluded (Expired) Exc…" at bounding box center [862, 149] width 167 height 32
select select ""pending""
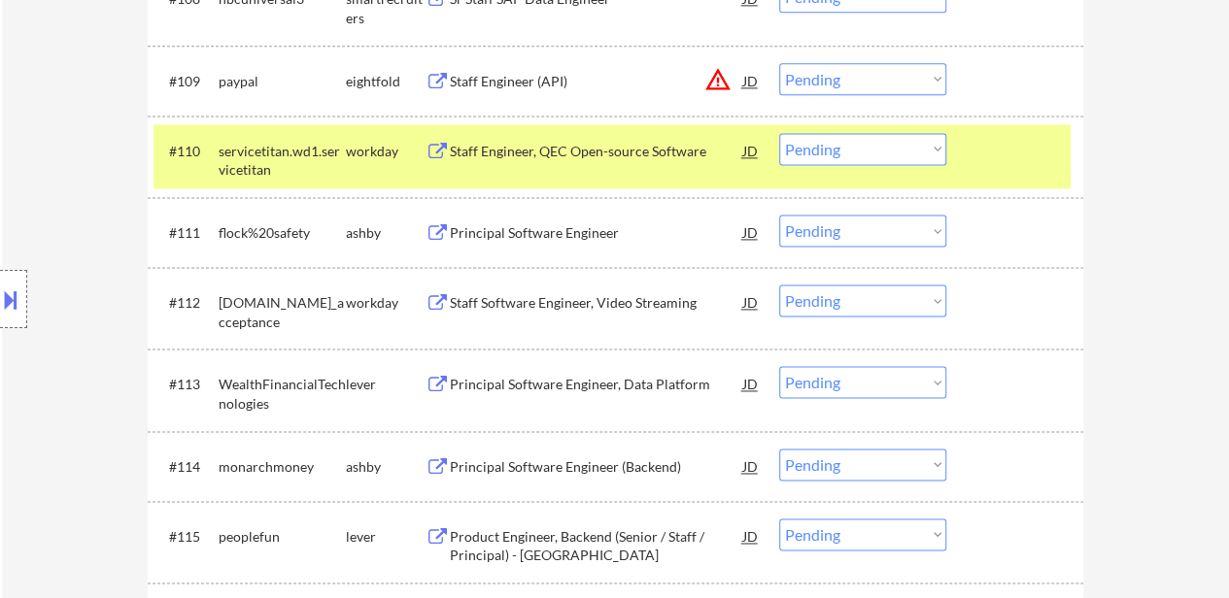
click at [968, 148] on div "#110 servicetitan.wd1.servicetitan workday Staff Engineer, QEC Open-source Soft…" at bounding box center [611, 156] width 917 height 64
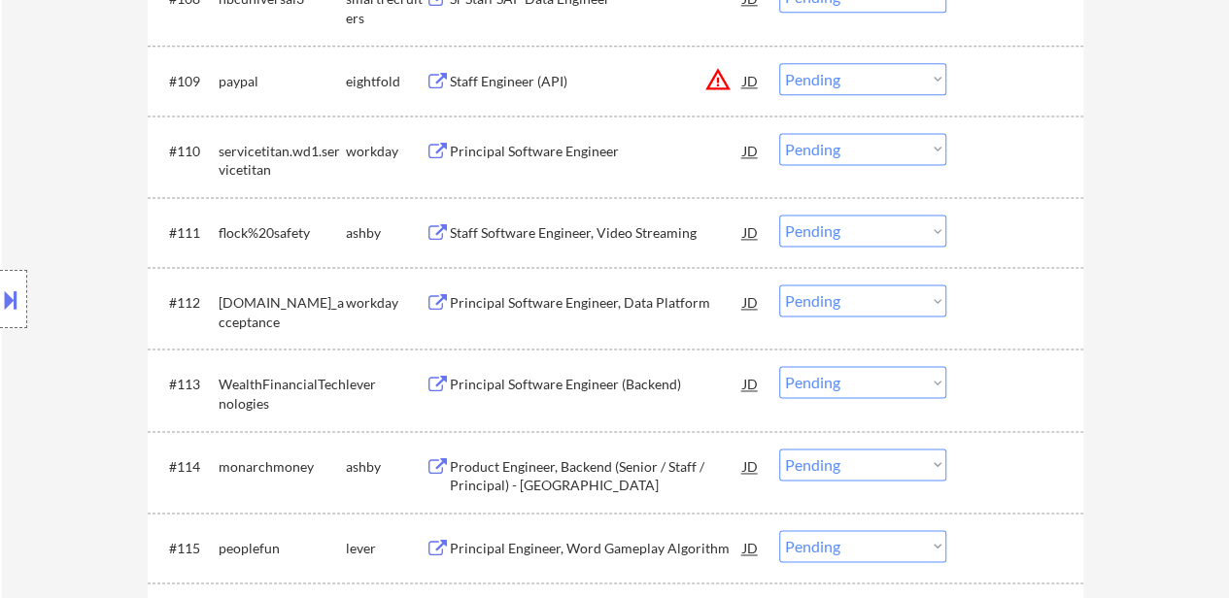
click at [496, 230] on div "Staff Software Engineer, Video Streaming" at bounding box center [596, 232] width 293 height 19
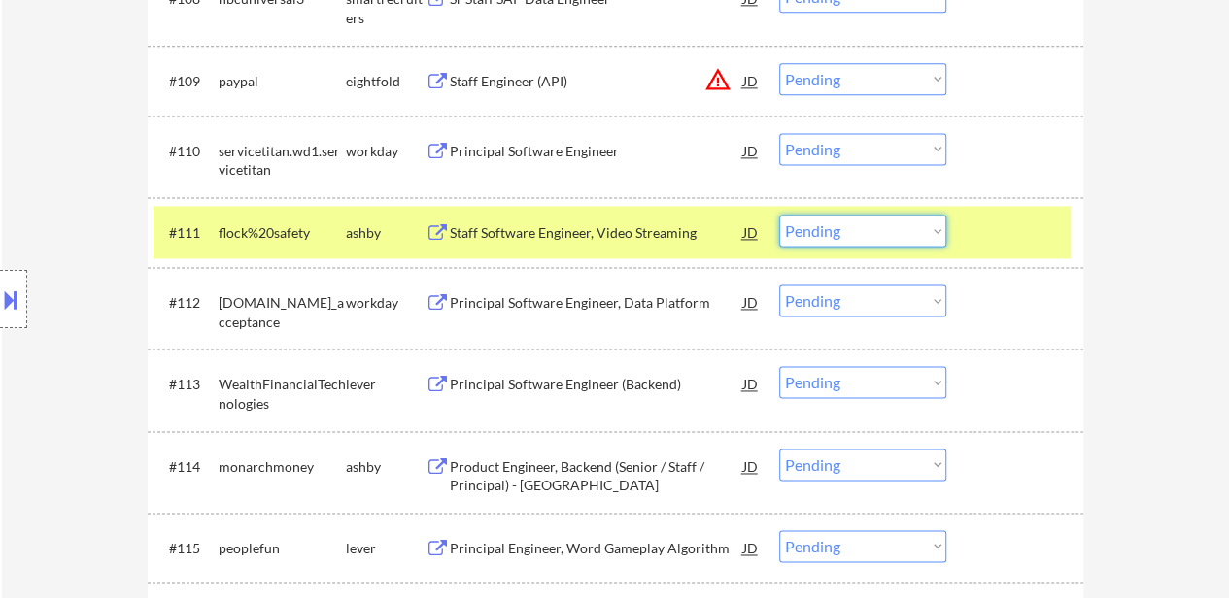
click at [819, 223] on select "Choose an option... Pending Applied Excluded (Questions) Excluded (Expired) Exc…" at bounding box center [862, 231] width 167 height 32
click at [779, 215] on select "Choose an option... Pending Applied Excluded (Questions) Excluded (Expired) Exc…" at bounding box center [862, 231] width 167 height 32
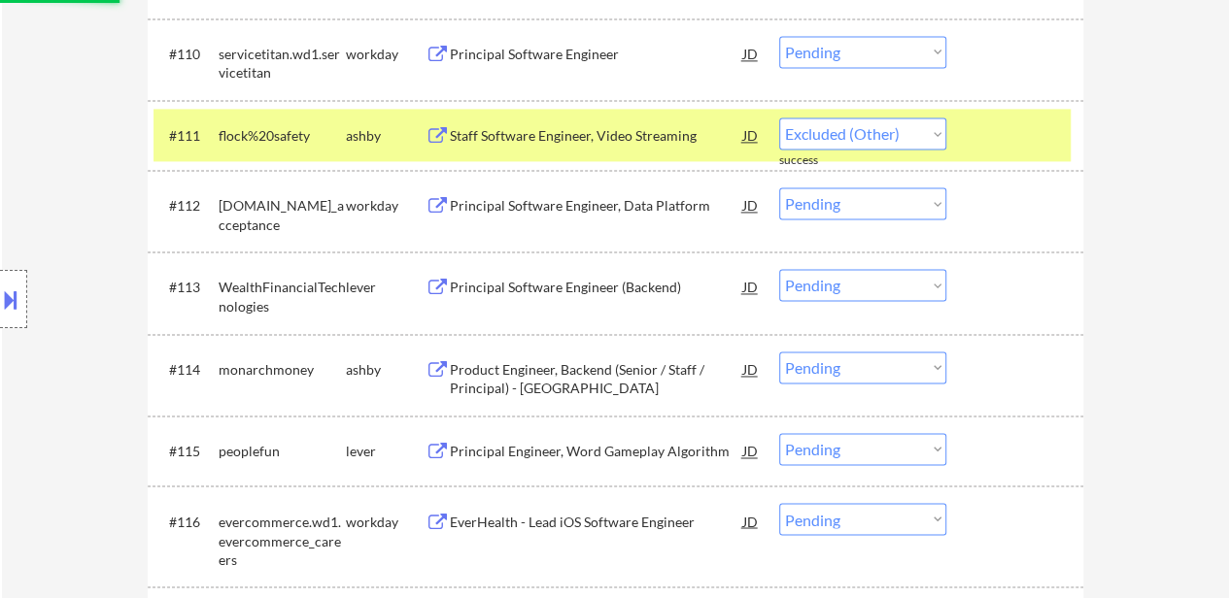
select select ""pending""
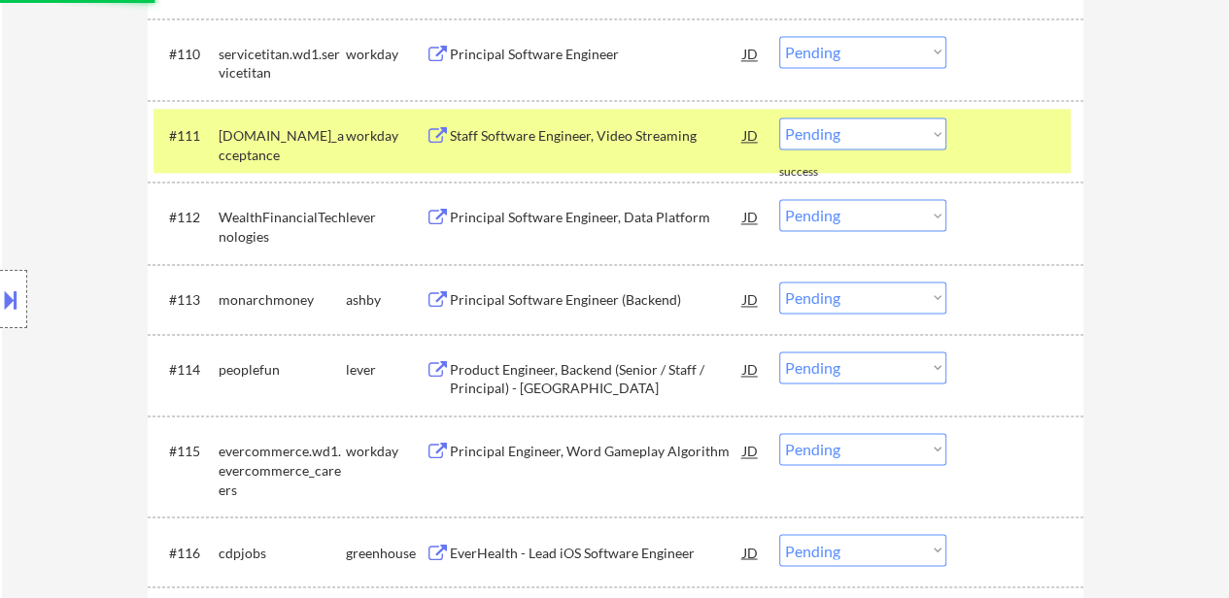
click at [562, 228] on div "Principal Software Engineer, Data Platform" at bounding box center [596, 216] width 293 height 35
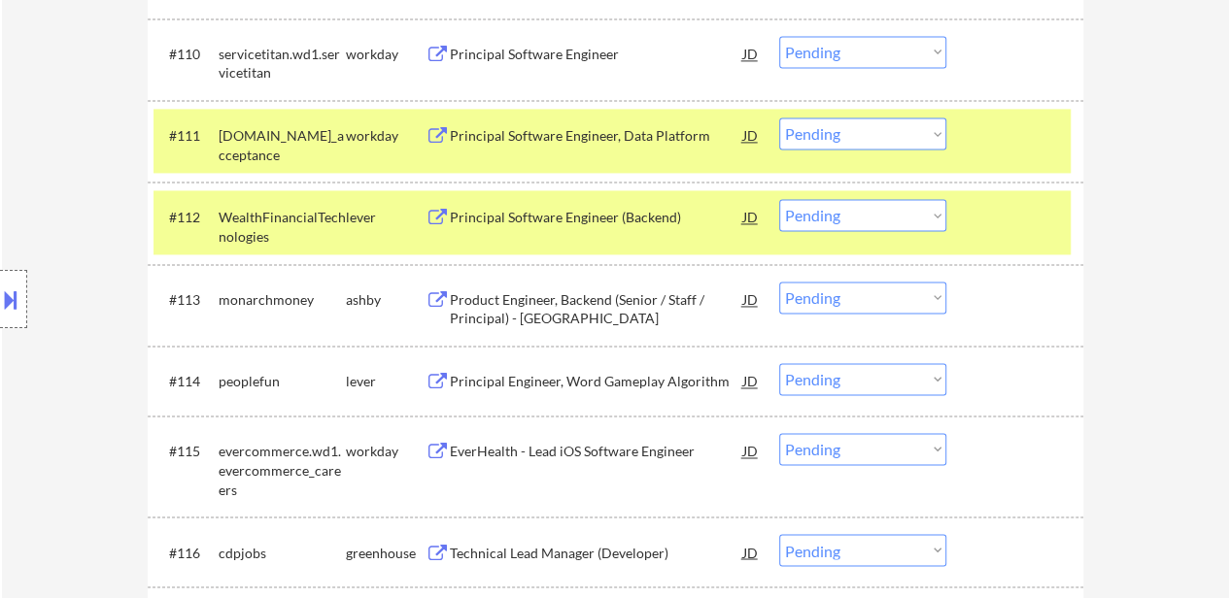
click at [970, 180] on div "#111 [DOMAIN_NAME]_acceptance workday Principal Software Engineer, Data Platfor…" at bounding box center [615, 141] width 935 height 82
click at [979, 125] on div at bounding box center [1016, 135] width 85 height 35
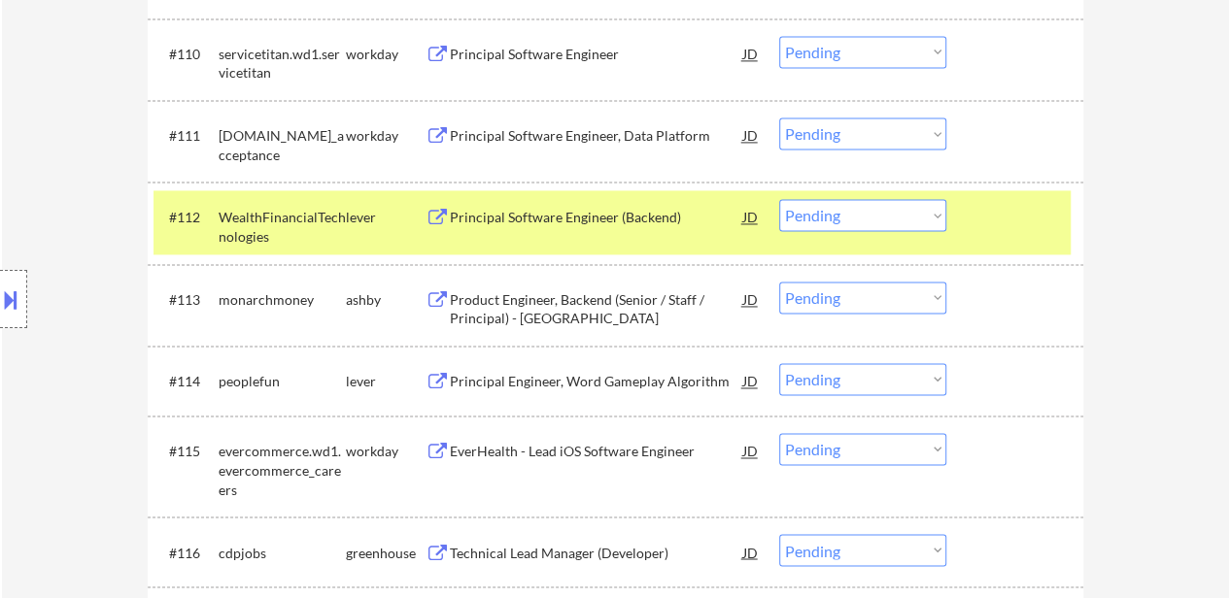
click at [830, 208] on select "Choose an option... Pending Applied Excluded (Questions) Excluded (Expired) Exc…" at bounding box center [862, 215] width 167 height 32
click at [779, 199] on select "Choose an option... Pending Applied Excluded (Questions) Excluded (Expired) Exc…" at bounding box center [862, 215] width 167 height 32
select select ""pending""
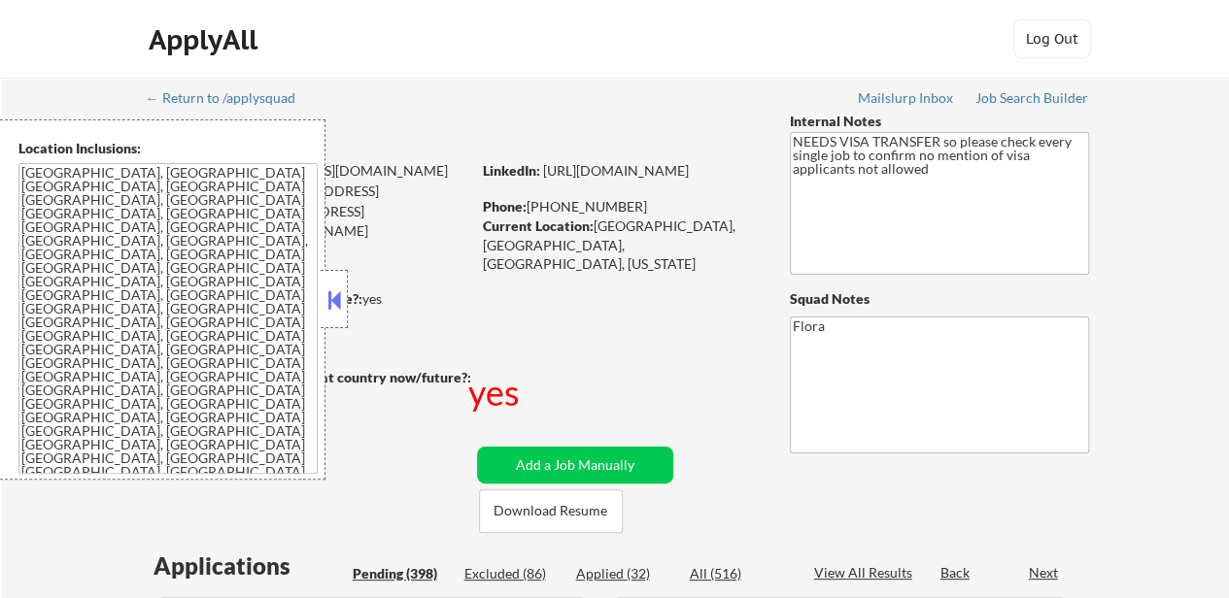
click at [601, 567] on div "Applied (32)" at bounding box center [624, 573] width 97 height 19
select select ""pending""
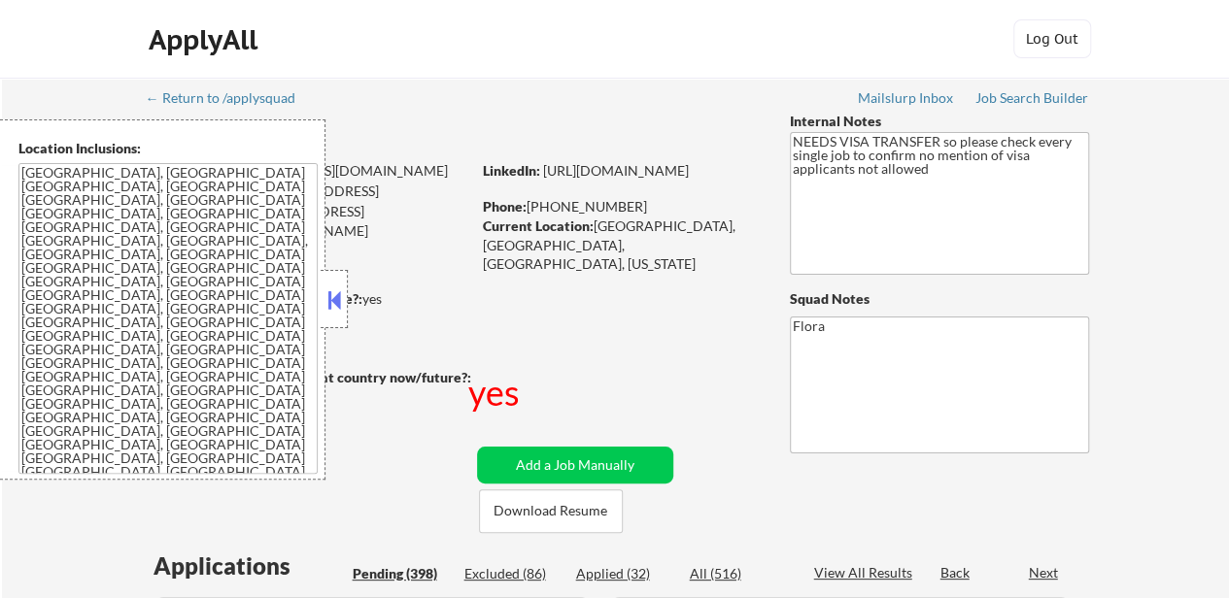
select select ""pending""
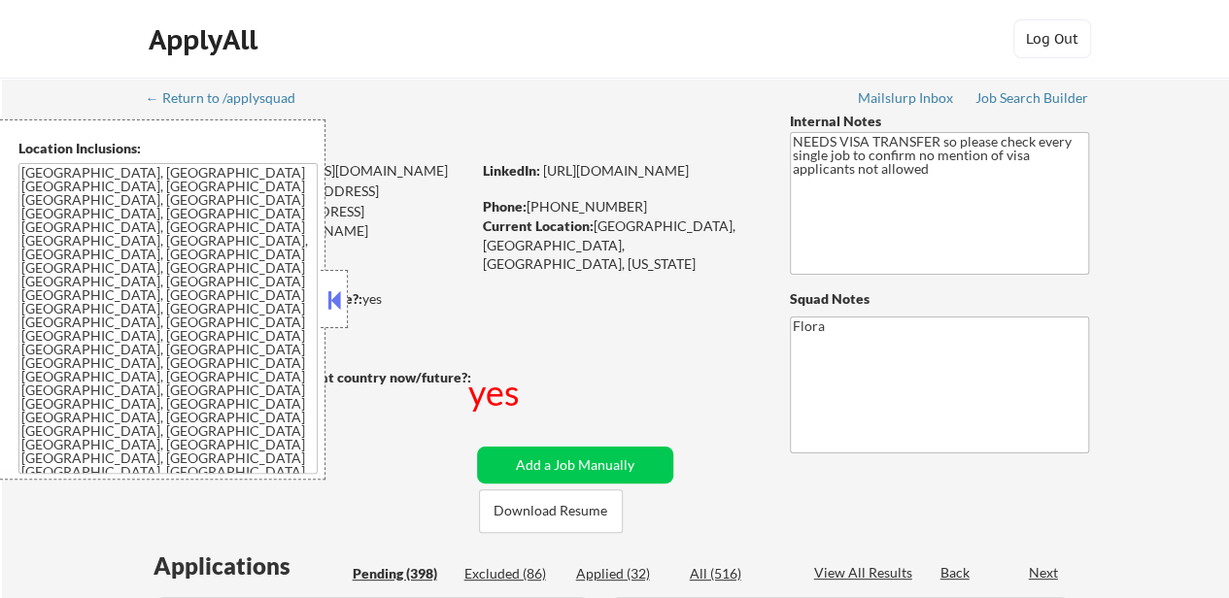
select select ""pending""
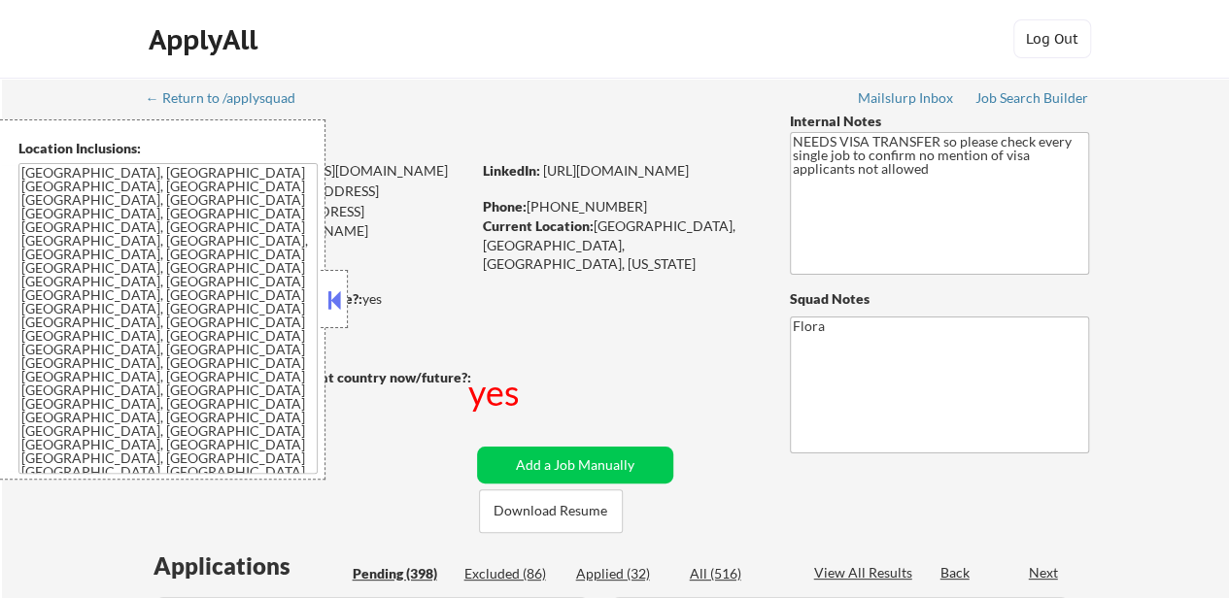
select select ""pending""
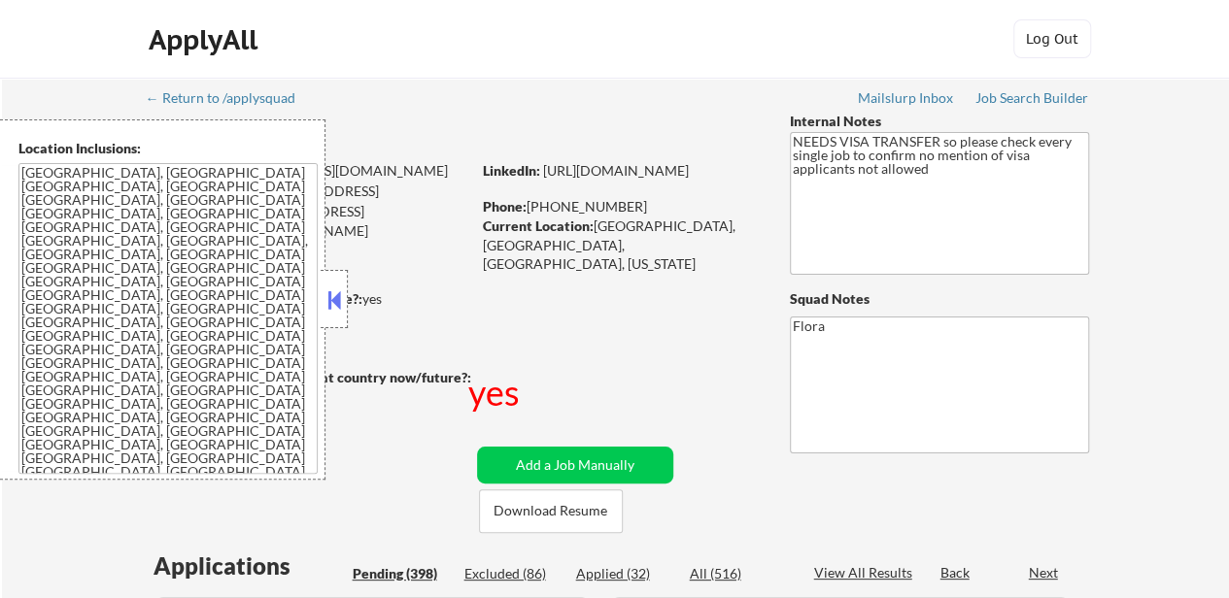
select select ""pending""
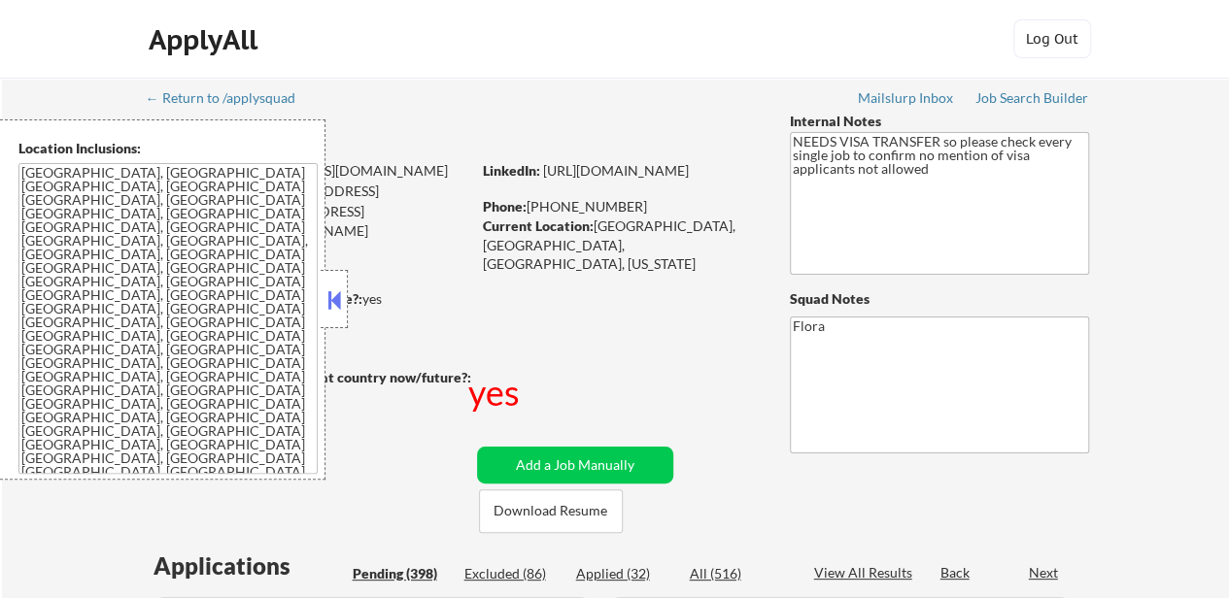
select select ""pending""
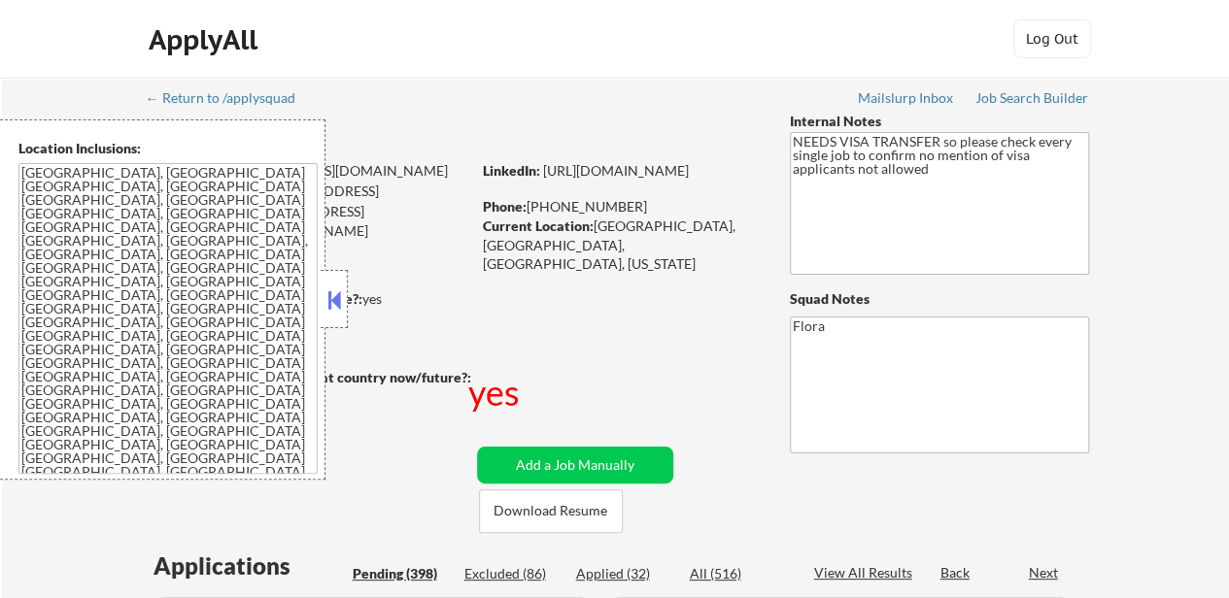
select select ""pending""
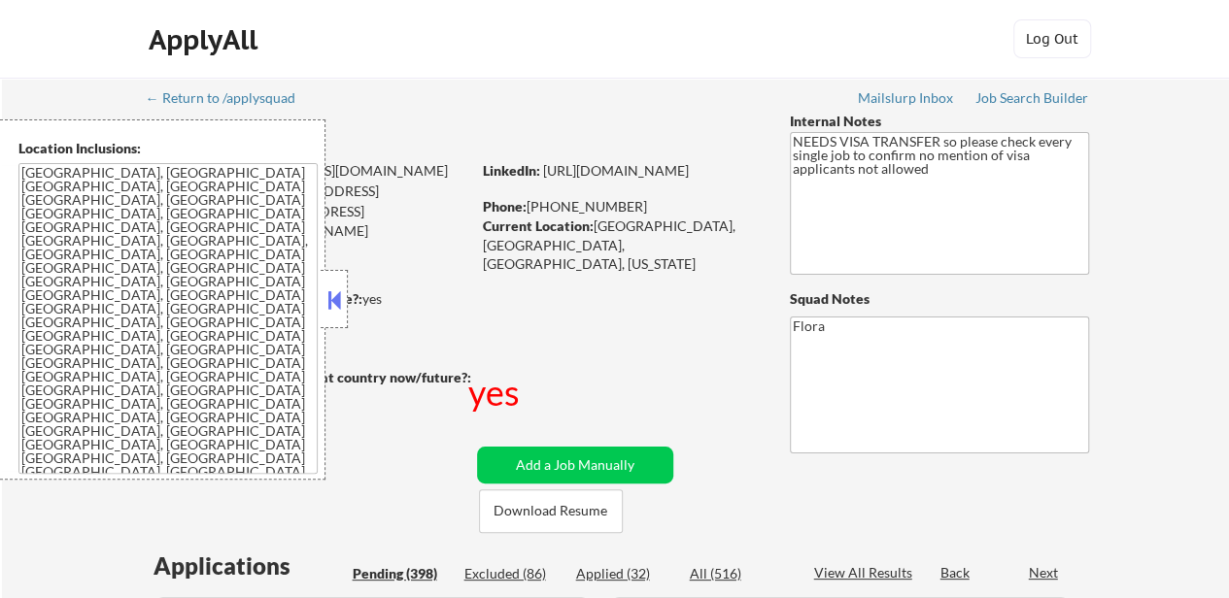
select select ""pending""
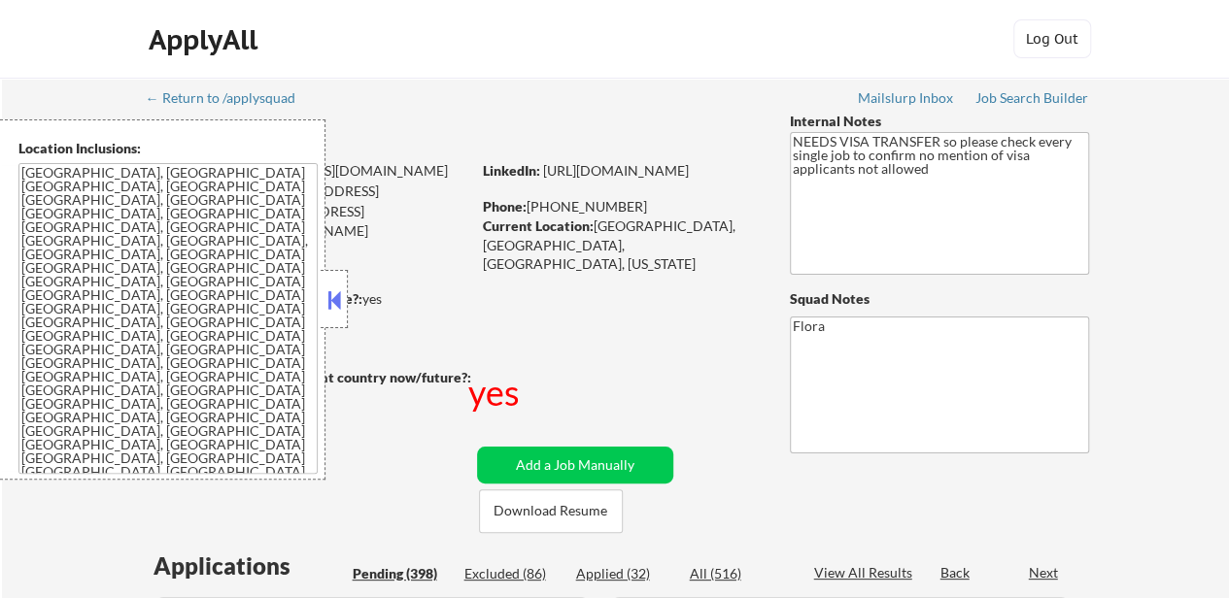
select select ""pending""
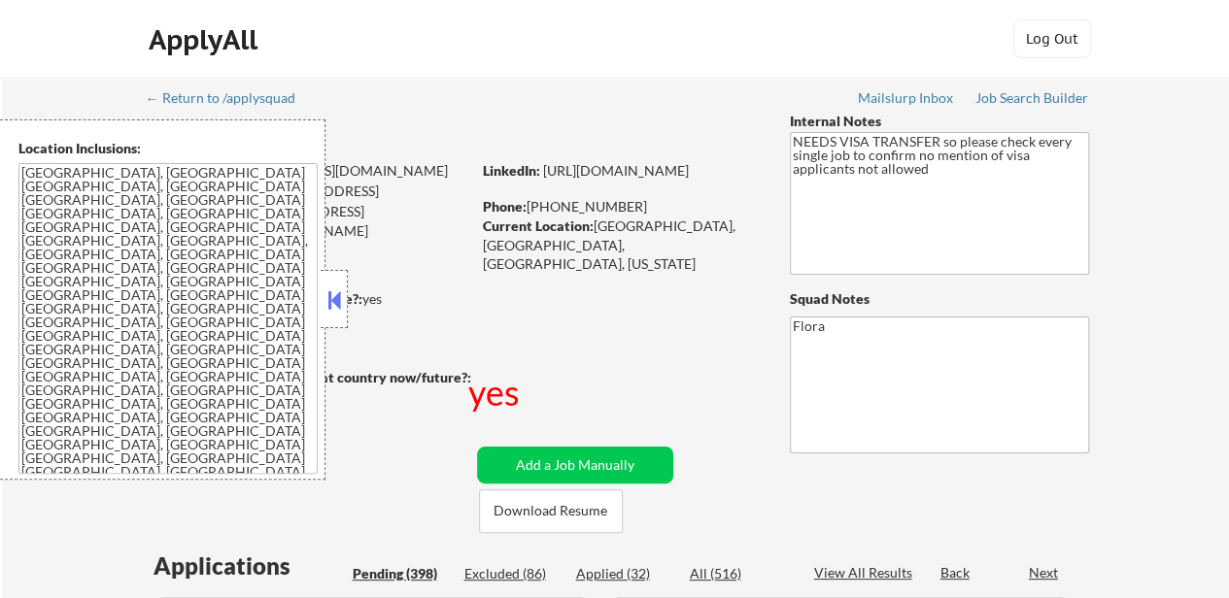
select select ""pending""
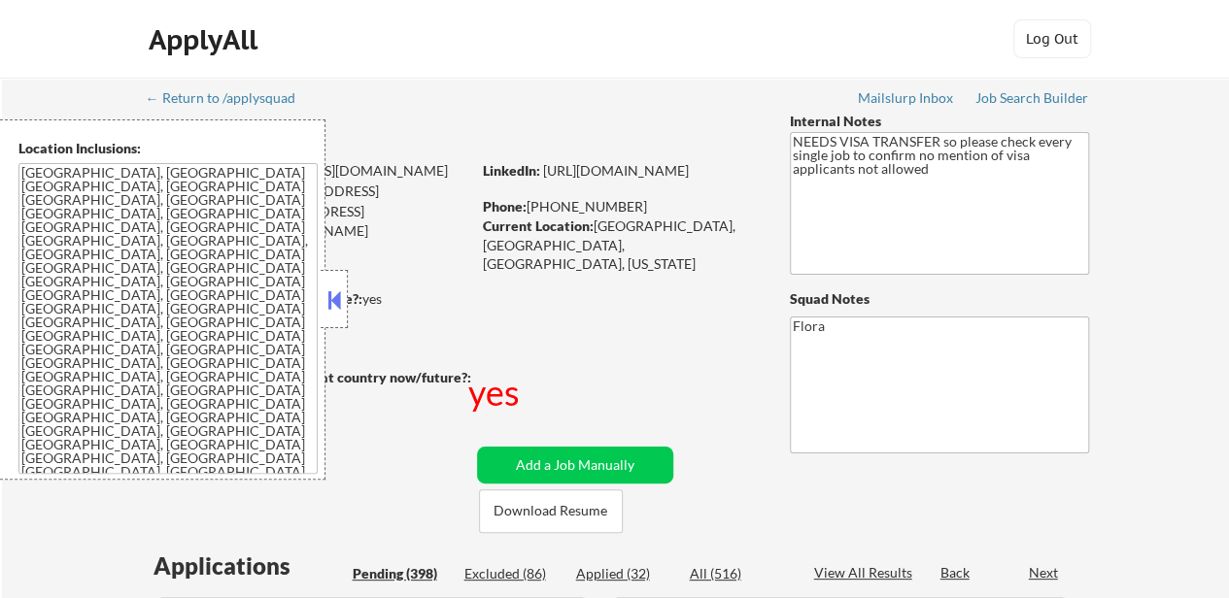
select select ""pending""
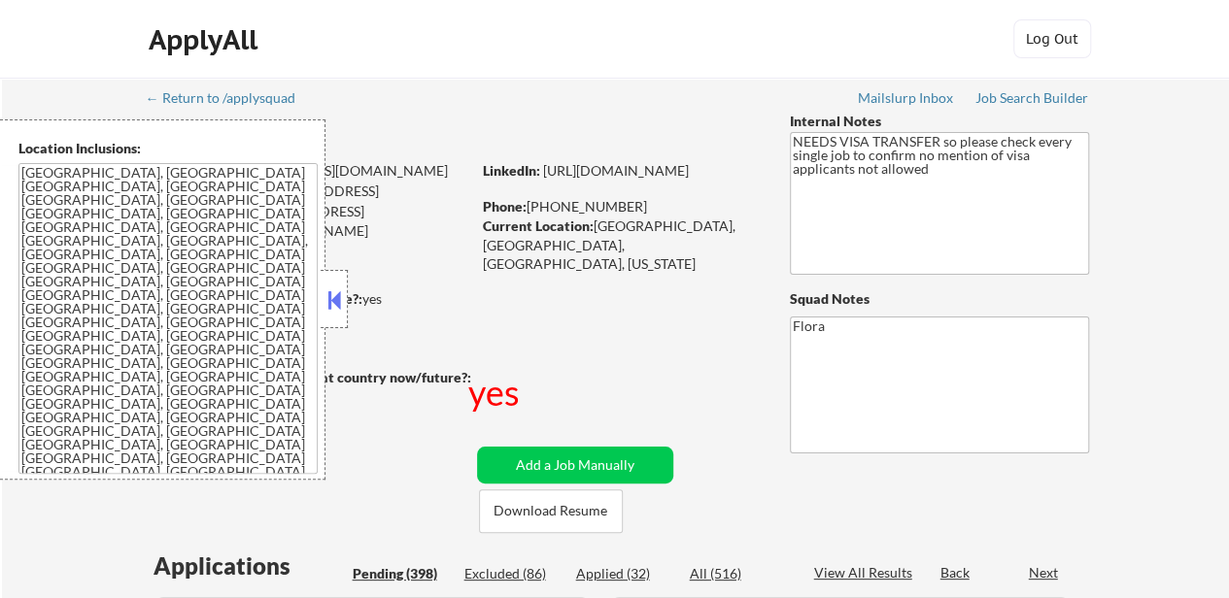
select select ""pending""
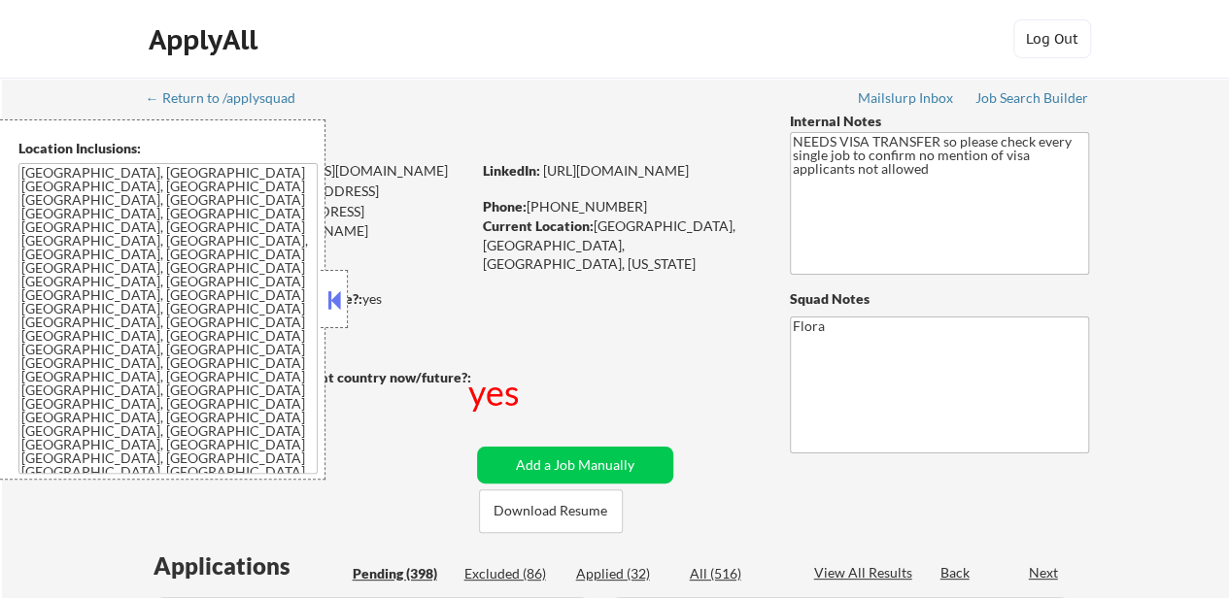
select select ""pending""
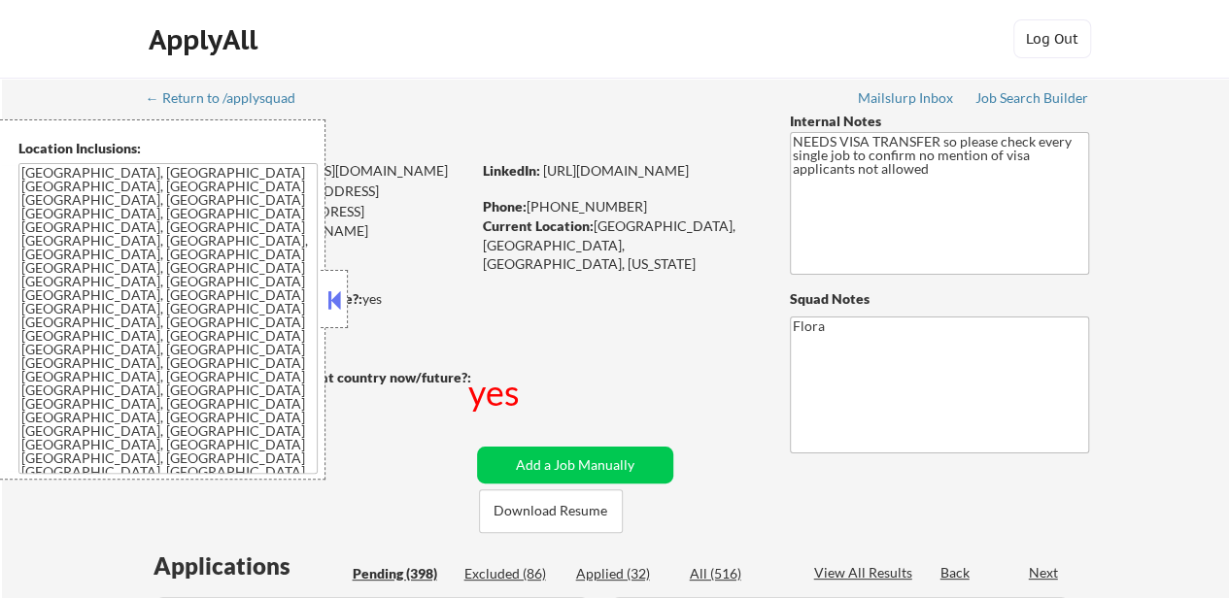
select select ""pending""
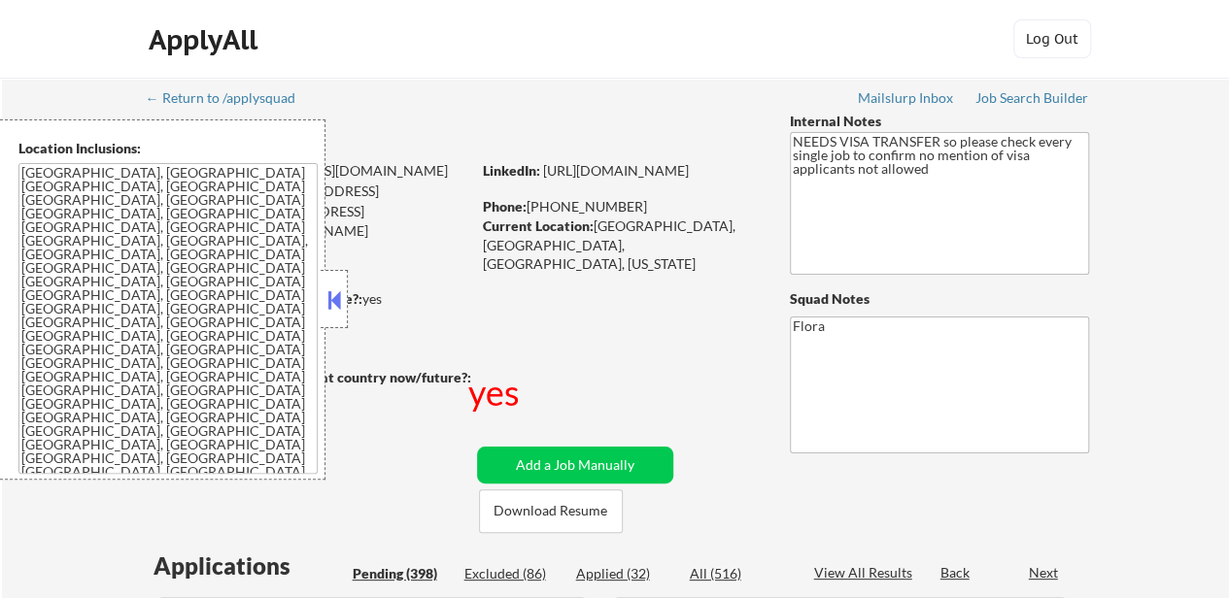
select select ""pending""
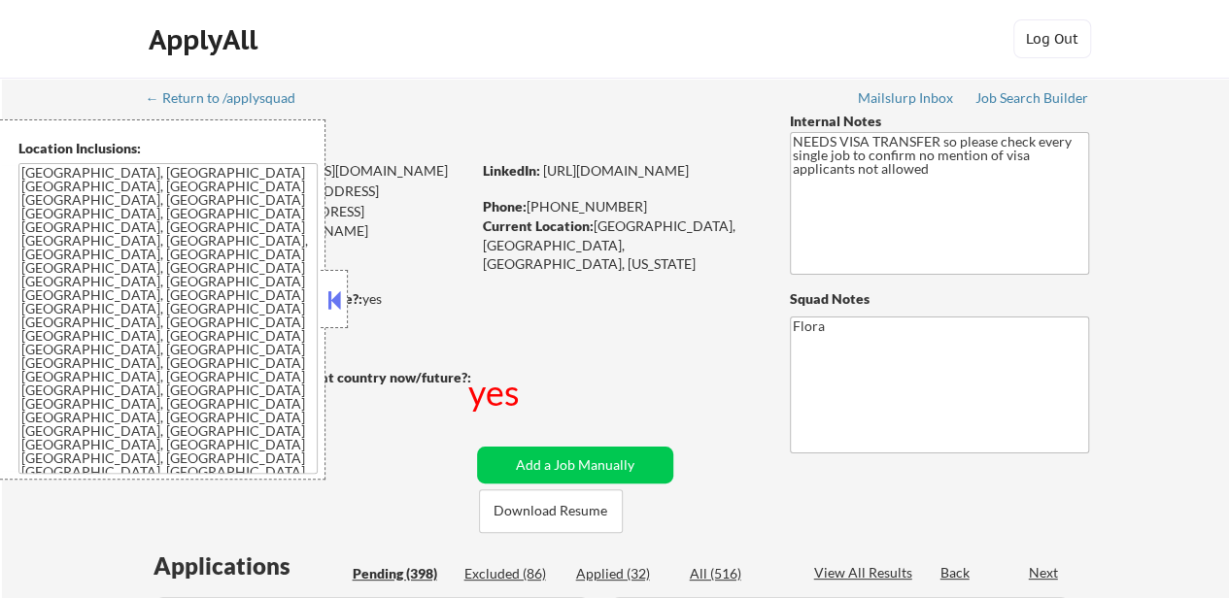
select select ""pending""
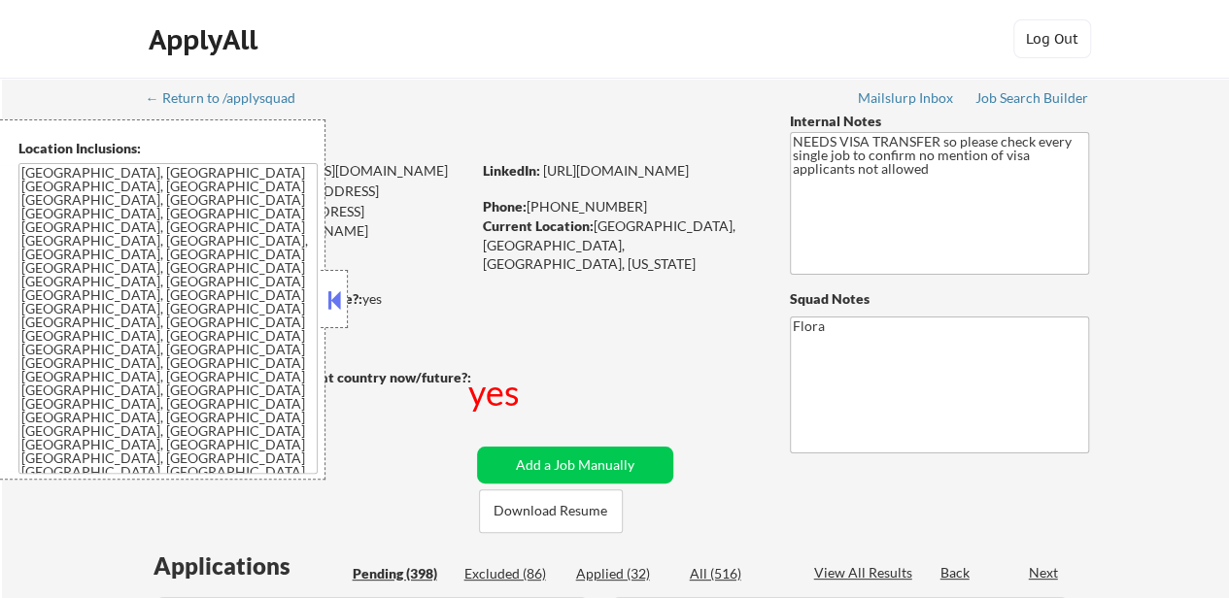
select select ""pending""
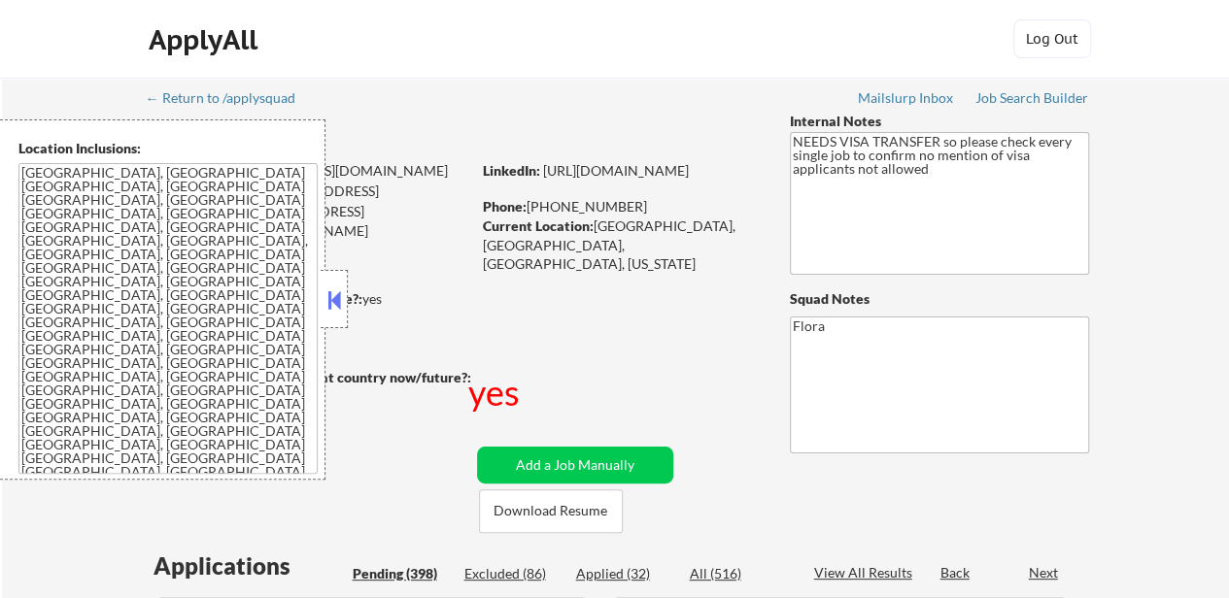
select select ""pending""
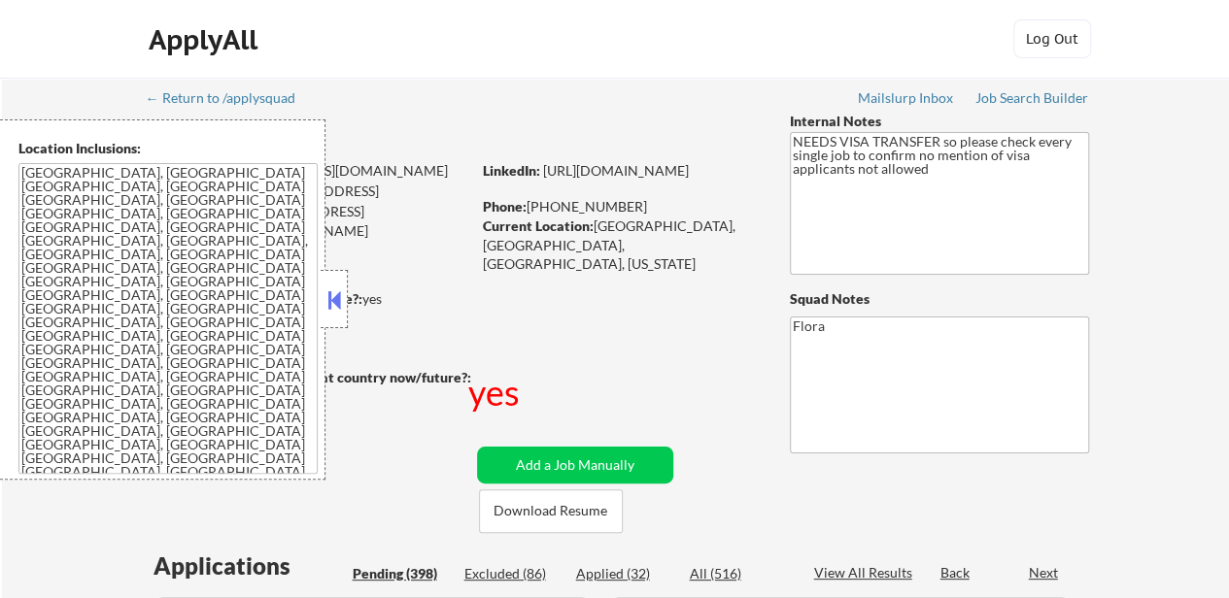
select select ""pending""
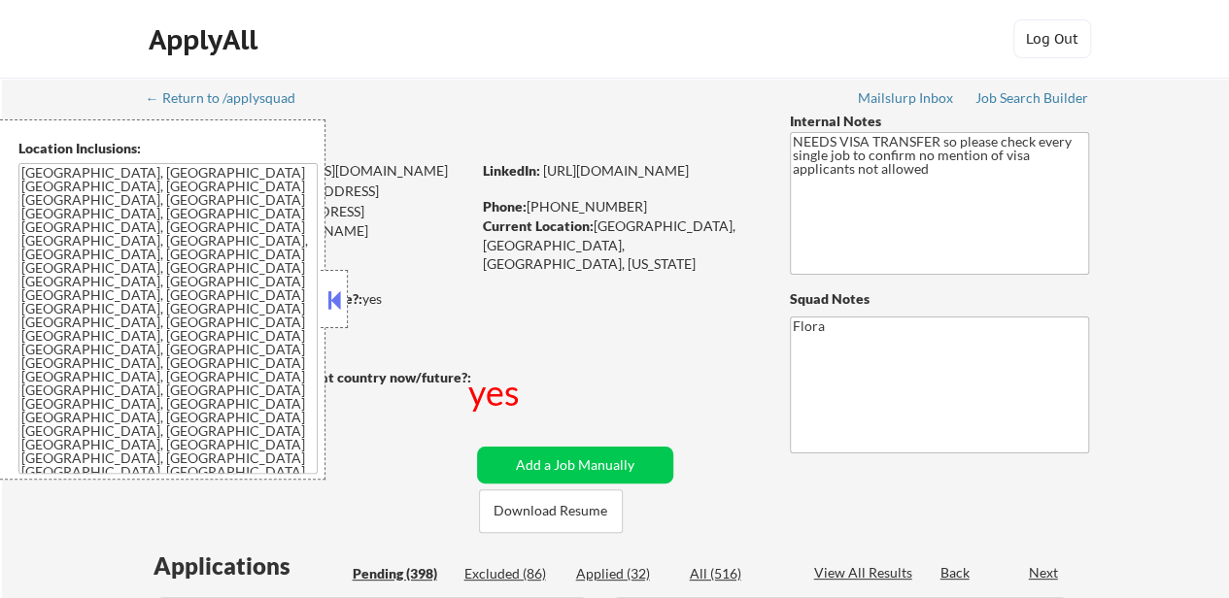
select select ""pending""
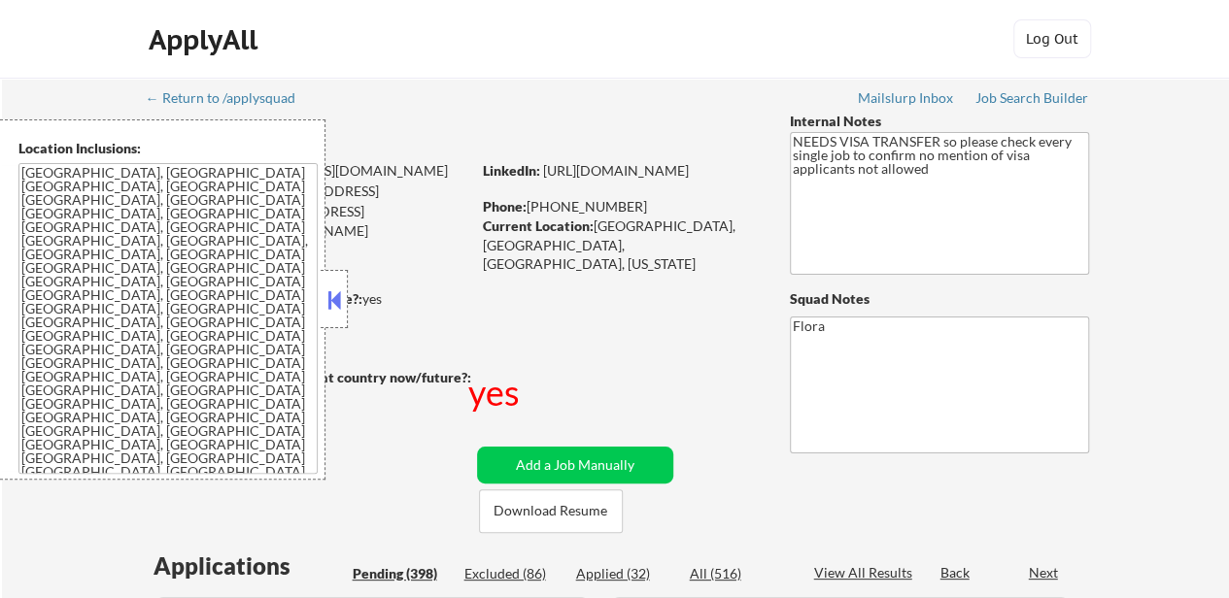
select select ""pending""
click at [624, 564] on div "Applied (32)" at bounding box center [624, 573] width 97 height 19
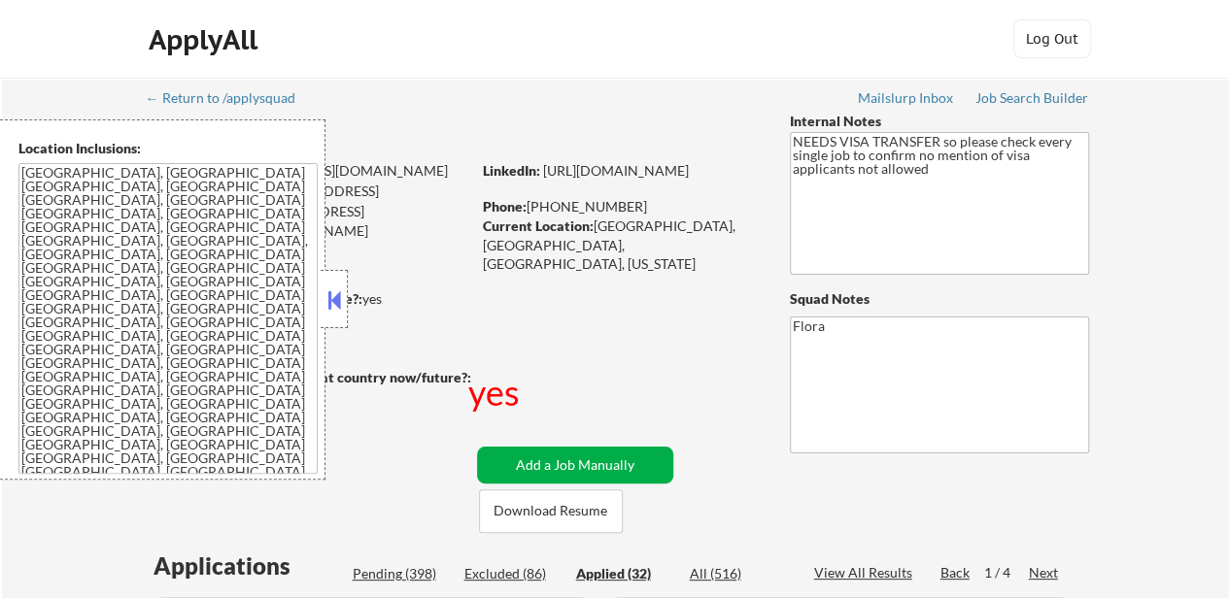
select select ""applied""
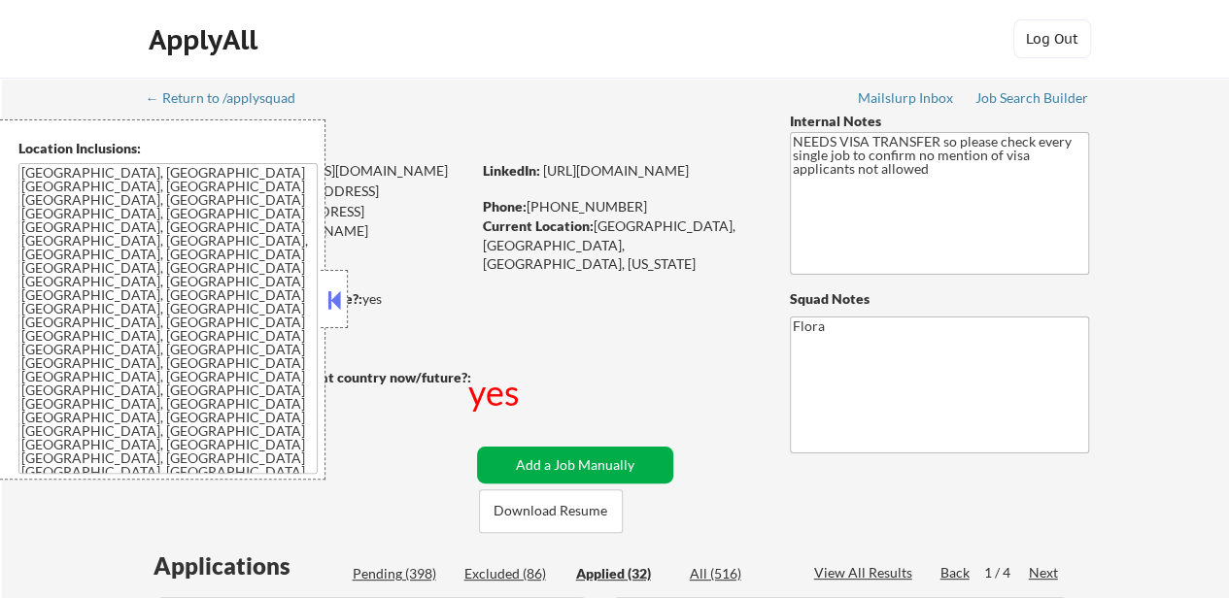
select select ""applied""
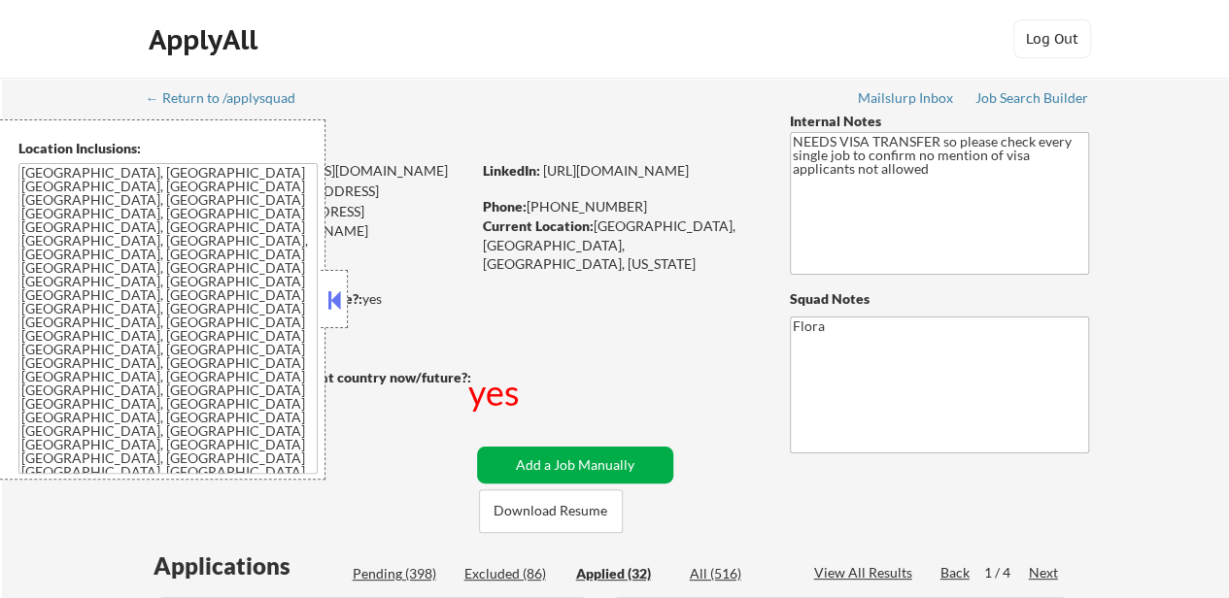
select select ""applied""
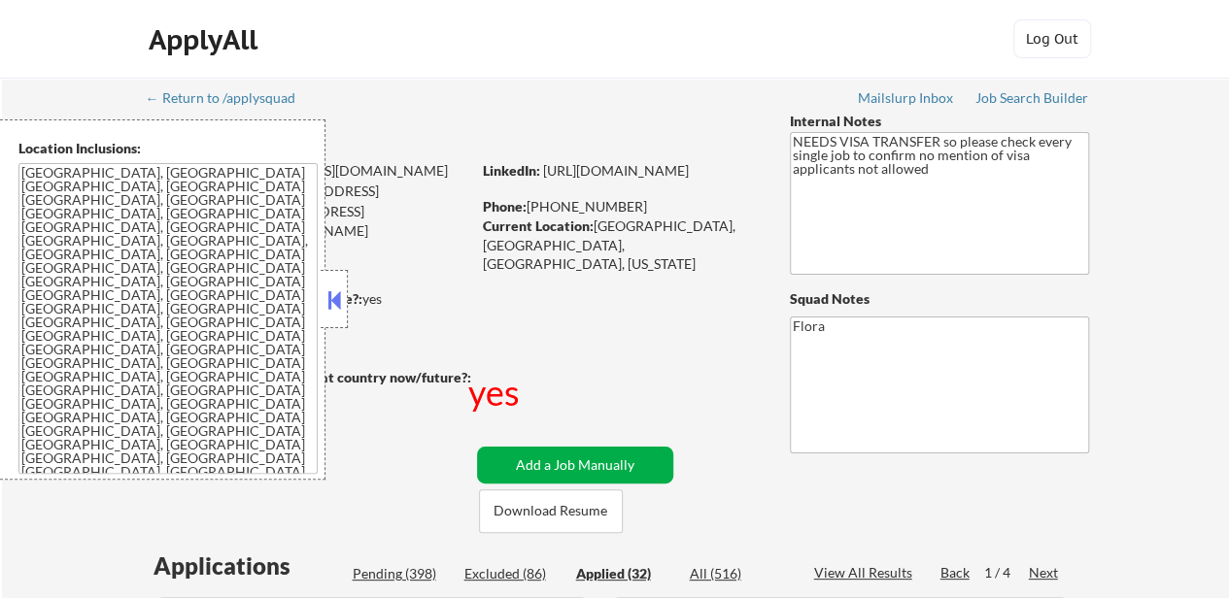
select select ""applied""
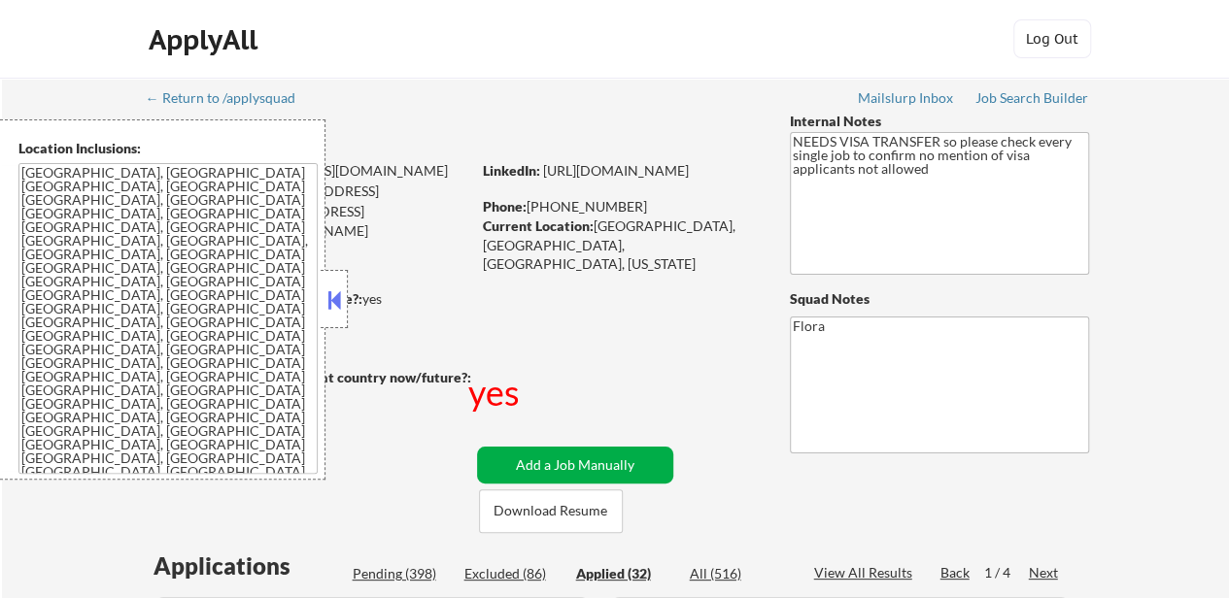
select select ""applied""
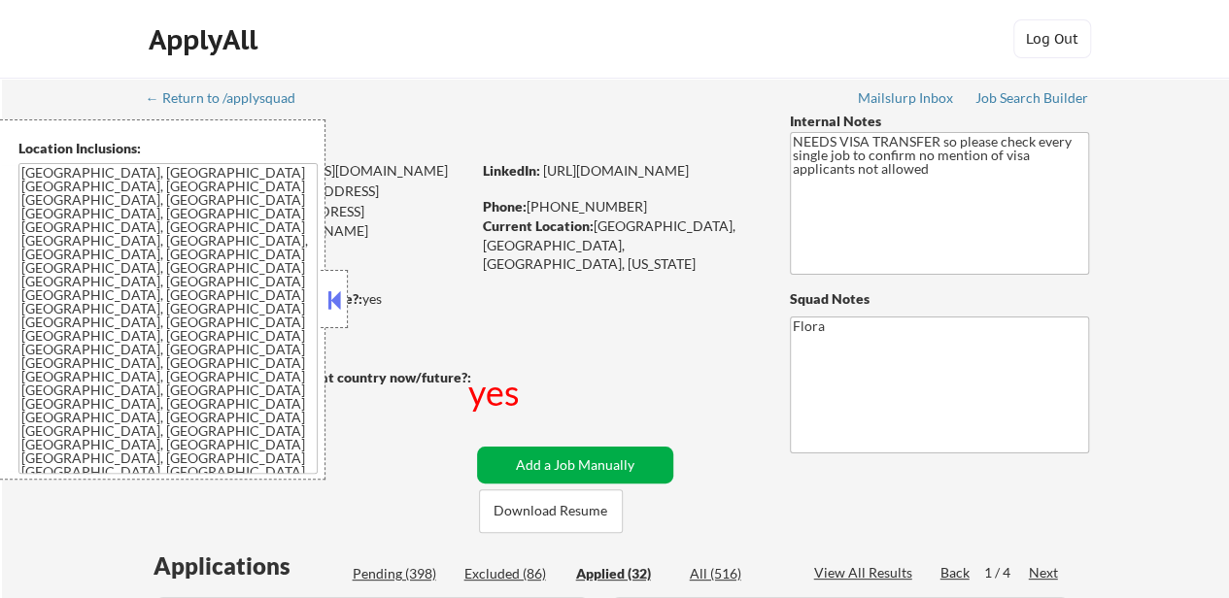
select select ""applied""
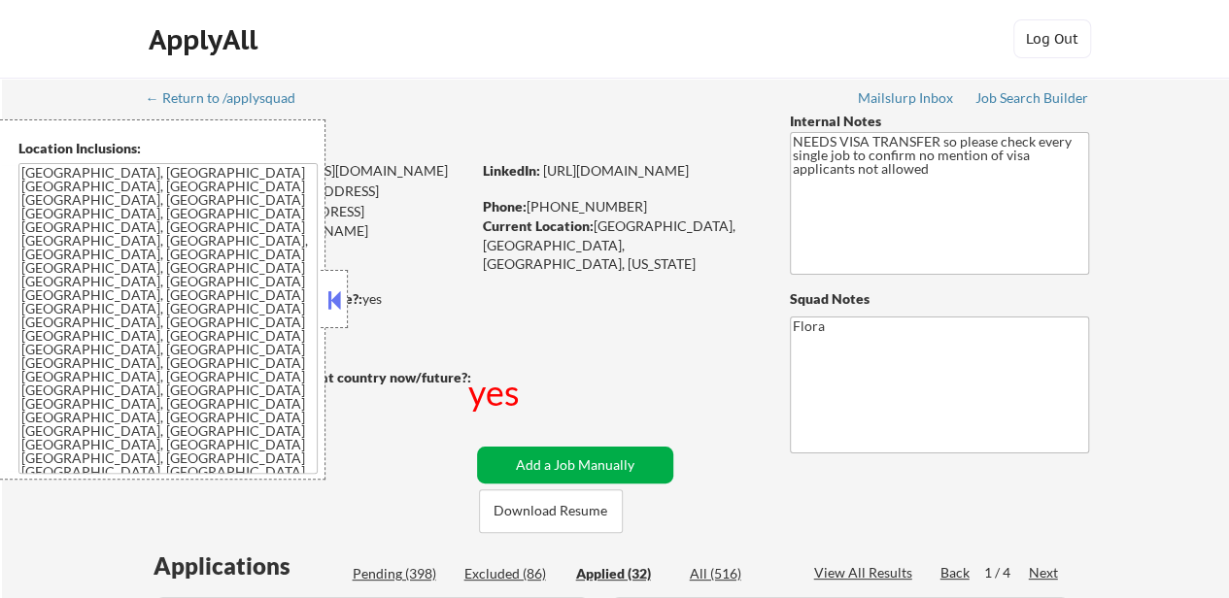
select select ""applied""
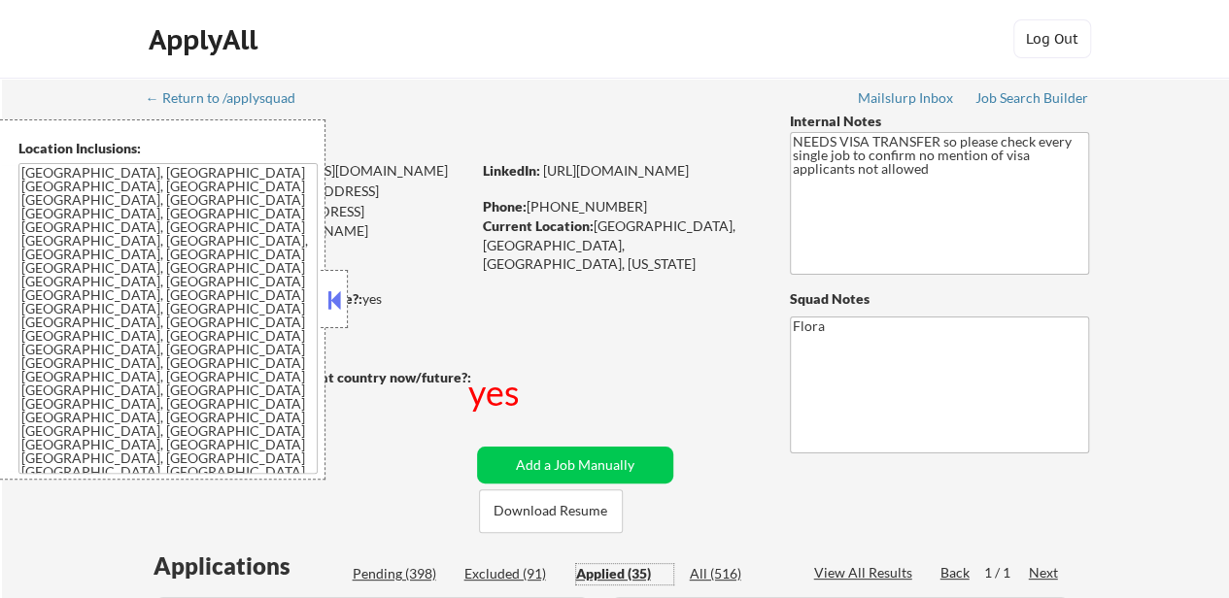
click at [336, 298] on button at bounding box center [333, 300] width 21 height 29
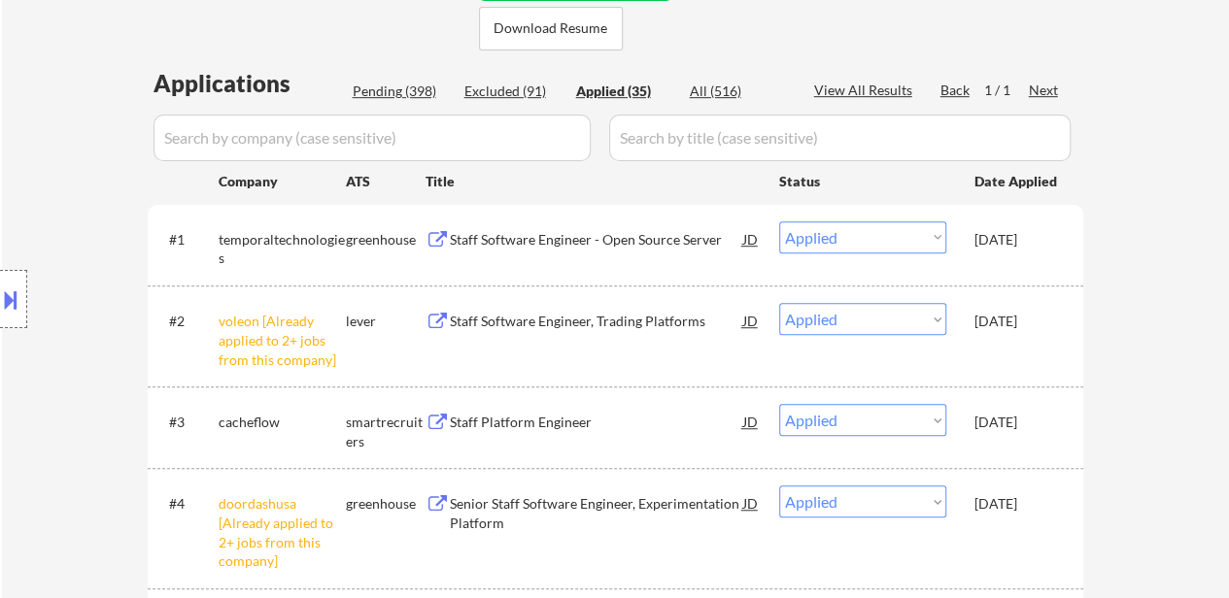
scroll to position [389, 0]
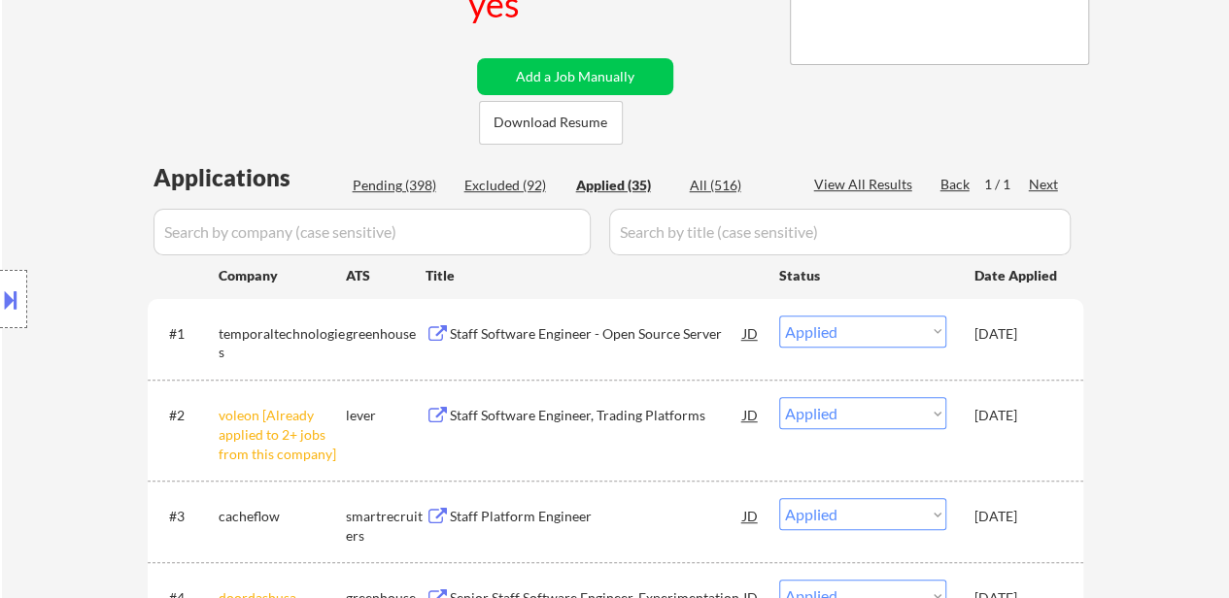
select select ""applied""
